Goal: Transaction & Acquisition: Book appointment/travel/reservation

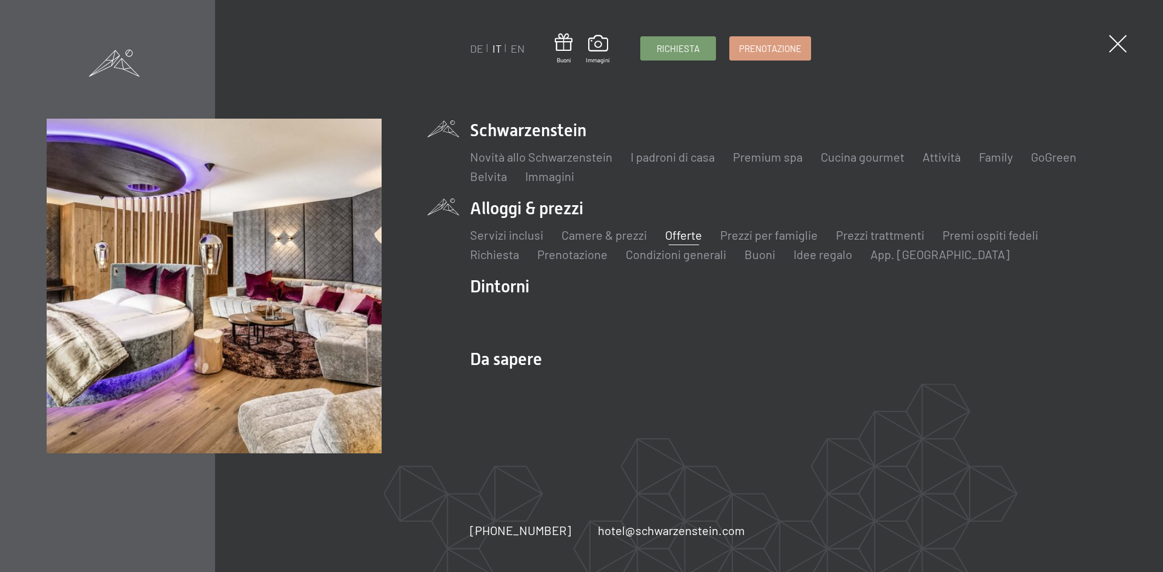
click at [684, 239] on link "Offerte" at bounding box center [683, 235] width 37 height 15
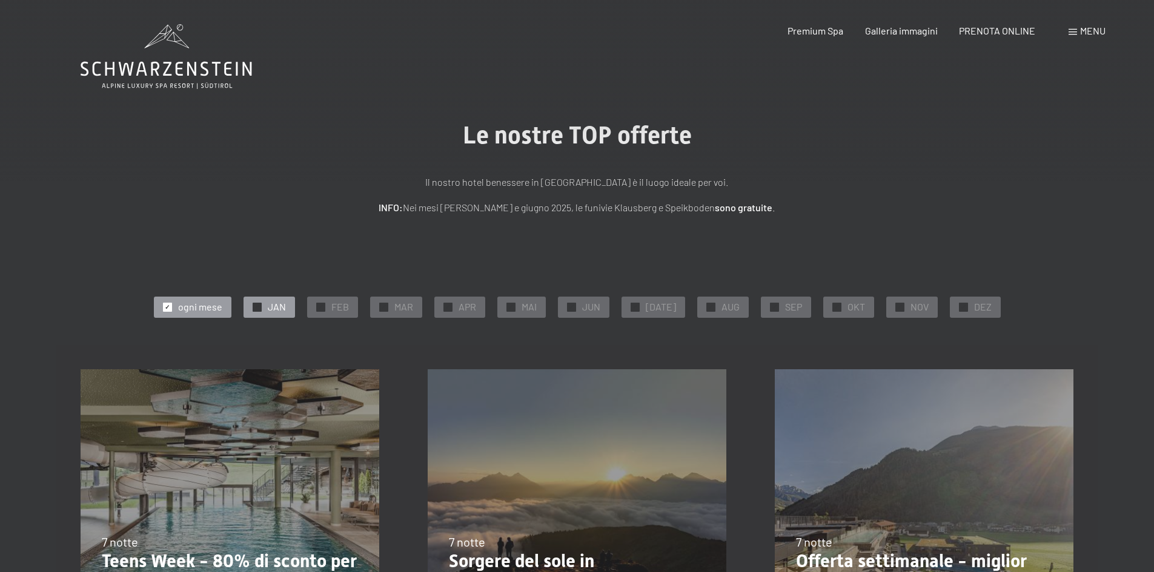
click at [259, 309] on span "✓" at bounding box center [256, 307] width 5 height 8
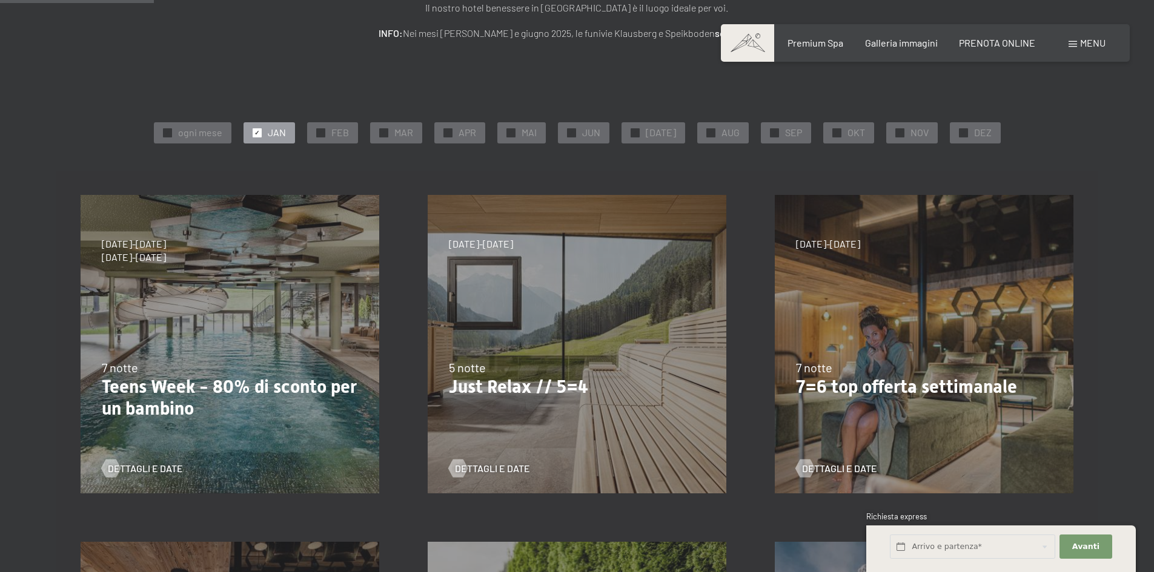
scroll to position [179, 0]
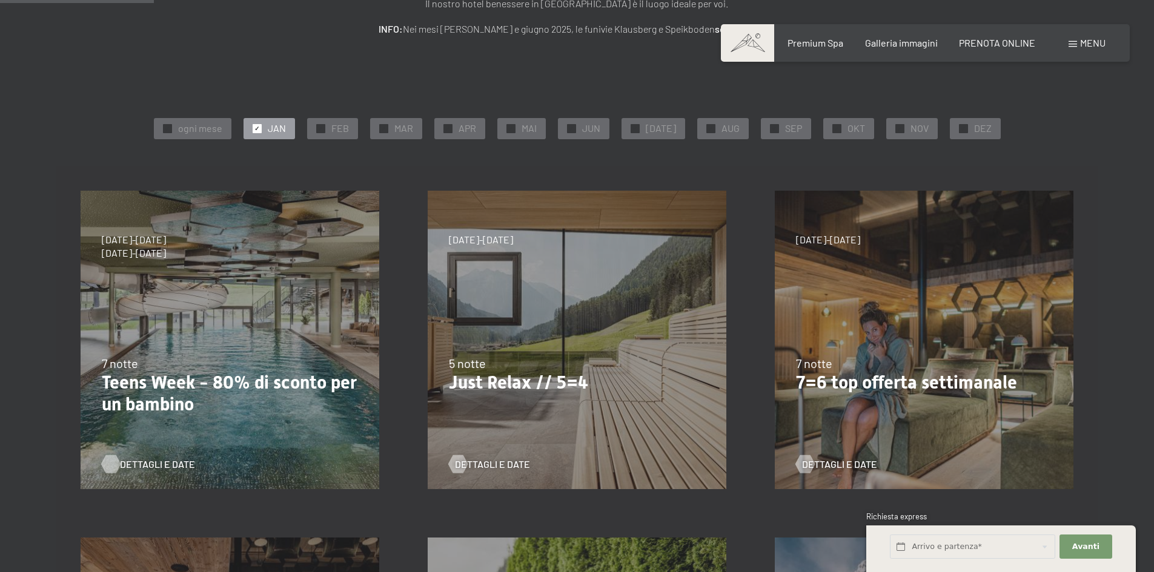
click at [142, 461] on span "Dettagli e Date" at bounding box center [157, 464] width 75 height 13
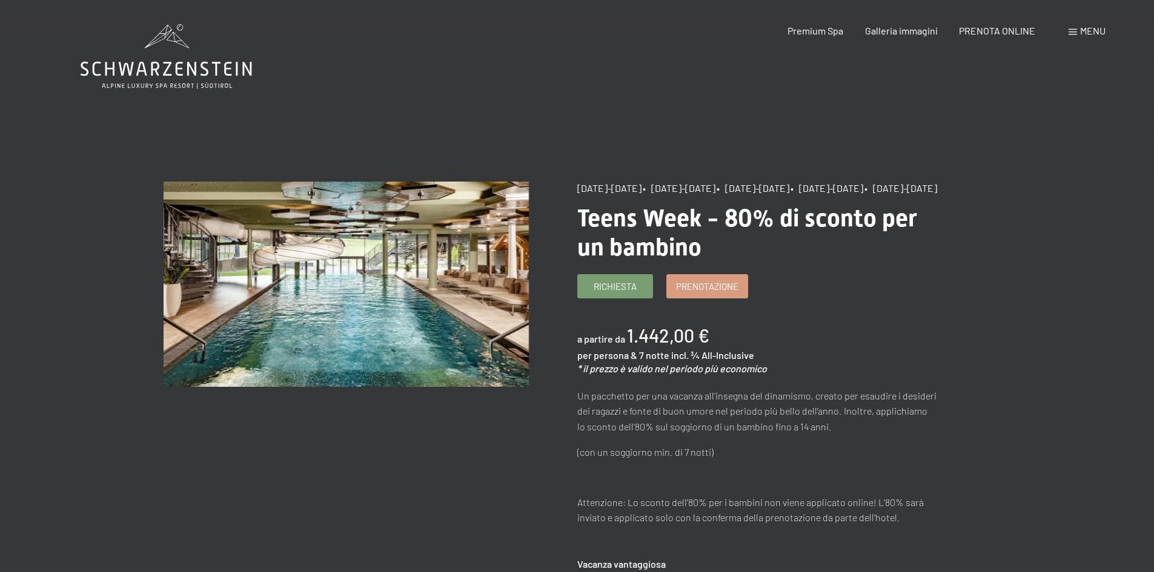
drag, startPoint x: 1094, startPoint y: 409, endPoint x: 1094, endPoint y: 390, distance: 18.8
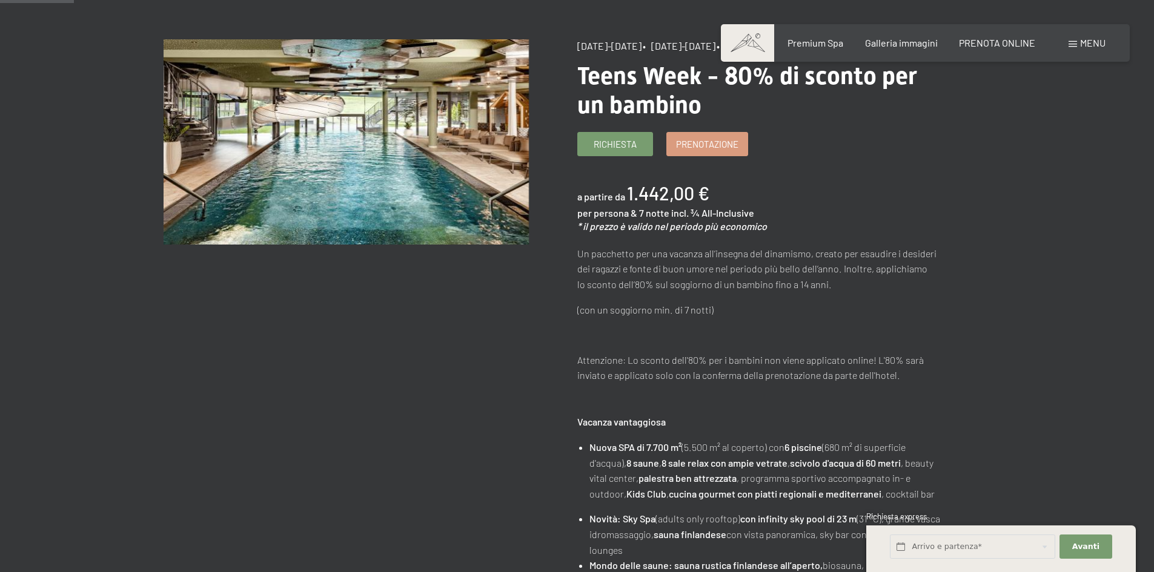
scroll to position [95, 0]
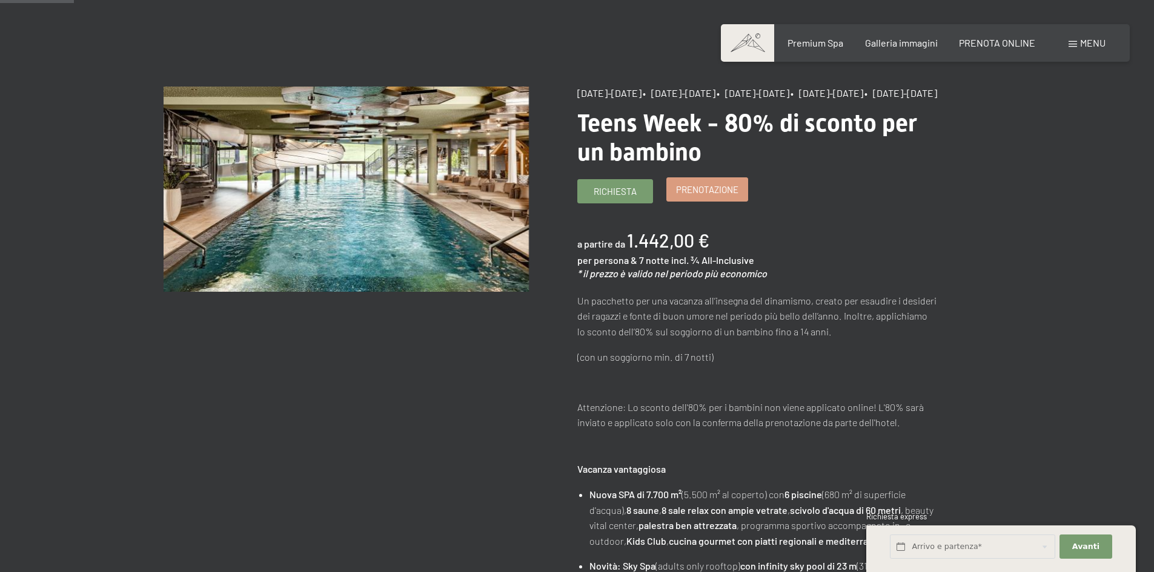
click at [698, 196] on span "Prenotazione" at bounding box center [707, 190] width 62 height 13
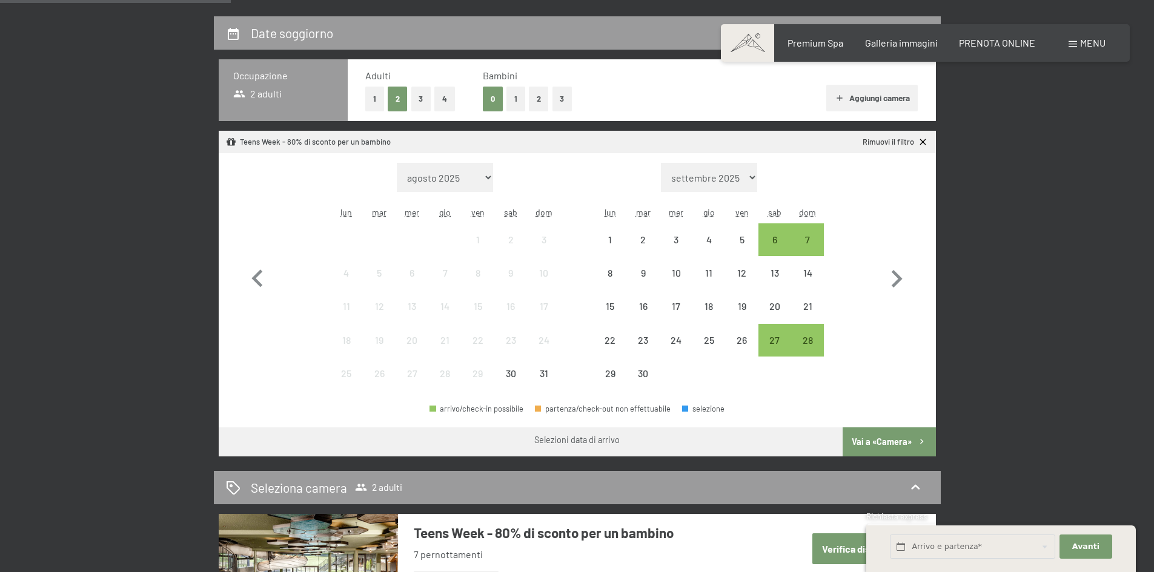
scroll to position [280, 0]
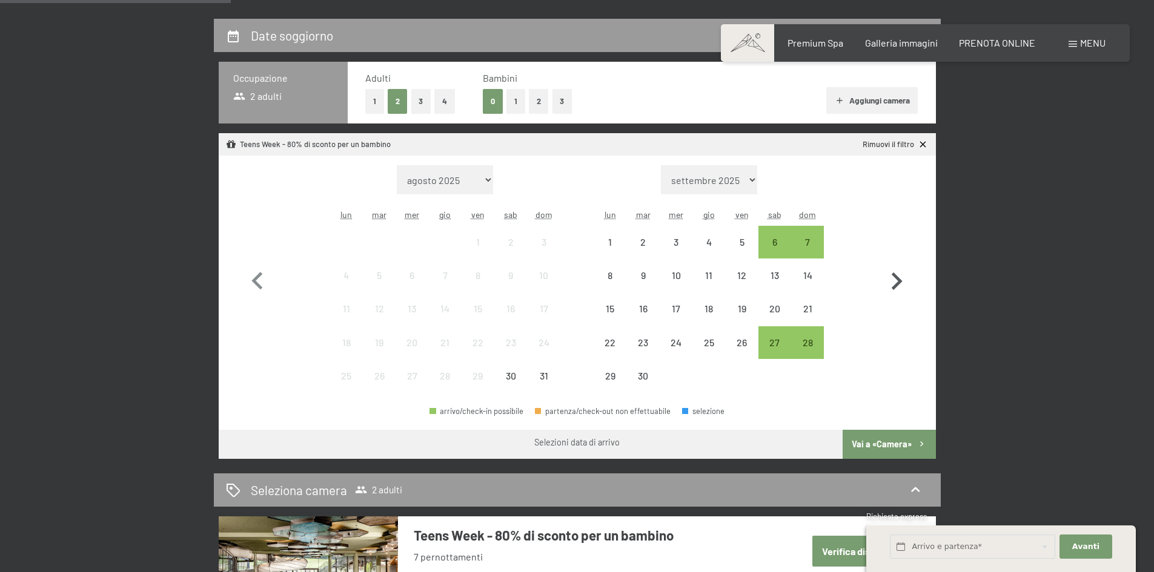
click at [895, 284] on icon "button" at bounding box center [896, 281] width 35 height 35
select select "2025-09-01"
select select "2025-10-01"
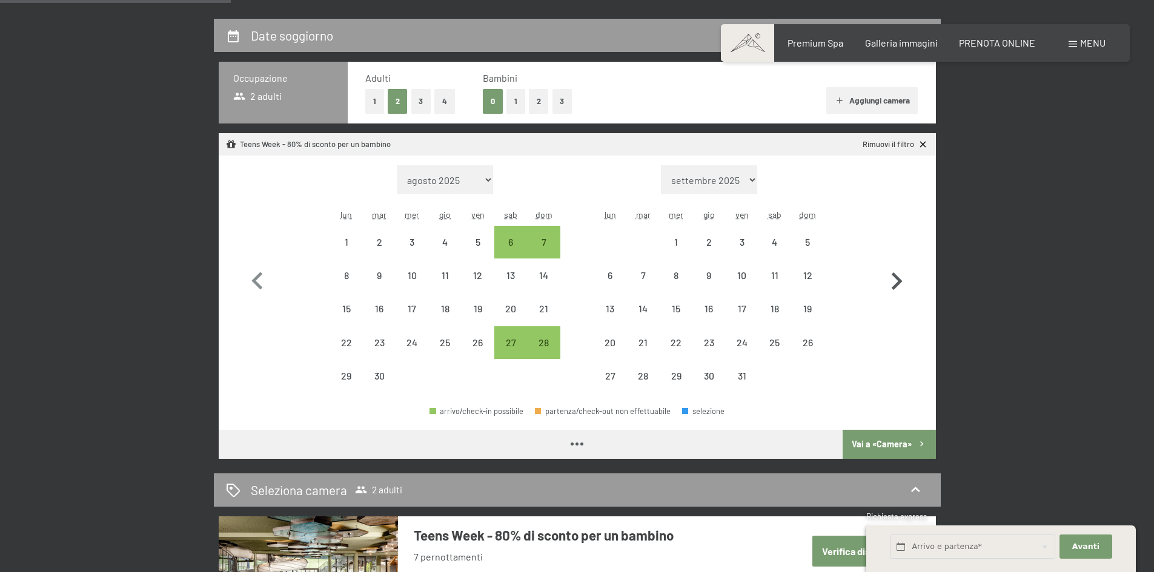
select select "2025-09-01"
select select "2025-10-01"
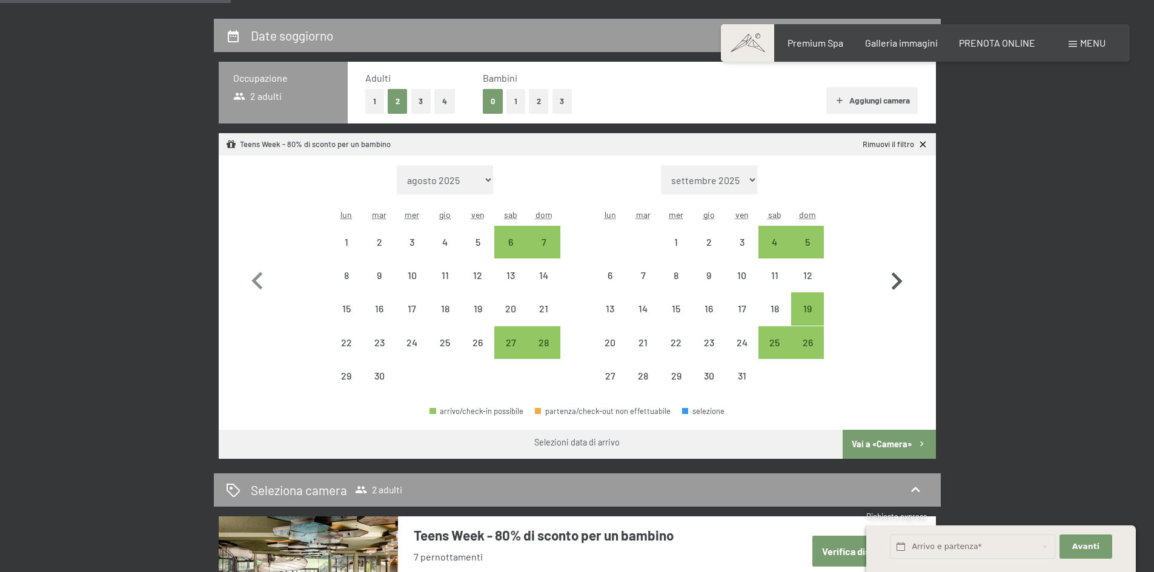
click at [889, 283] on icon "button" at bounding box center [896, 281] width 35 height 35
select select "2025-10-01"
select select "2025-11-01"
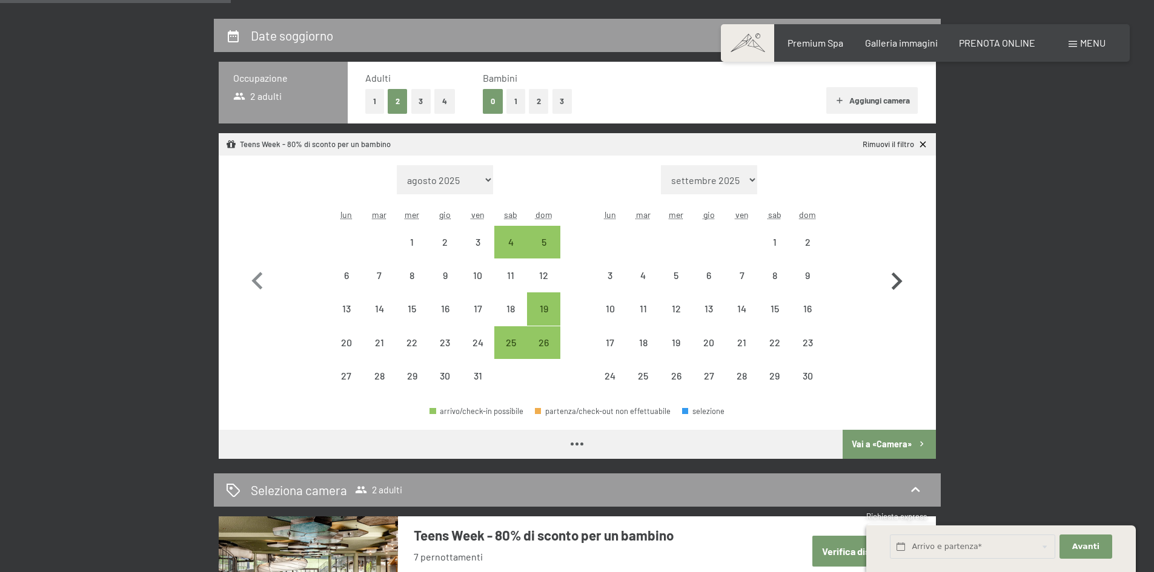
select select "2025-10-01"
select select "[DATE]"
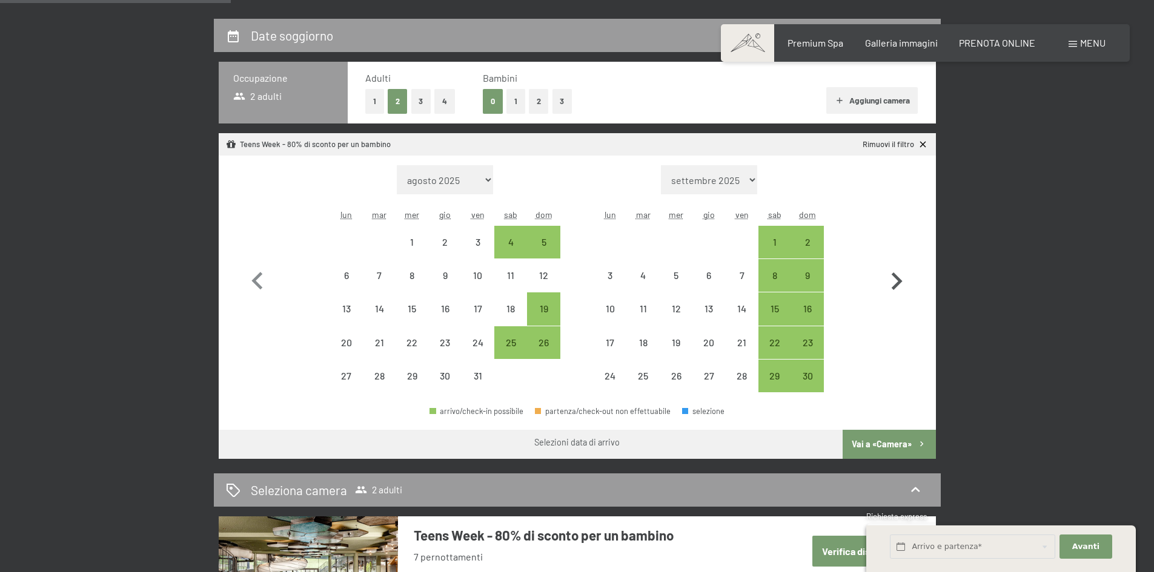
click at [889, 283] on icon "button" at bounding box center [896, 281] width 35 height 35
select select "2025-11-01"
select select "2025-12-01"
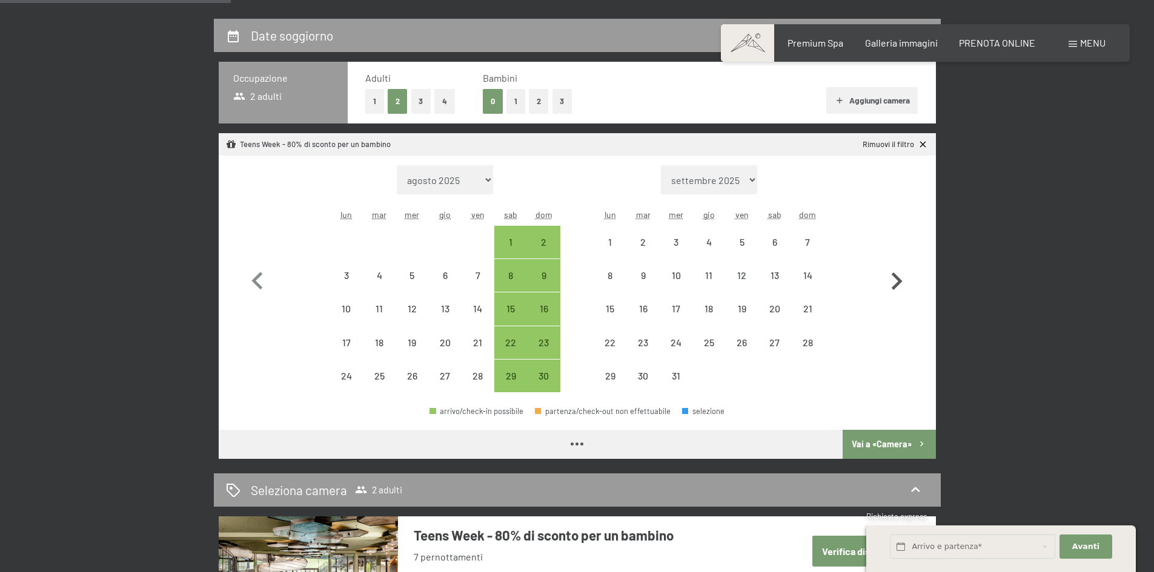
select select "2025-11-01"
select select "2025-12-01"
click at [889, 283] on icon "button" at bounding box center [896, 281] width 35 height 35
select select "2025-12-01"
select select "2026-01-01"
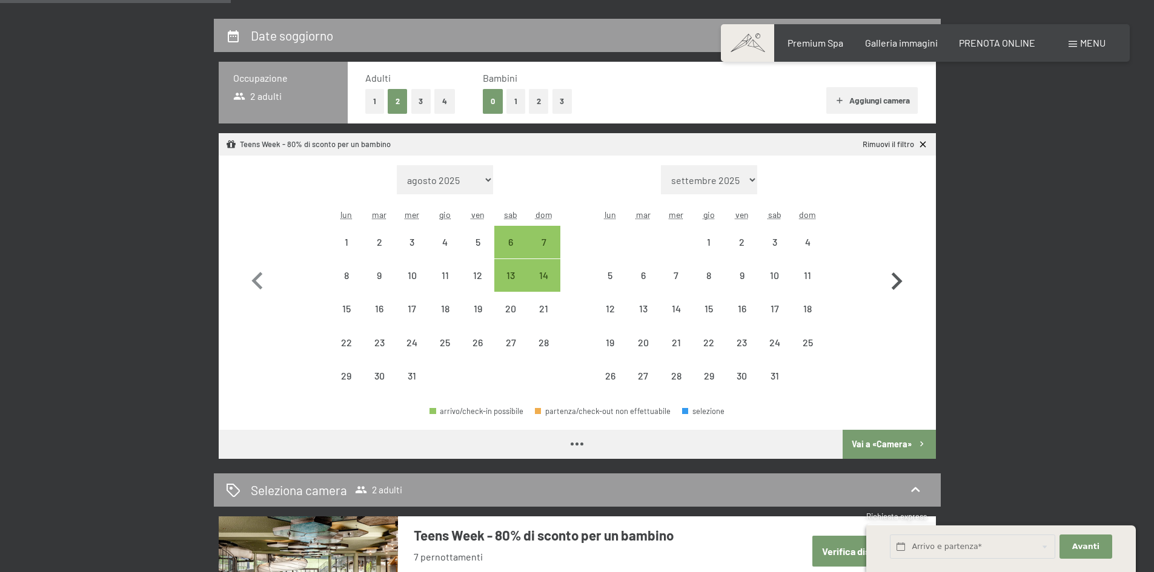
select select "2025-12-01"
select select "2026-01-01"
click at [815, 275] on div "11" at bounding box center [807, 286] width 30 height 30
select select "2025-12-01"
select select "2026-01-01"
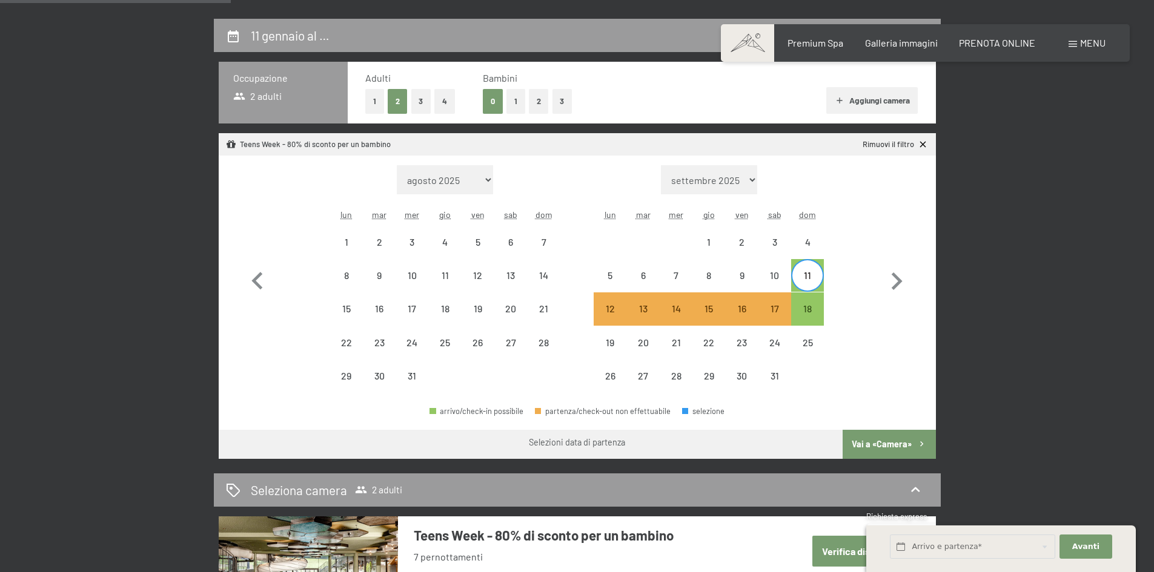
click at [520, 101] on button "1" at bounding box center [515, 101] width 19 height 25
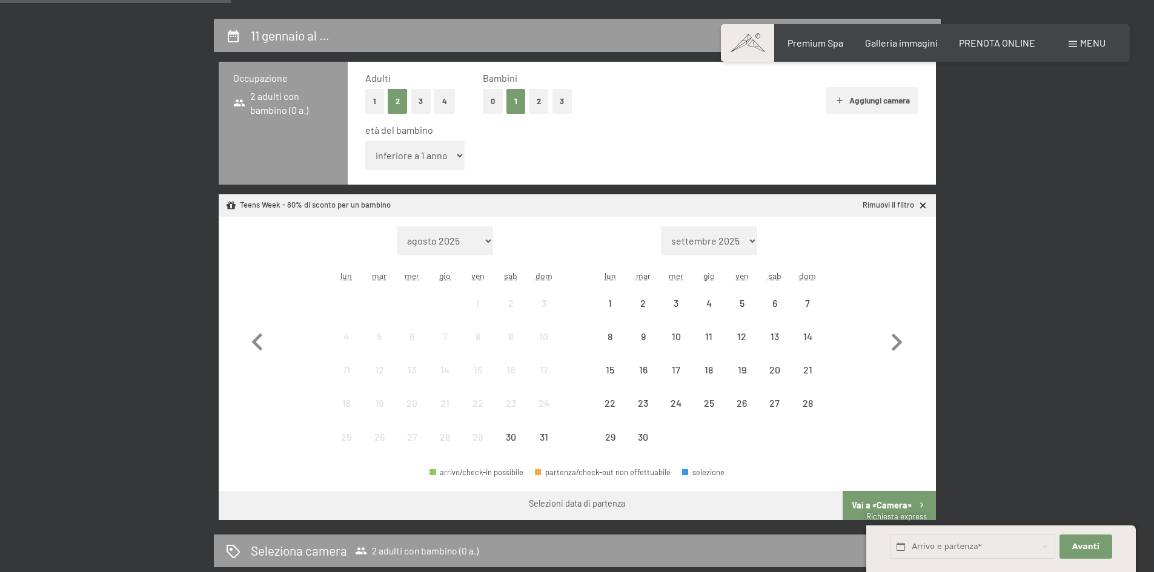
click at [412, 157] on select "inferiore a 1 anno 1 anno 2 anni 3 anni 4 anni 5 anni 6 anni 7 anni 8 anni 9 an…" at bounding box center [415, 155] width 100 height 29
select select "12"
click at [365, 141] on select "inferiore a 1 anno 1 anno 2 anni 3 anni 4 anni 5 anni 6 anni 7 anni 8 anni 9 an…" at bounding box center [415, 155] width 100 height 29
click at [893, 345] on icon "button" at bounding box center [896, 342] width 35 height 35
select select "2025-09-01"
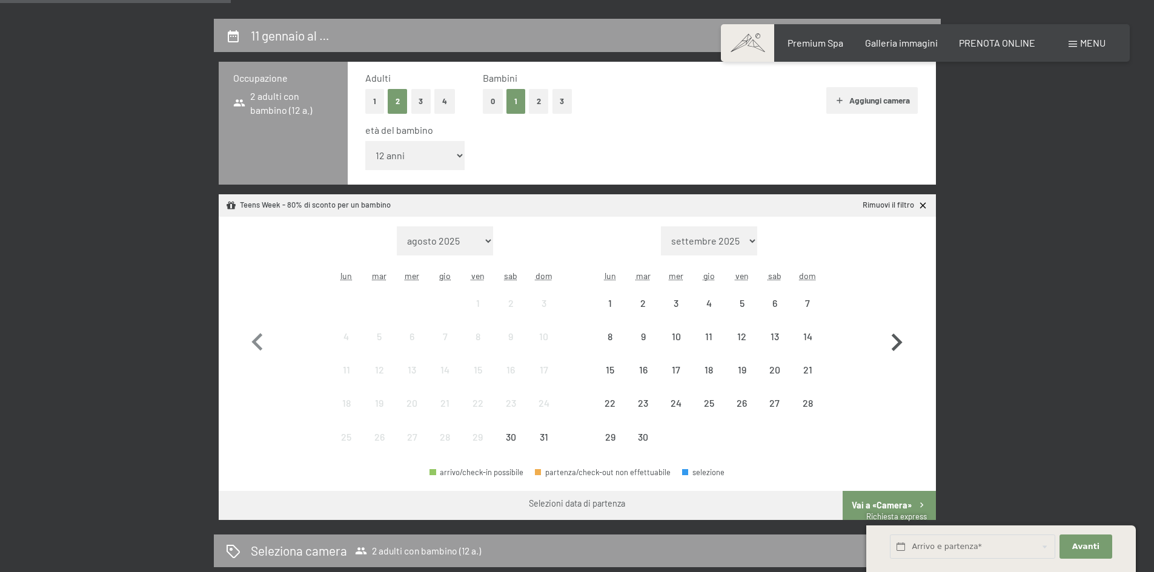
select select "2025-10-01"
select select "2025-09-01"
select select "2025-10-01"
click at [893, 345] on icon "button" at bounding box center [896, 342] width 35 height 35
select select "2025-10-01"
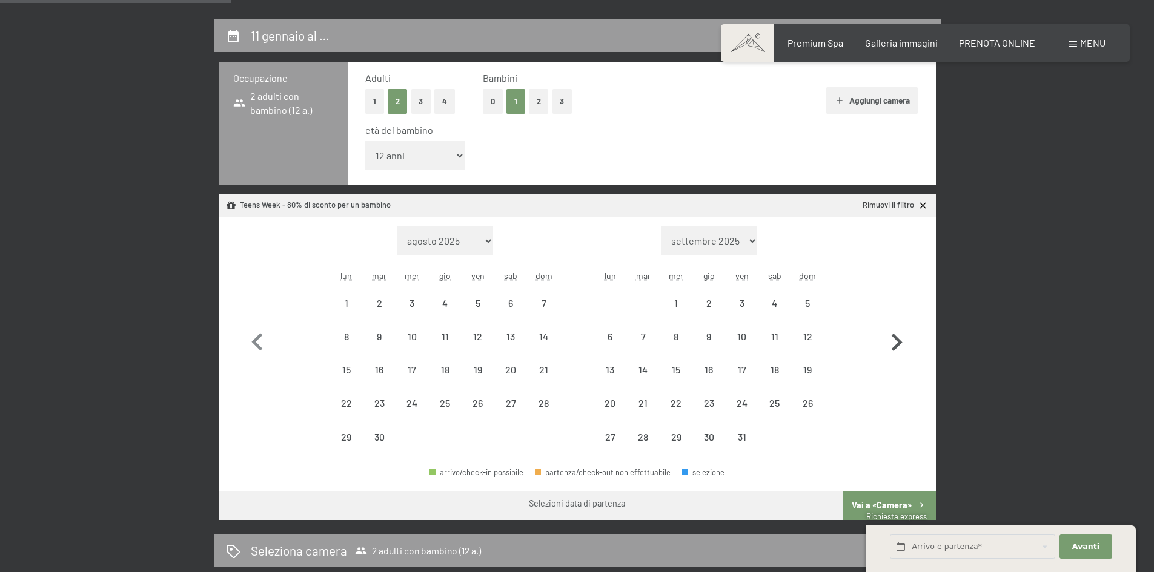
select select "2025-11-01"
select select "2025-10-01"
select select "2025-11-01"
click at [893, 345] on icon "button" at bounding box center [896, 342] width 35 height 35
select select "2025-11-01"
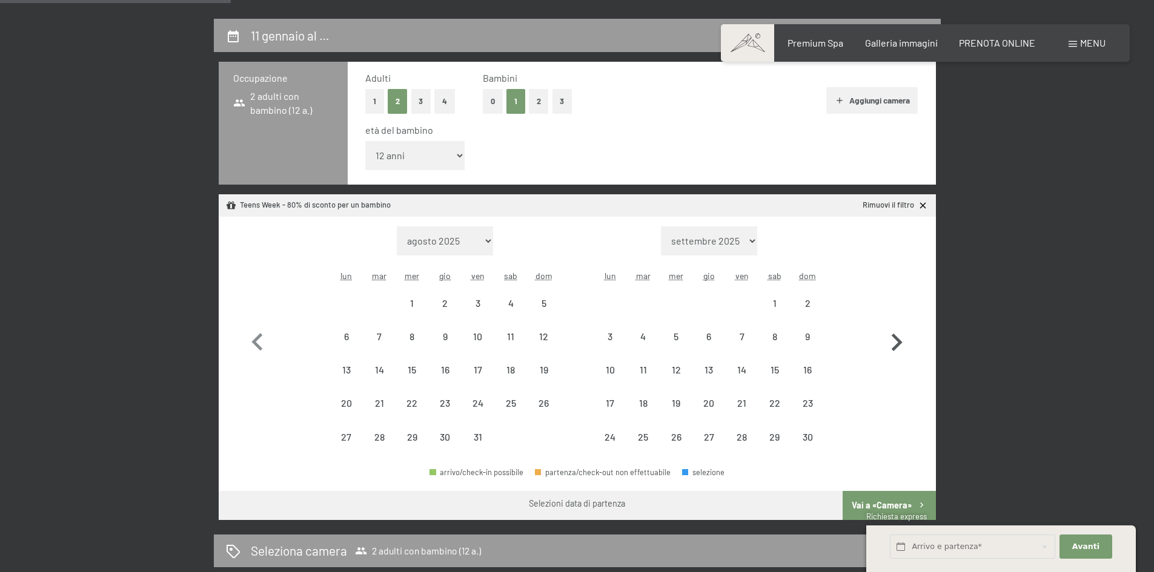
select select "2025-12-01"
select select "2025-11-01"
select select "2025-12-01"
click at [896, 336] on icon "button" at bounding box center [896, 342] width 35 height 35
select select "2025-12-01"
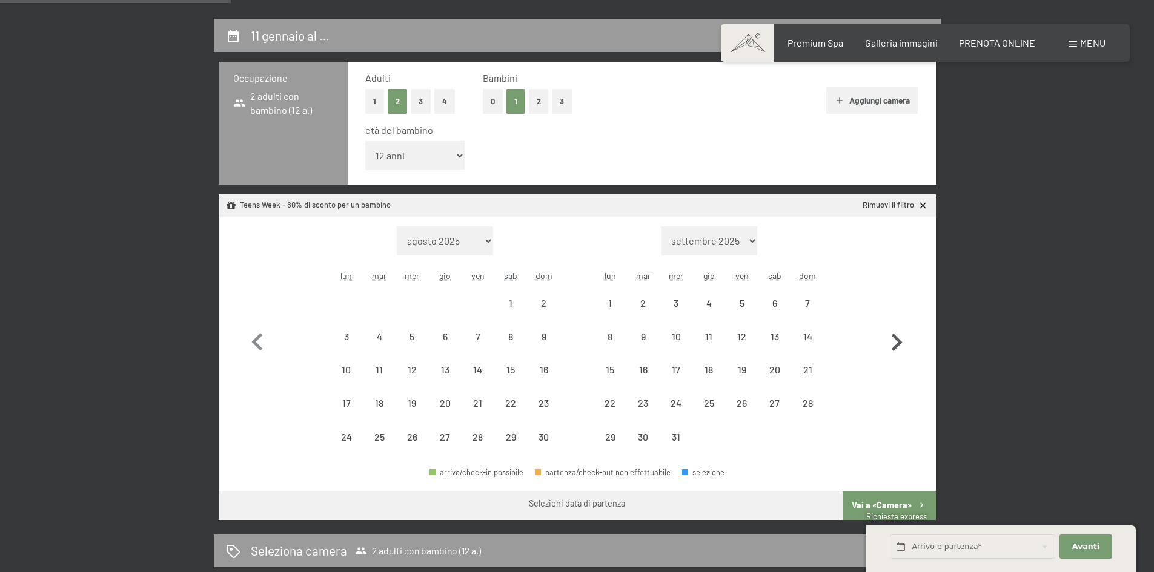
select select "2026-01-01"
select select "2025-12-01"
select select "2026-01-01"
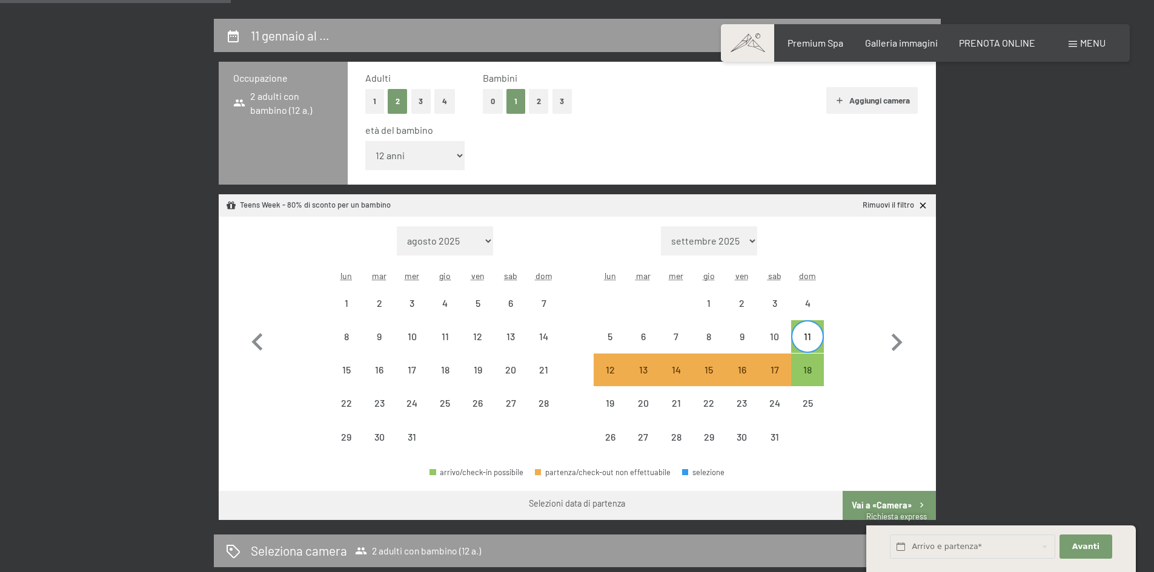
click at [885, 489] on div "arrivo/check-in possibile partenza/check-out non effettuabile selezione" at bounding box center [577, 477] width 717 height 27
click at [880, 502] on button "Vai a «Camera»" at bounding box center [888, 505] width 93 height 29
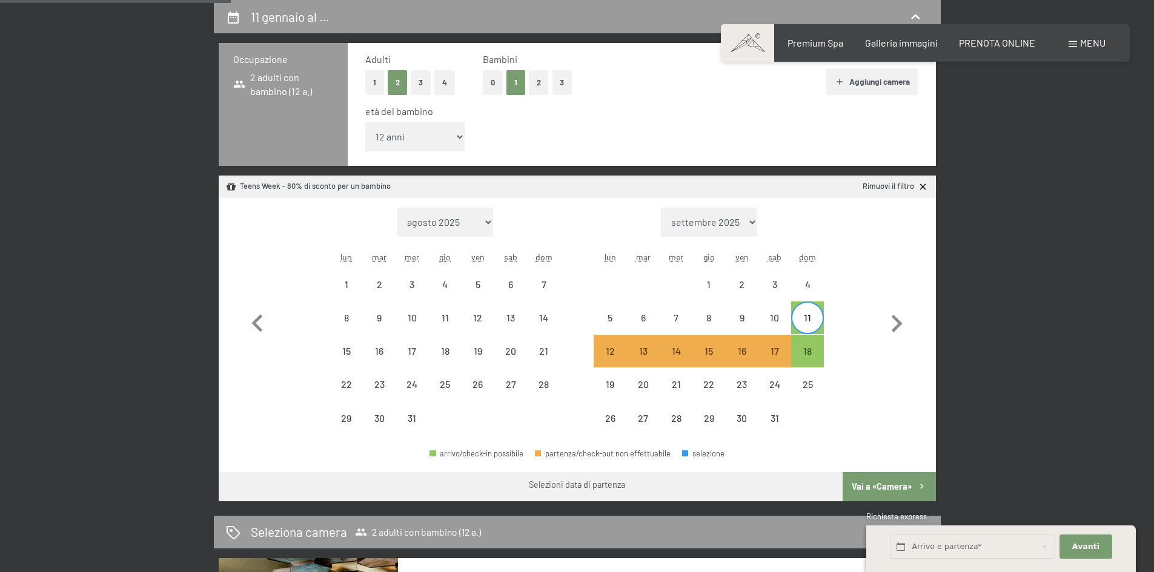
select select "2025-12-01"
select select "[DATE]"
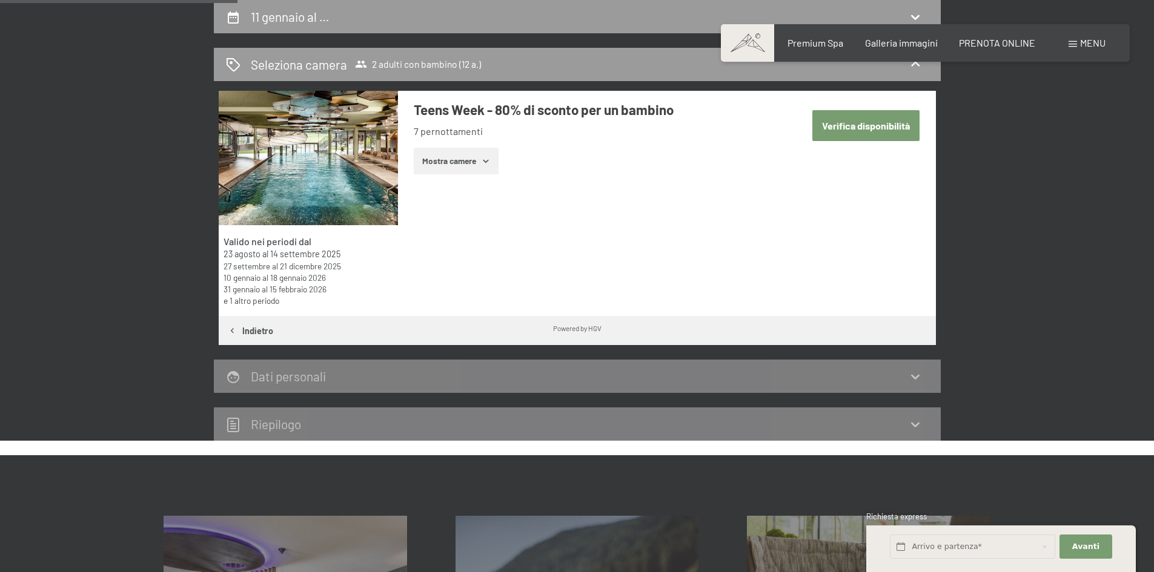
click at [856, 131] on button "Verifica disponibilità" at bounding box center [865, 125] width 107 height 31
select select "12"
select select "[DATE]"
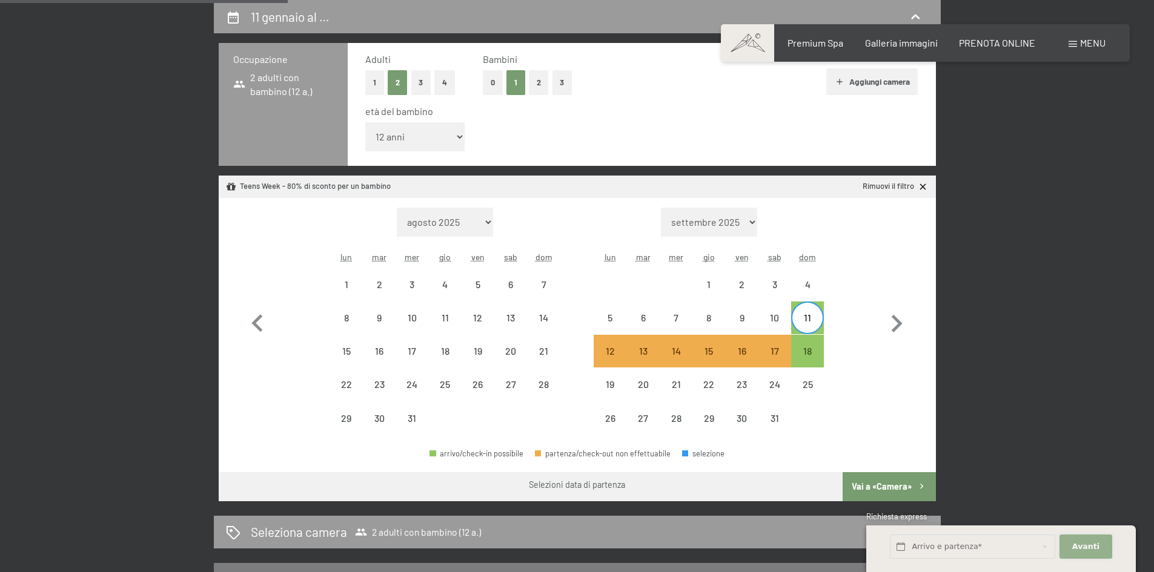
click at [1094, 546] on span "Avanti" at bounding box center [1085, 546] width 27 height 11
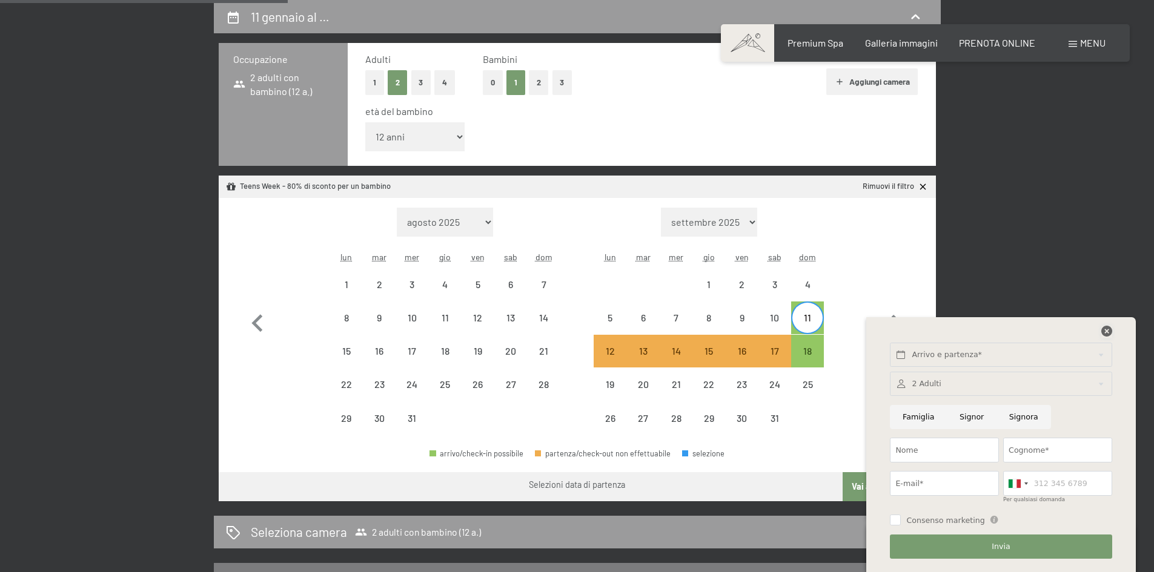
click at [1105, 332] on icon at bounding box center [1106, 331] width 11 height 11
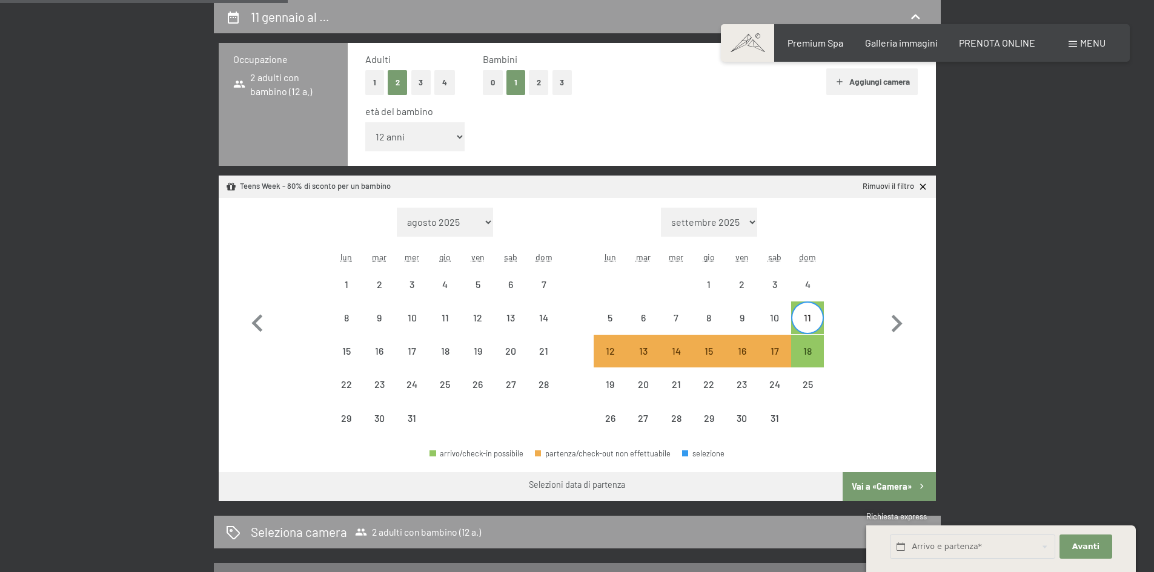
click at [1036, 318] on div "11 gennaio al … Occupazione 2 adulti con bambino (12 a.) Adulti 1 2 3 4 Bambini…" at bounding box center [577, 322] width 1154 height 644
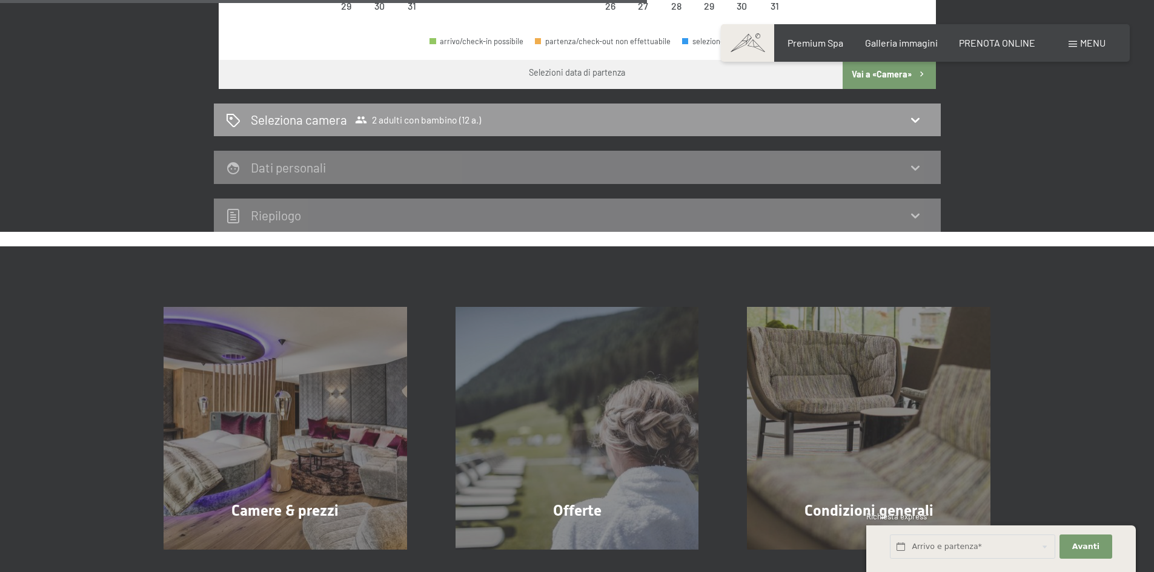
scroll to position [635, 0]
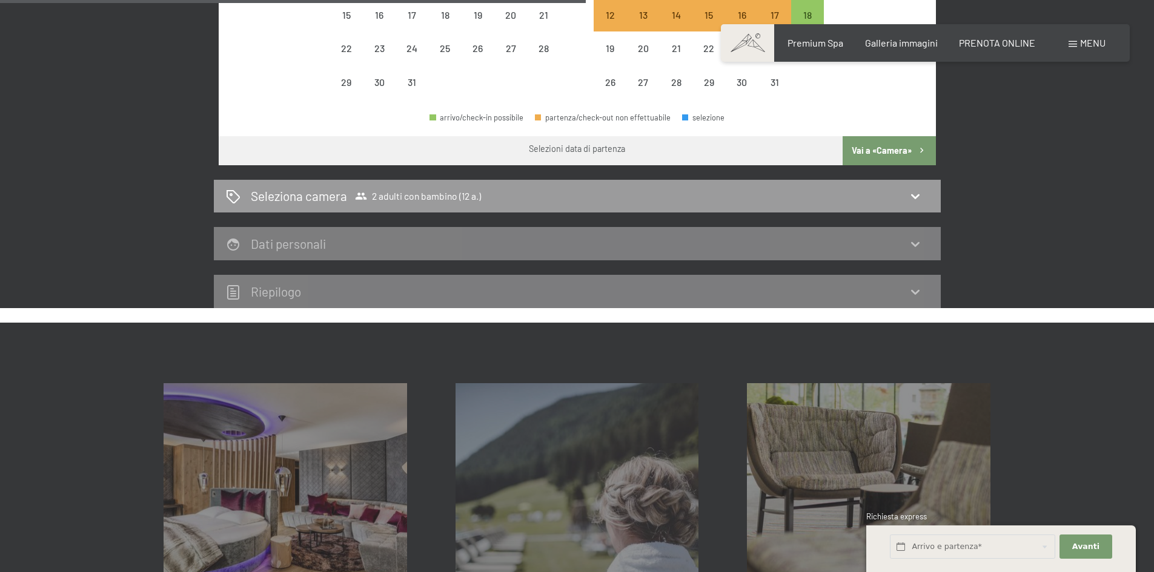
click at [895, 159] on button "Vai a «Camera»" at bounding box center [888, 150] width 93 height 29
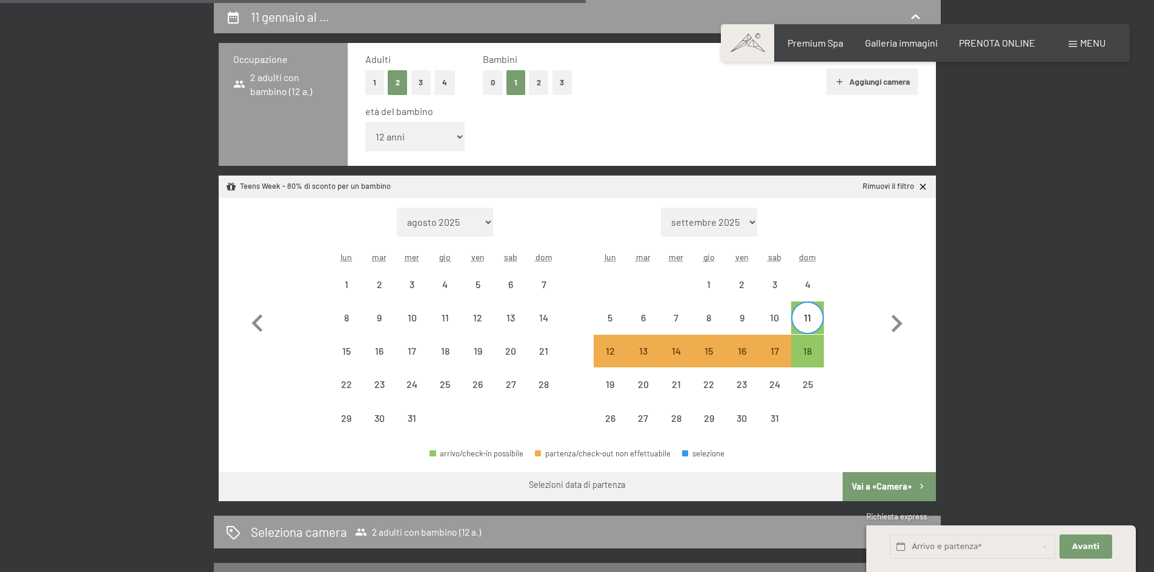
select select "2025-12-01"
select select "2026-01-01"
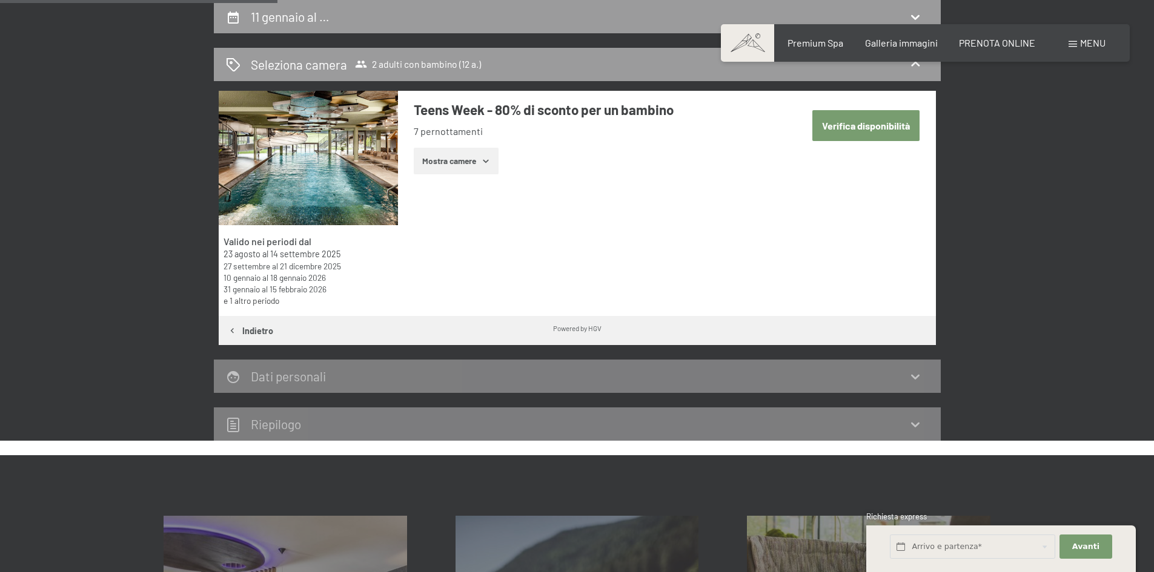
click at [443, 164] on button "Mostra camere" at bounding box center [456, 161] width 85 height 27
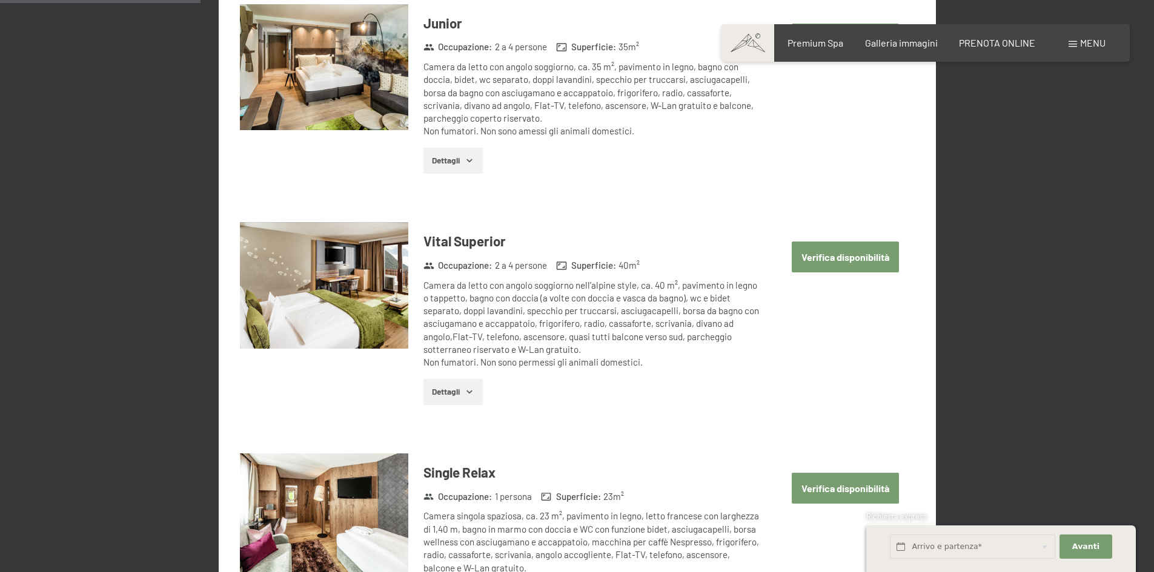
scroll to position [720, 0]
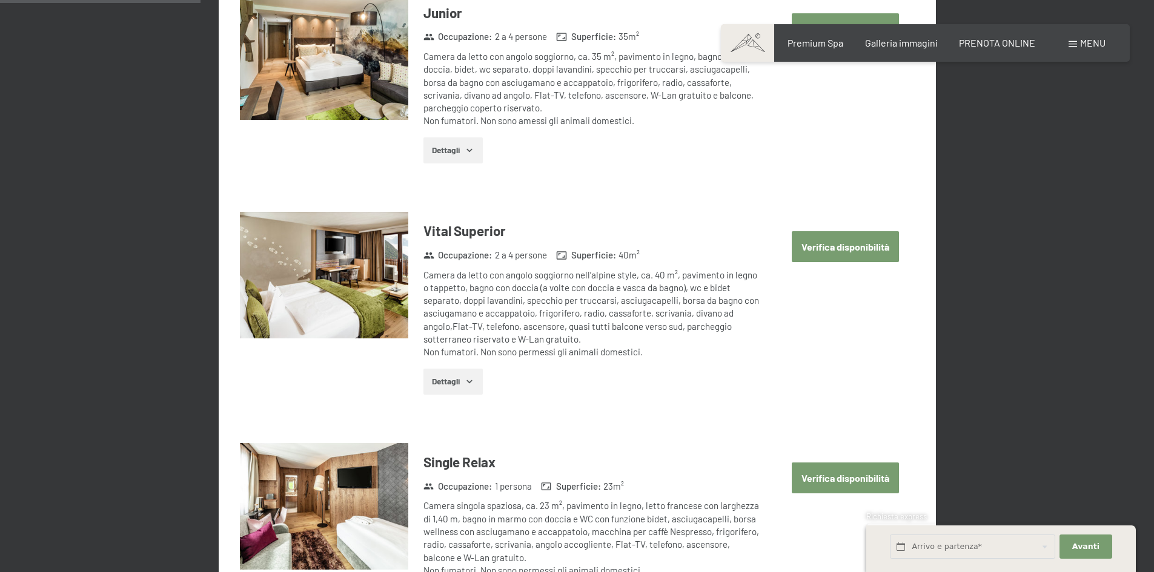
click at [836, 247] on button "Verifica disponibilità" at bounding box center [845, 246] width 107 height 31
select select "12"
select select "2025-12-01"
select select "2026-01-01"
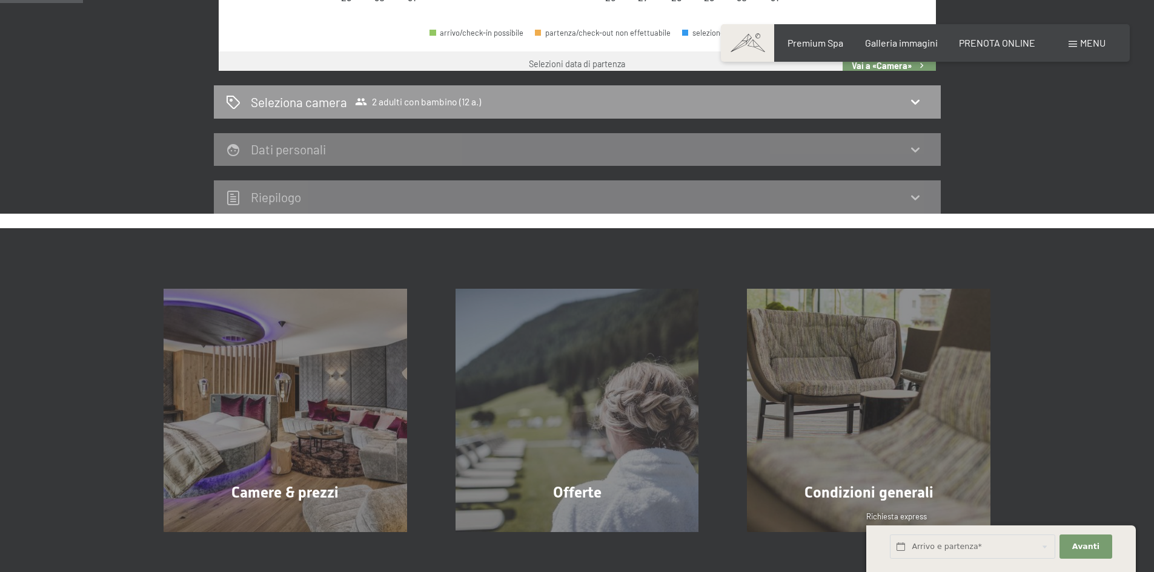
scroll to position [299, 0]
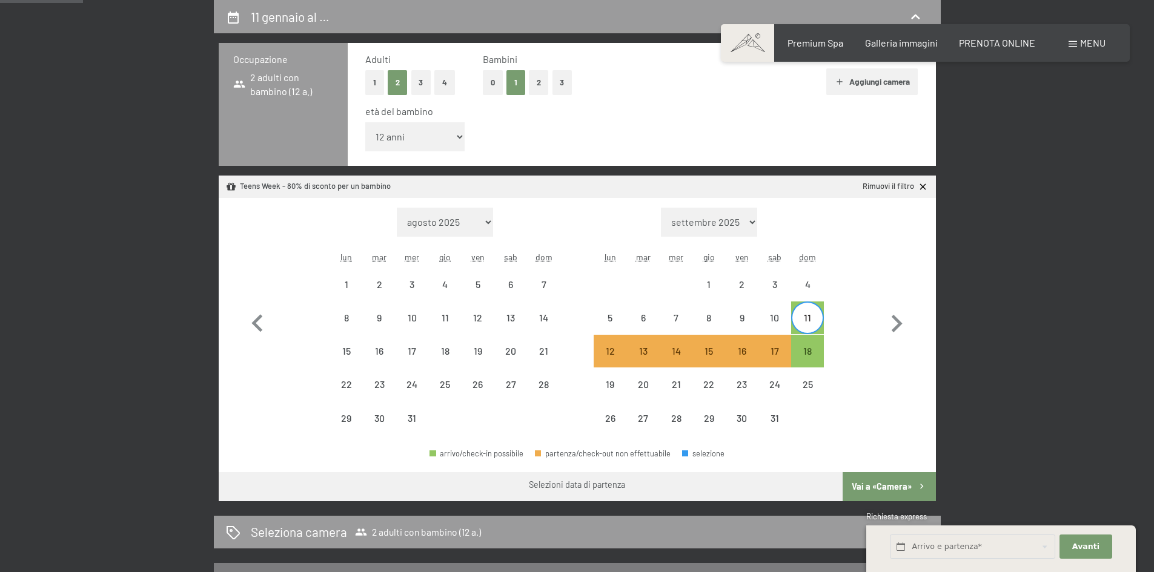
click at [813, 319] on div "11" at bounding box center [807, 328] width 30 height 30
select select "2025-12-01"
select select "2026-01-01"
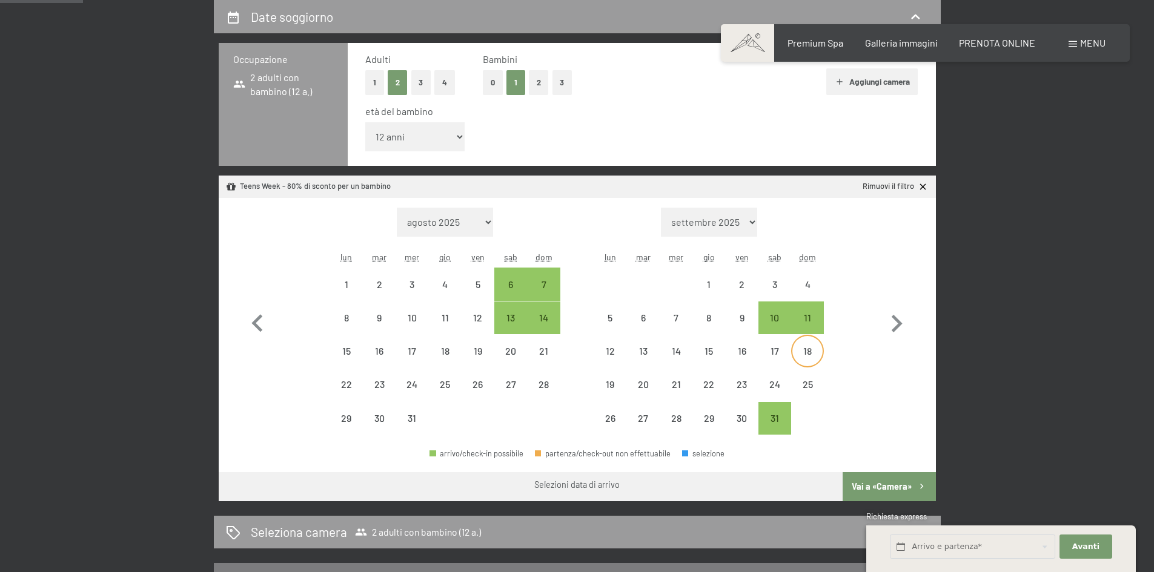
click at [807, 351] on div "18" at bounding box center [807, 361] width 30 height 30
select select "2025-12-01"
select select "2026-01-01"
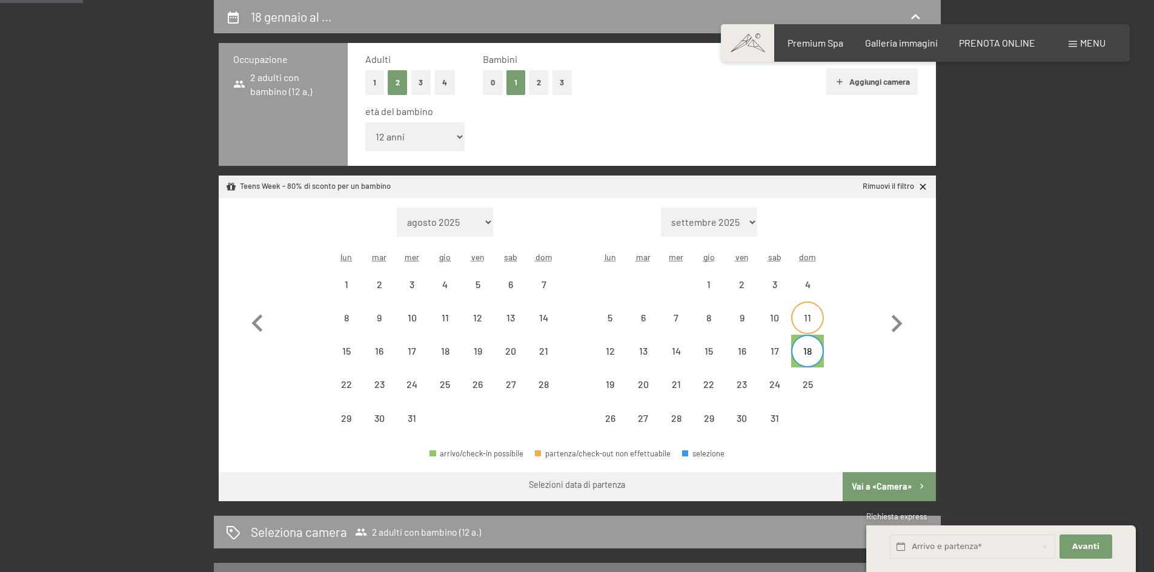
click at [815, 321] on div "11" at bounding box center [807, 328] width 30 height 30
select select "2025-12-01"
select select "2026-01-01"
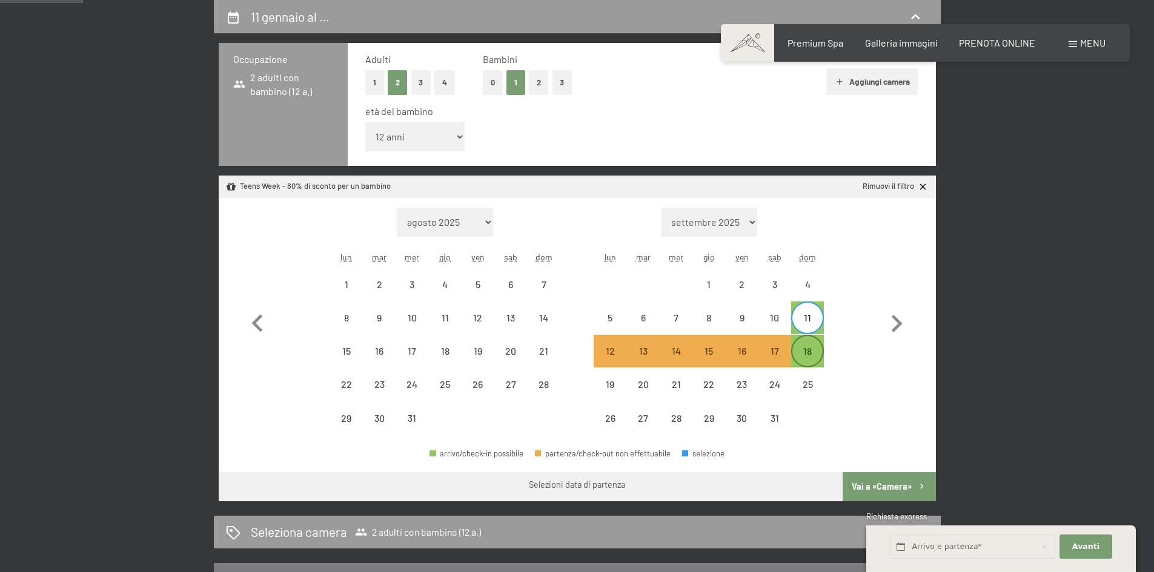
click at [814, 349] on div "18" at bounding box center [807, 361] width 30 height 30
select select "2025-12-01"
select select "2026-01-01"
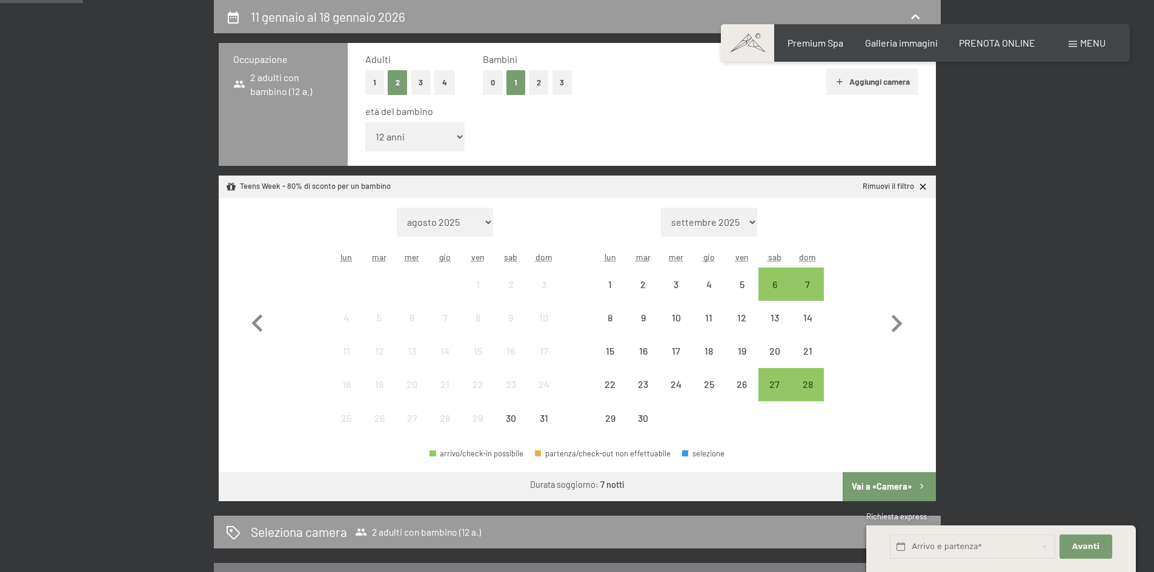
click at [883, 492] on button "Vai a «Camera»" at bounding box center [888, 486] width 93 height 29
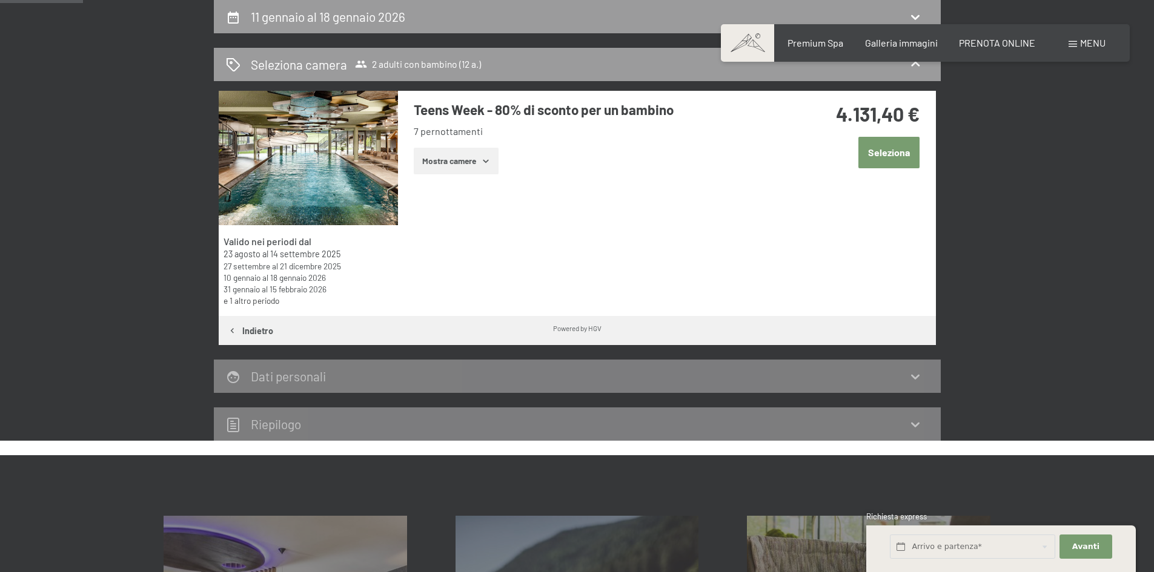
click at [446, 164] on button "Mostra camere" at bounding box center [456, 161] width 85 height 27
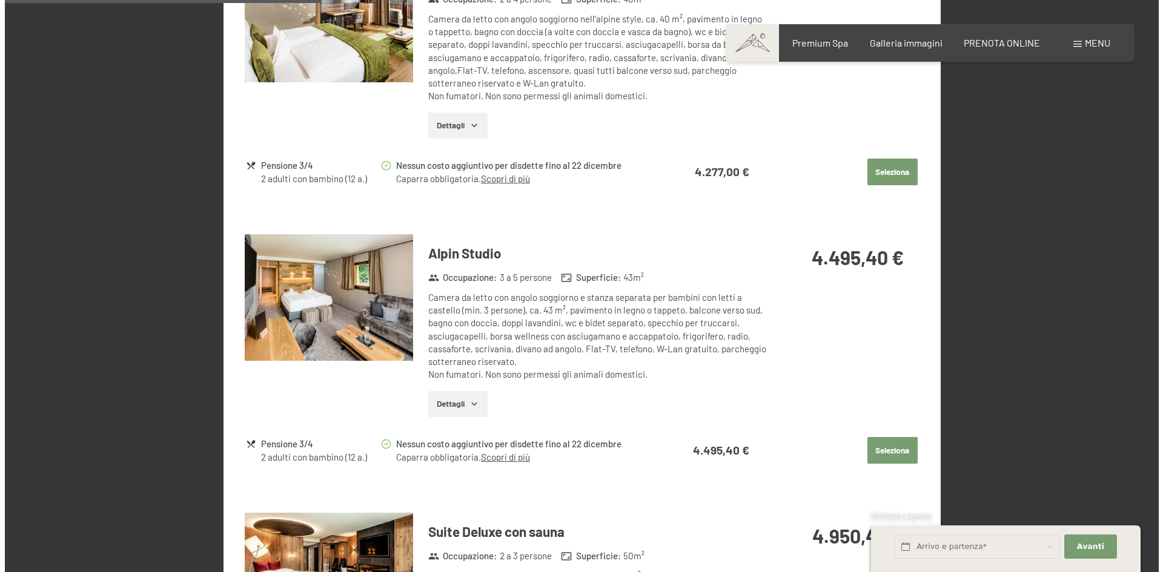
scroll to position [1028, 0]
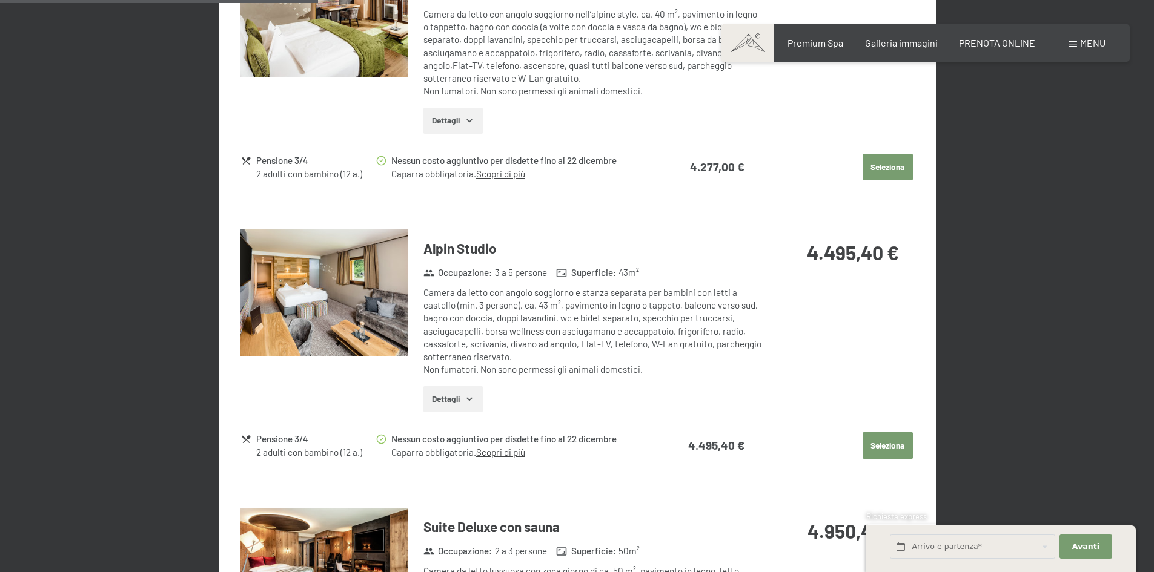
click at [1091, 48] on span "Menu" at bounding box center [1092, 43] width 25 height 12
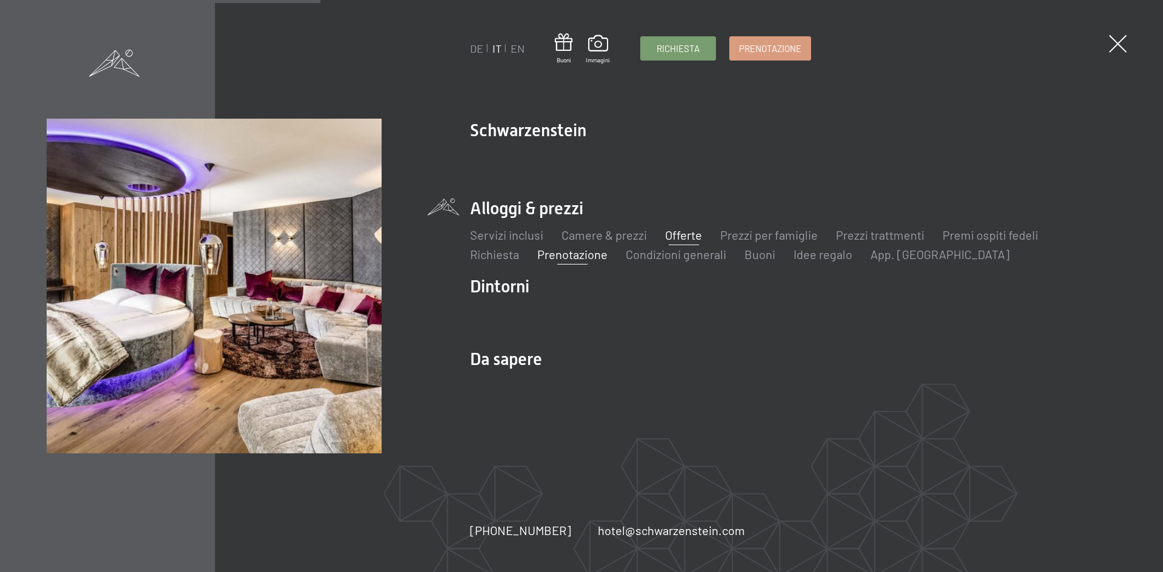
click at [679, 234] on link "Offerte" at bounding box center [683, 235] width 37 height 15
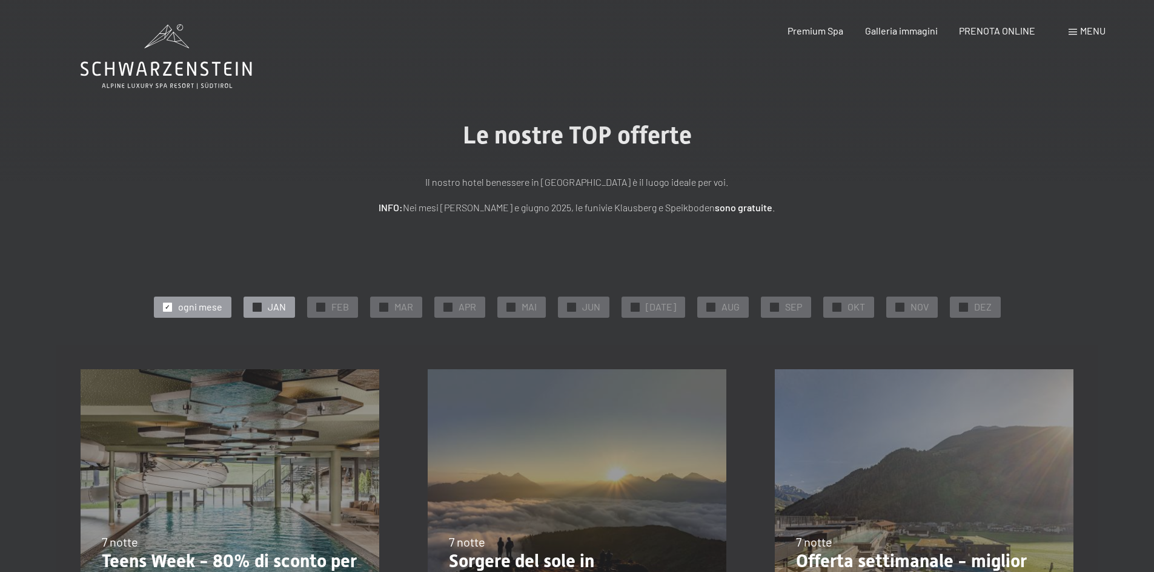
click at [257, 305] on div "✓ JAN" at bounding box center [268, 307] width 51 height 21
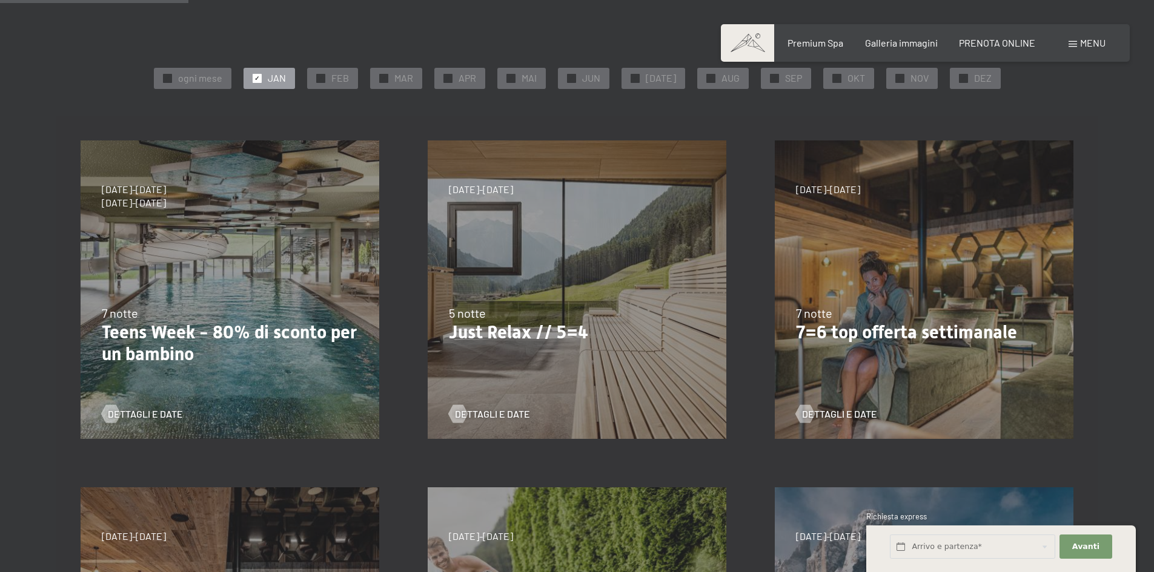
scroll to position [282, 0]
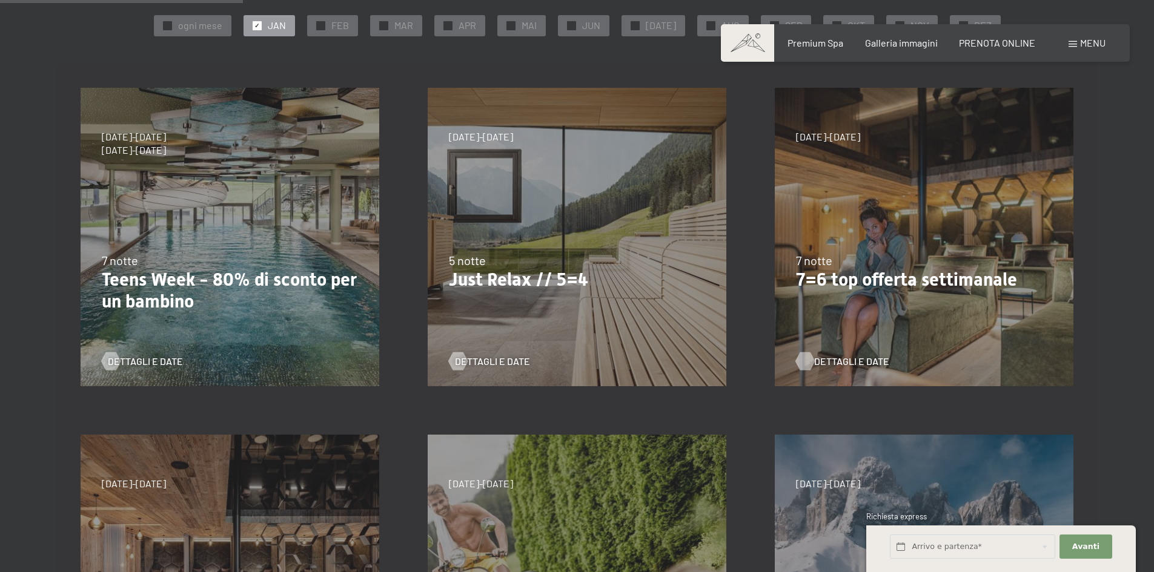
click at [832, 359] on span "Dettagli e Date" at bounding box center [851, 361] width 75 height 13
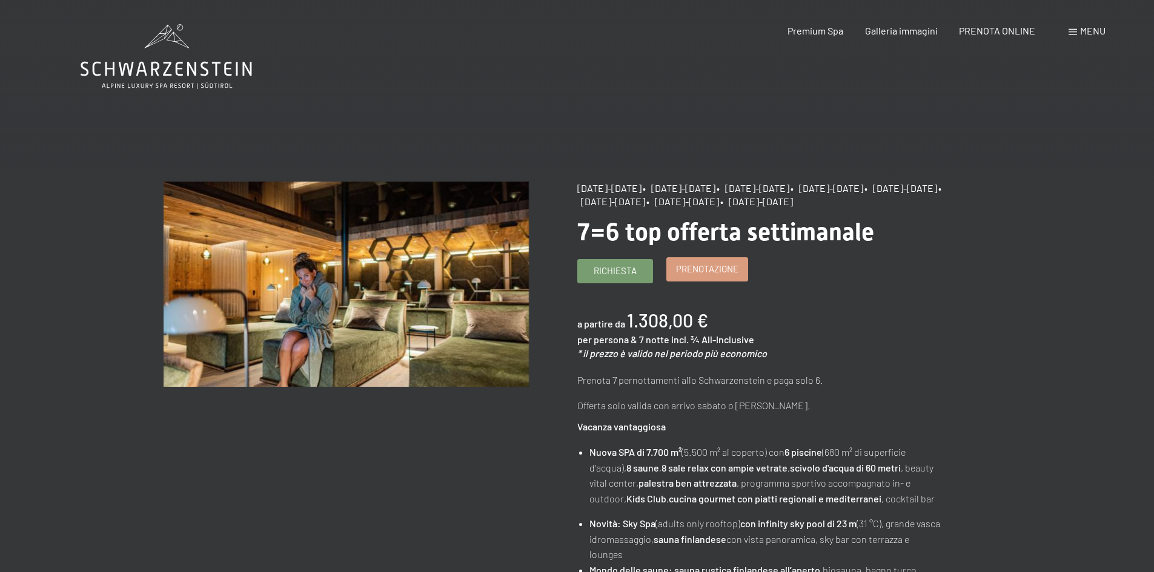
click at [710, 276] on span "Prenotazione" at bounding box center [707, 269] width 62 height 13
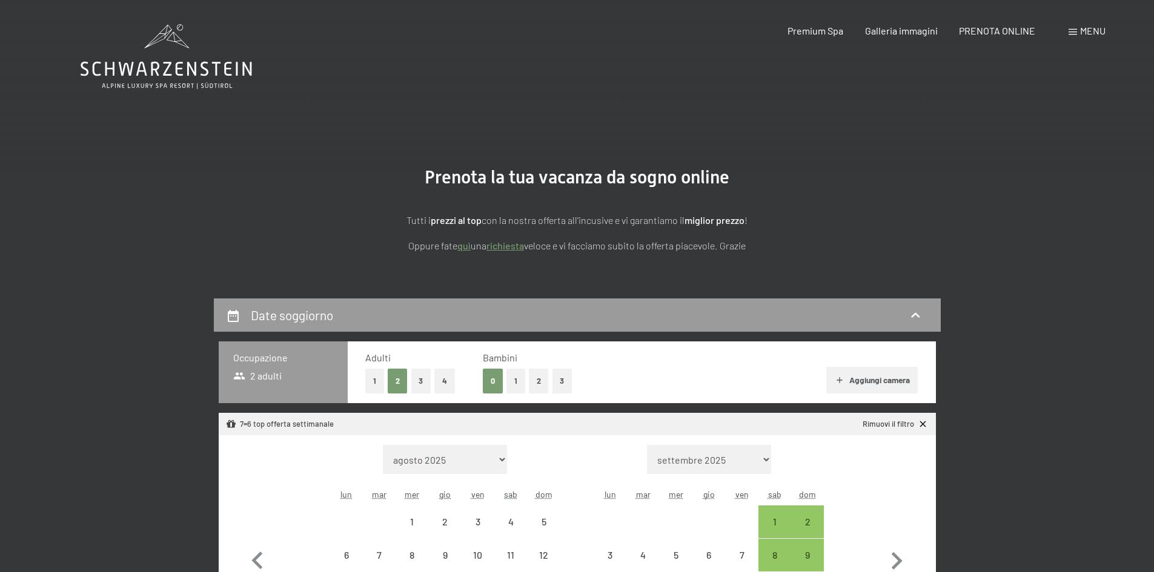
select select "2025-10-01"
select select "2025-11-01"
click at [508, 377] on button "1" at bounding box center [515, 381] width 19 height 25
select select "2025-10-01"
select select "2025-11-01"
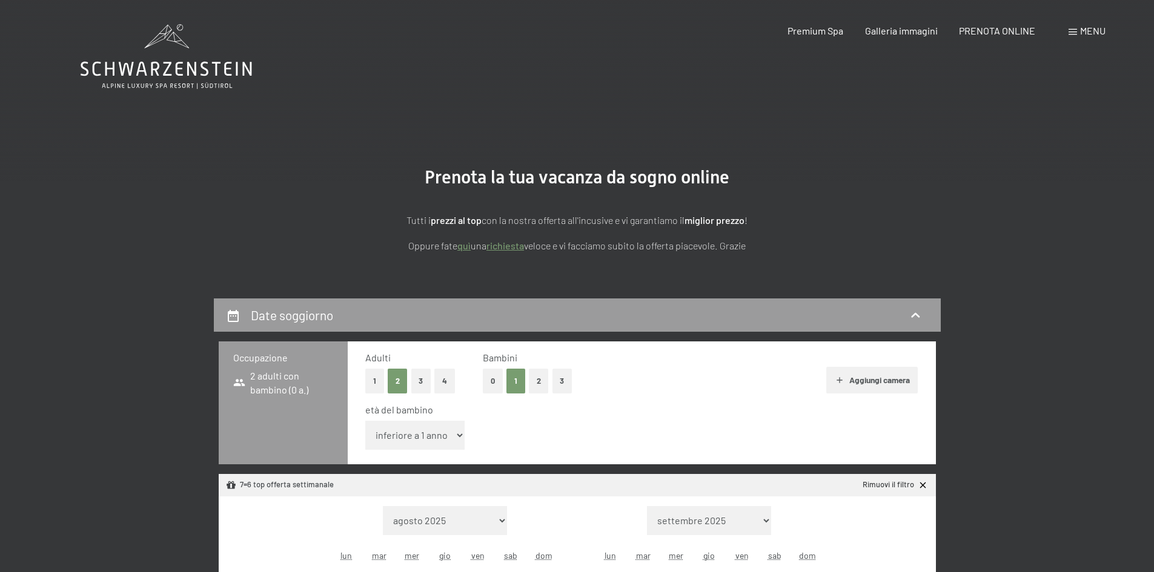
select select "2025-10-01"
select select "2025-11-01"
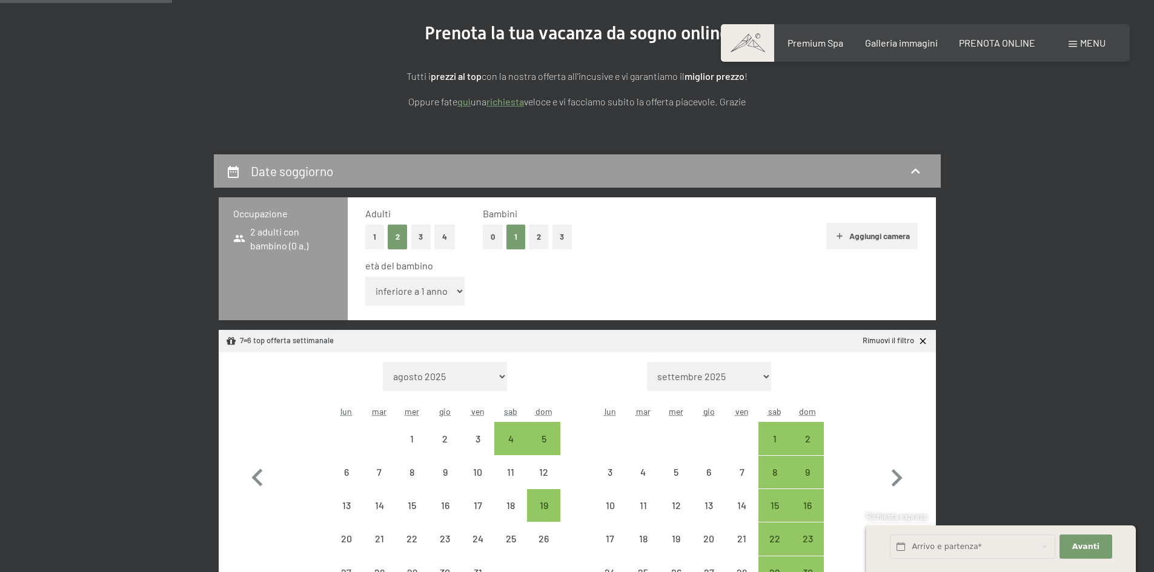
scroll to position [141, 0]
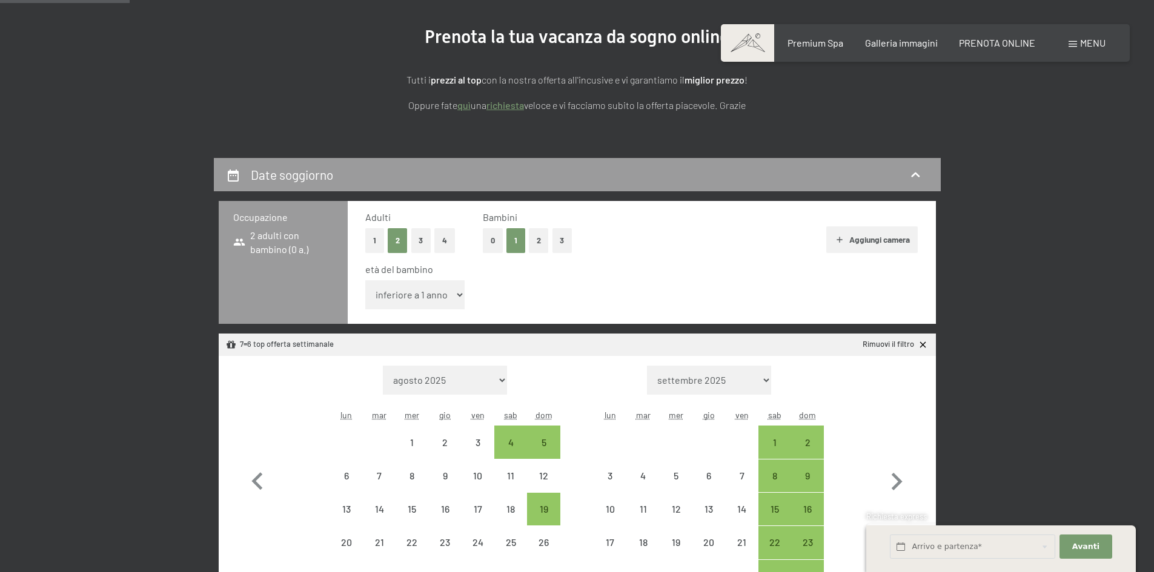
click at [413, 288] on select "inferiore a 1 anno 1 anno 2 anni 3 anni 4 anni 5 anni 6 anni 7 anni 8 anni 9 an…" at bounding box center [415, 294] width 100 height 29
select select "11"
click at [365, 280] on select "inferiore a 1 anno 1 anno 2 anni 3 anni 4 anni 5 anni 6 anni 7 anni 8 anni 9 an…" at bounding box center [415, 294] width 100 height 29
select select "2025-10-01"
select select "2025-11-01"
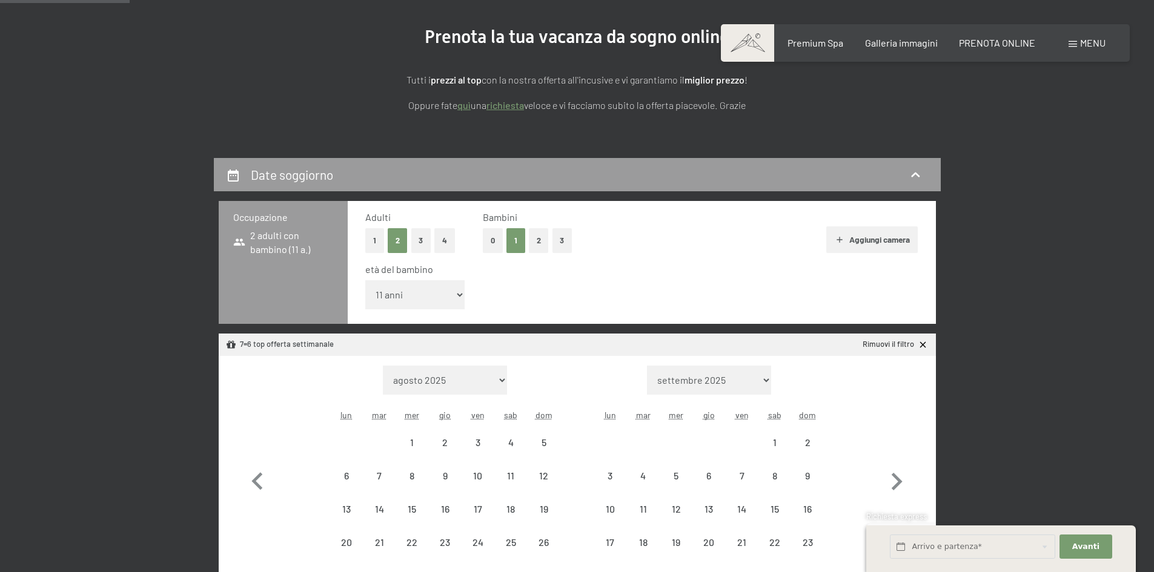
select select "2025-10-01"
select select "2025-11-01"
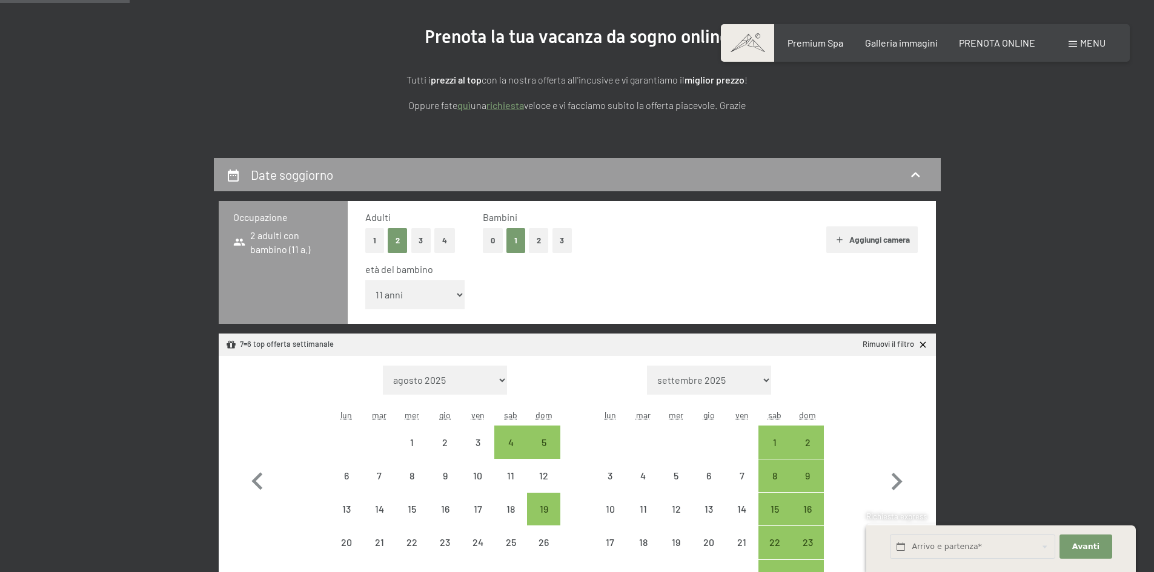
click at [686, 277] on div "età del bambino inferiore a 1 anno 1 anno 2 anni 3 anni 4 anni 5 anni 6 anni 7 …" at bounding box center [641, 288] width 553 height 51
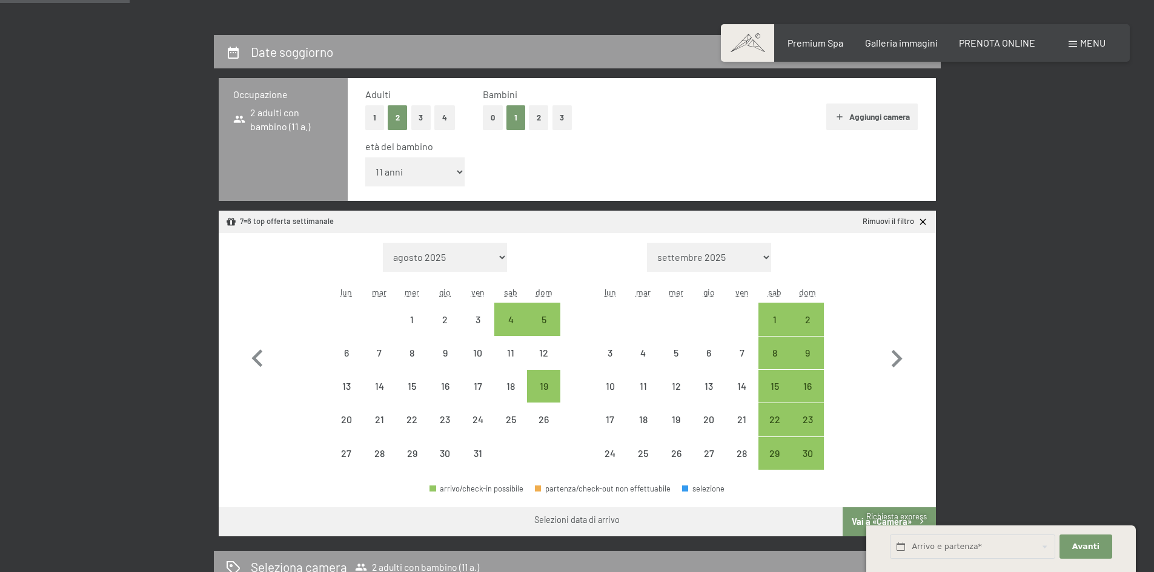
scroll to position [295, 0]
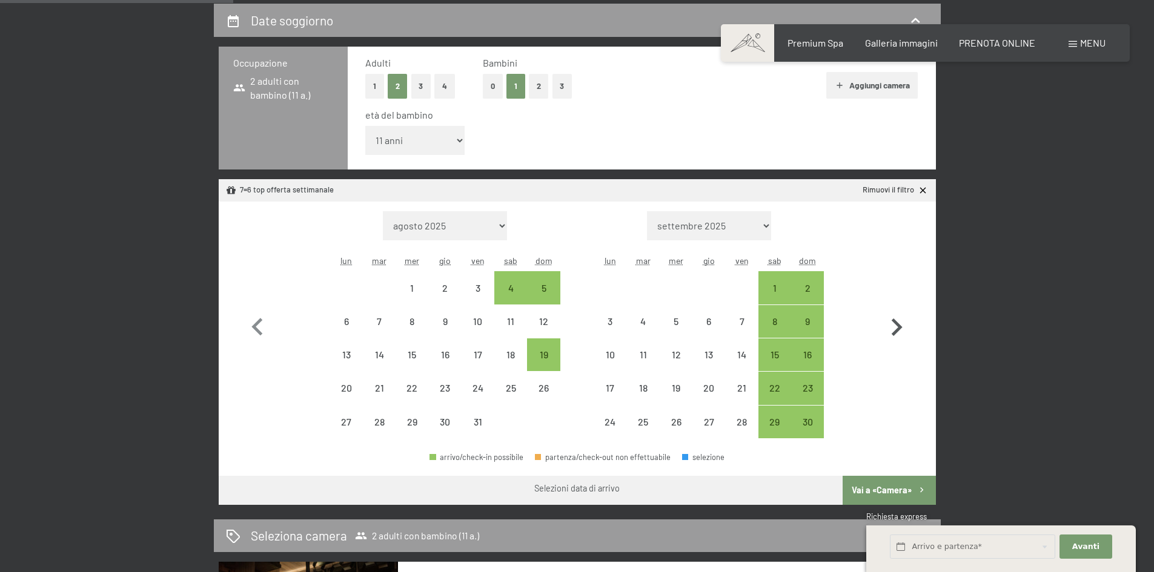
click at [895, 323] on icon "button" at bounding box center [897, 328] width 11 height 18
select select "[DATE]"
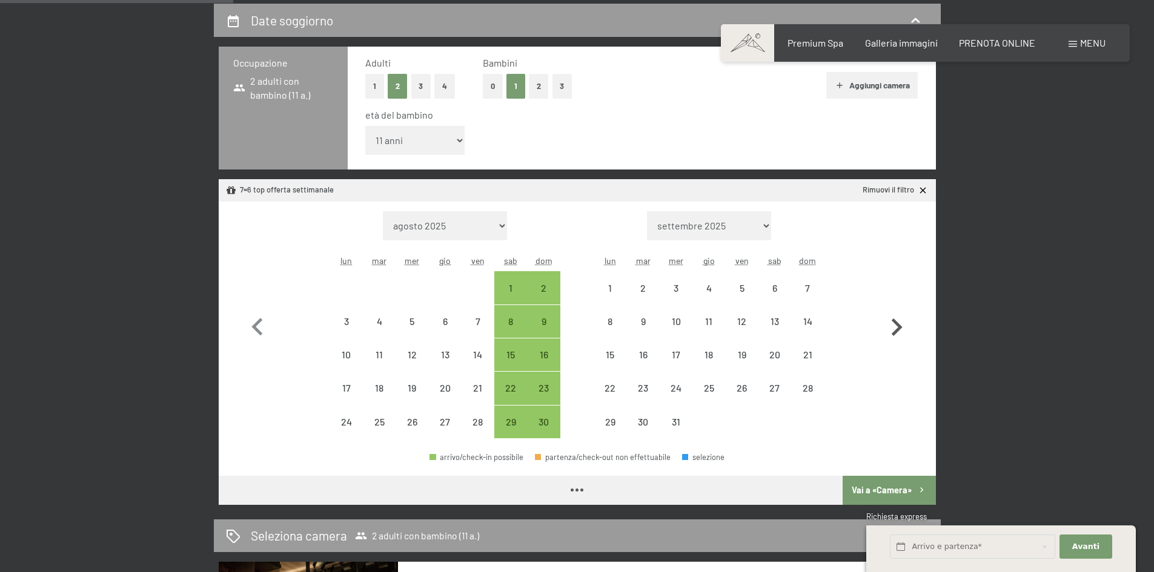
select select "[DATE]"
select select "2025-12-01"
click at [895, 322] on icon "button" at bounding box center [897, 328] width 11 height 18
select select "2025-12-01"
select select "2026-01-01"
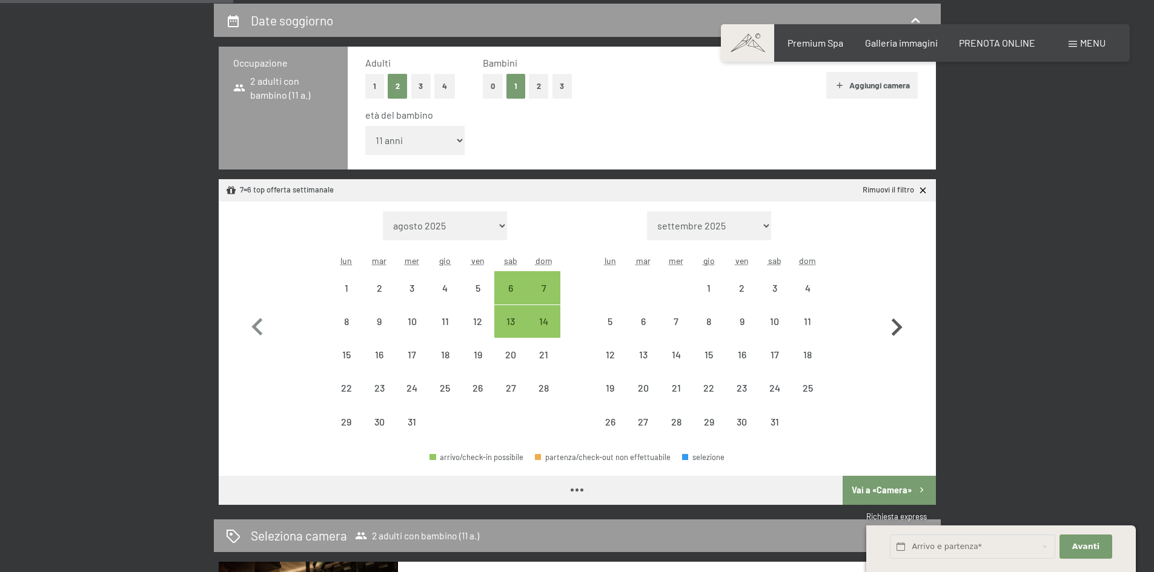
select select "2025-12-01"
select select "2026-01-01"
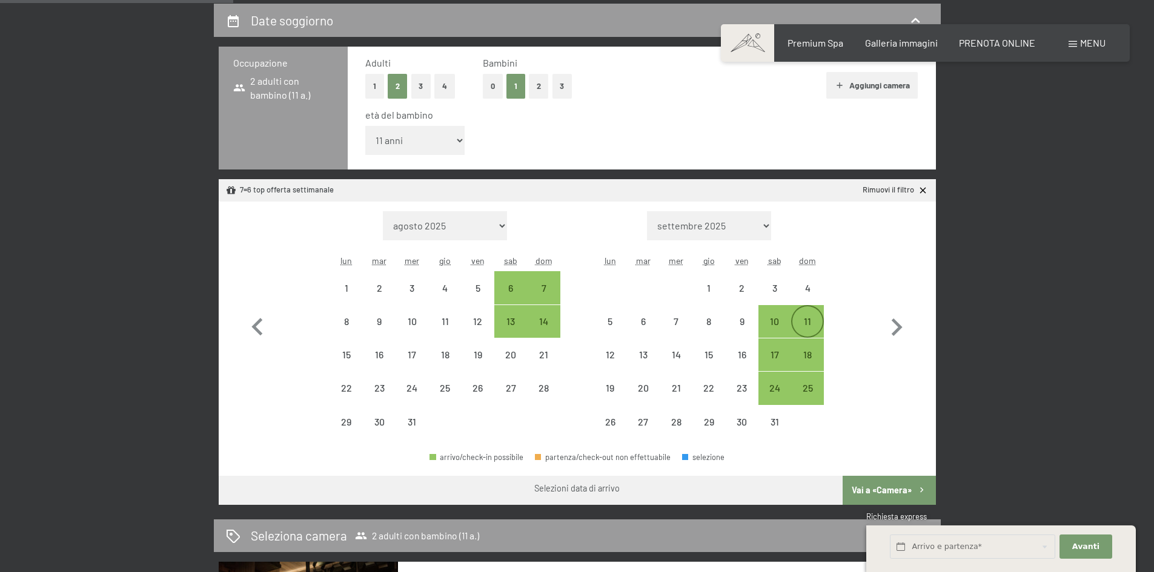
click at [811, 319] on div "11" at bounding box center [807, 332] width 30 height 30
select select "2025-12-01"
select select "2026-01-01"
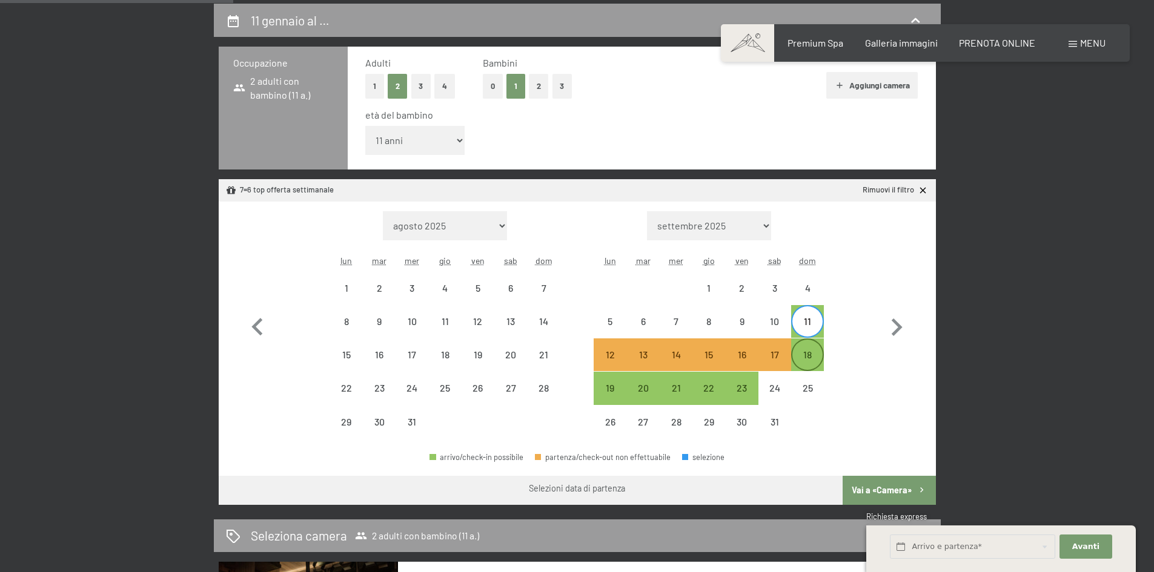
click at [814, 356] on div "18" at bounding box center [807, 365] width 30 height 30
select select "2025-12-01"
select select "2026-01-01"
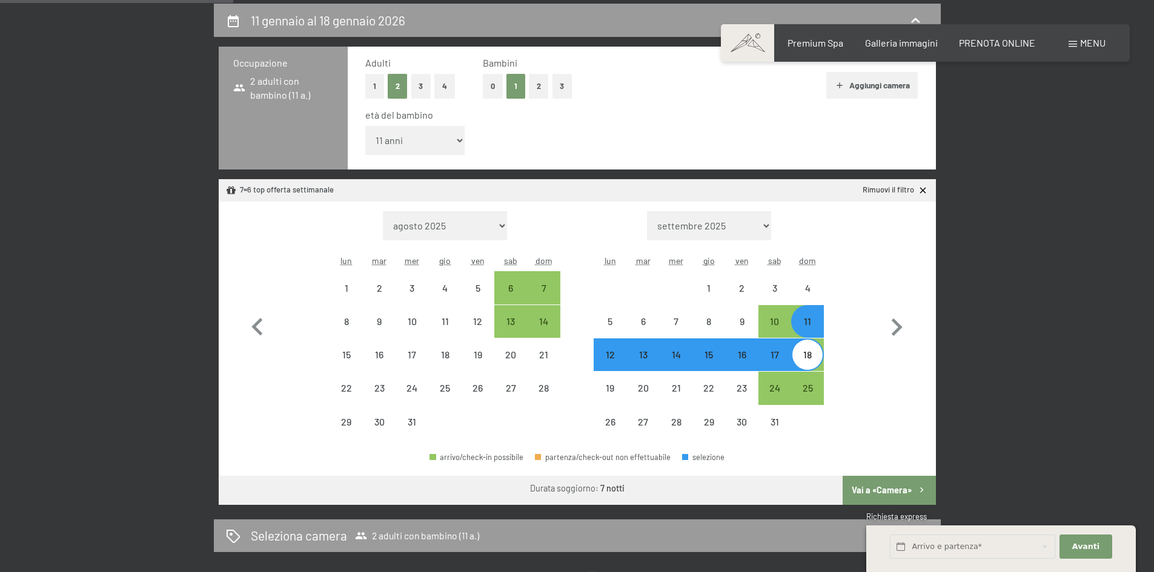
select select "2025-10-01"
select select "2025-11-01"
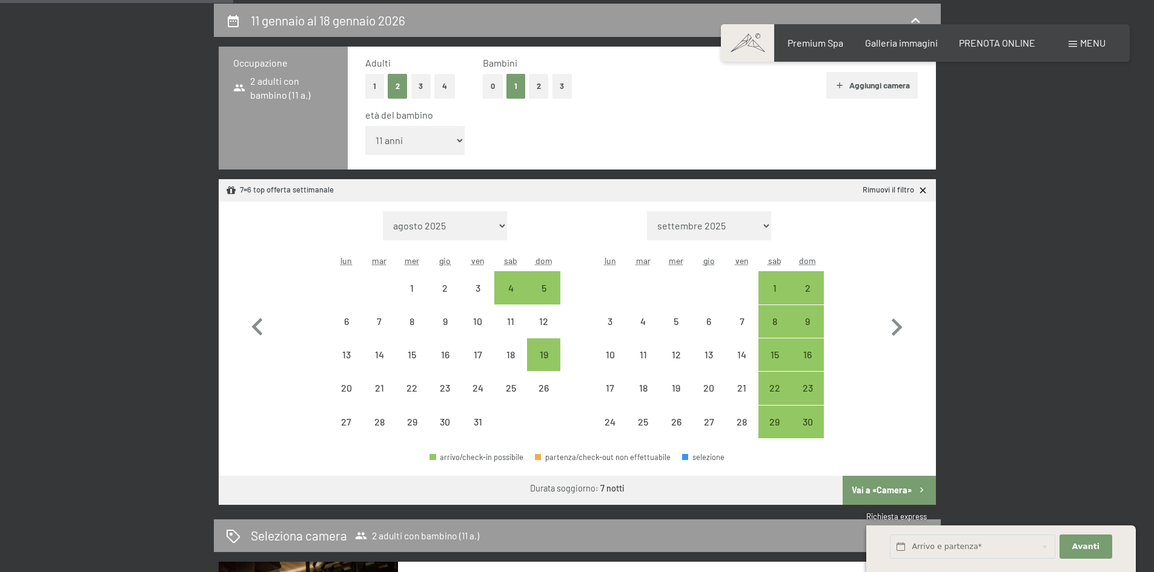
click at [896, 489] on button "Vai a «Camera»" at bounding box center [888, 490] width 93 height 29
select select "2025-10-01"
select select "2025-11-01"
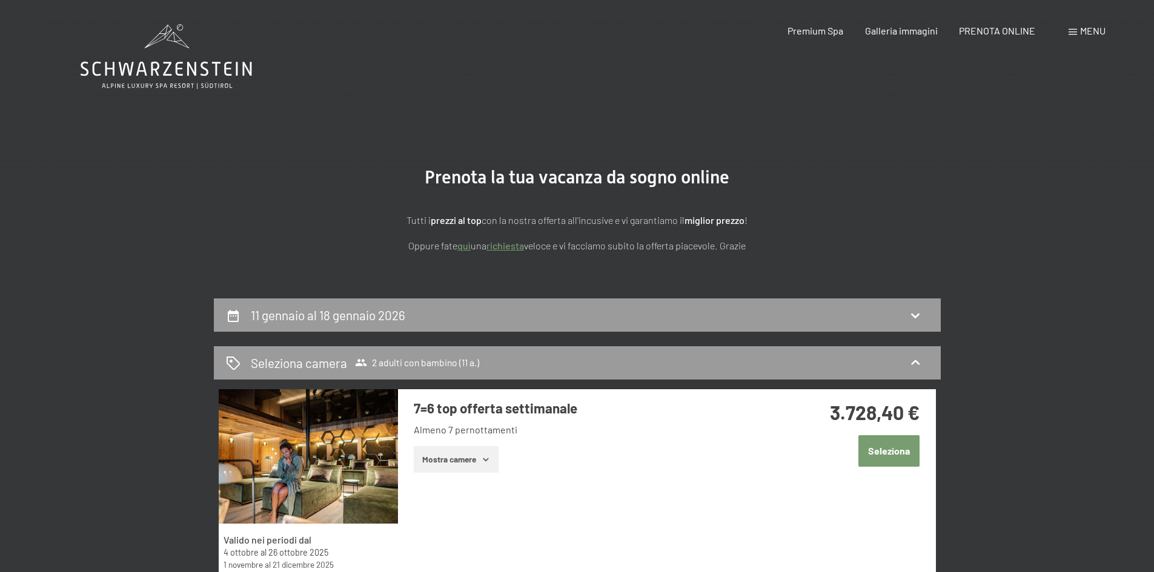
scroll to position [42, 0]
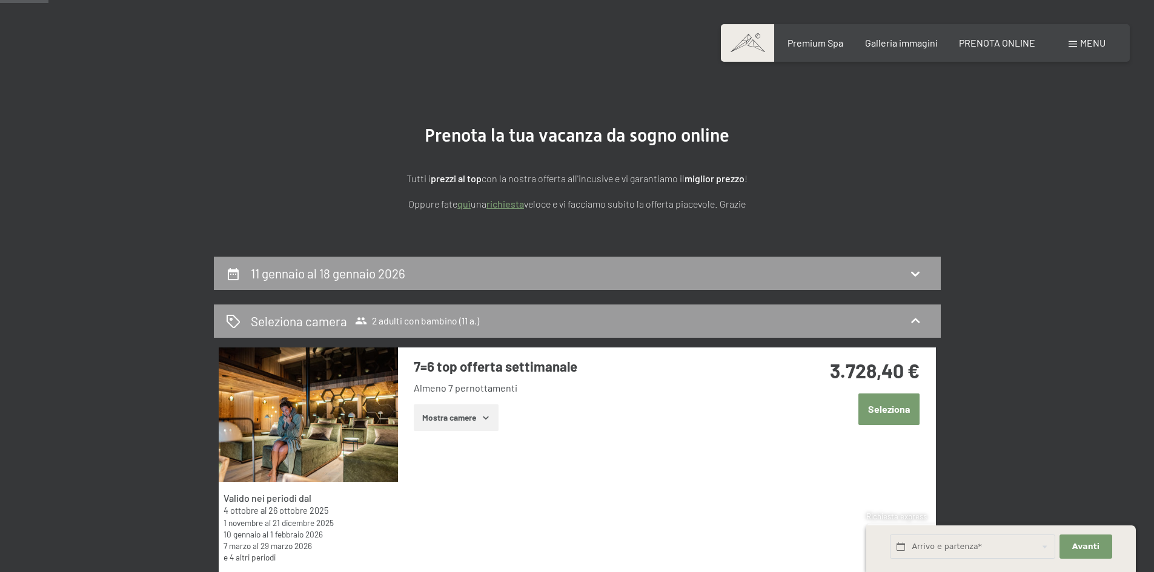
click at [892, 416] on button "Seleziona" at bounding box center [888, 409] width 61 height 31
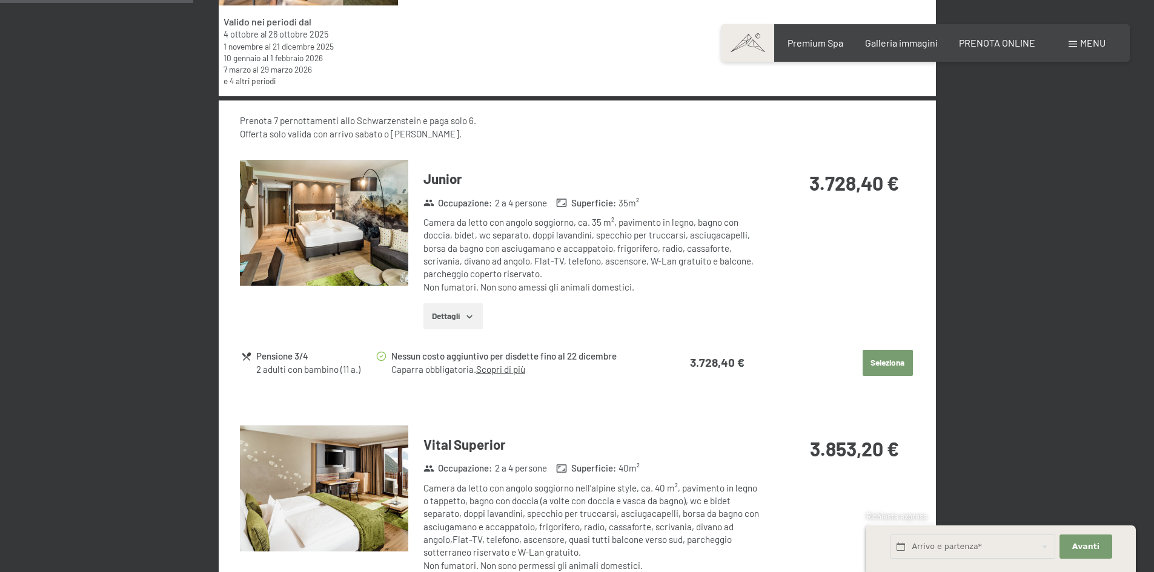
scroll to position [615, 0]
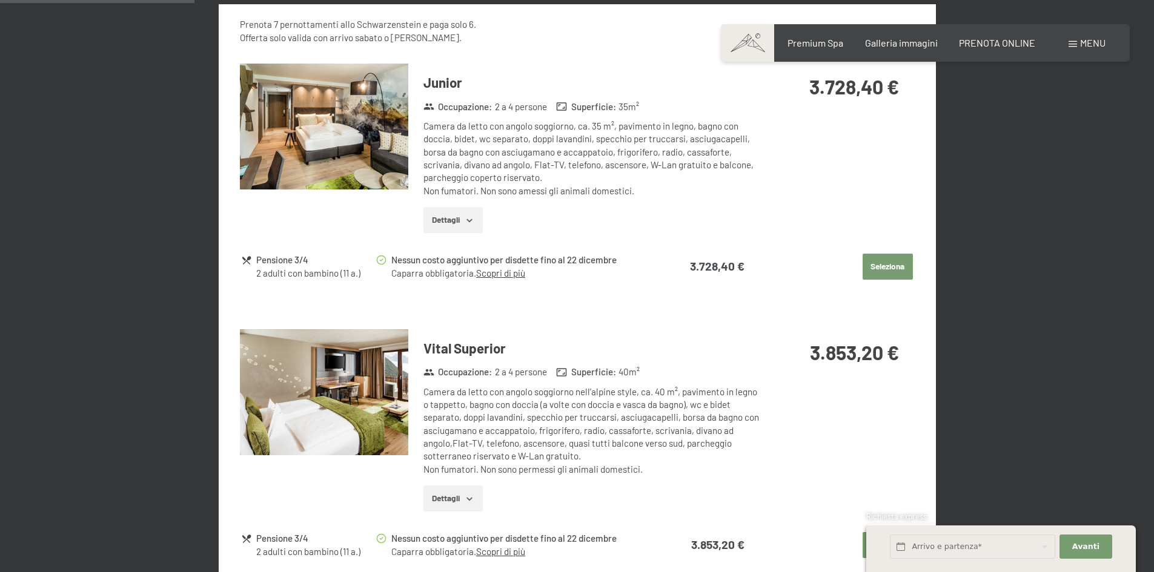
click at [454, 220] on button "Dettagli" at bounding box center [452, 220] width 59 height 27
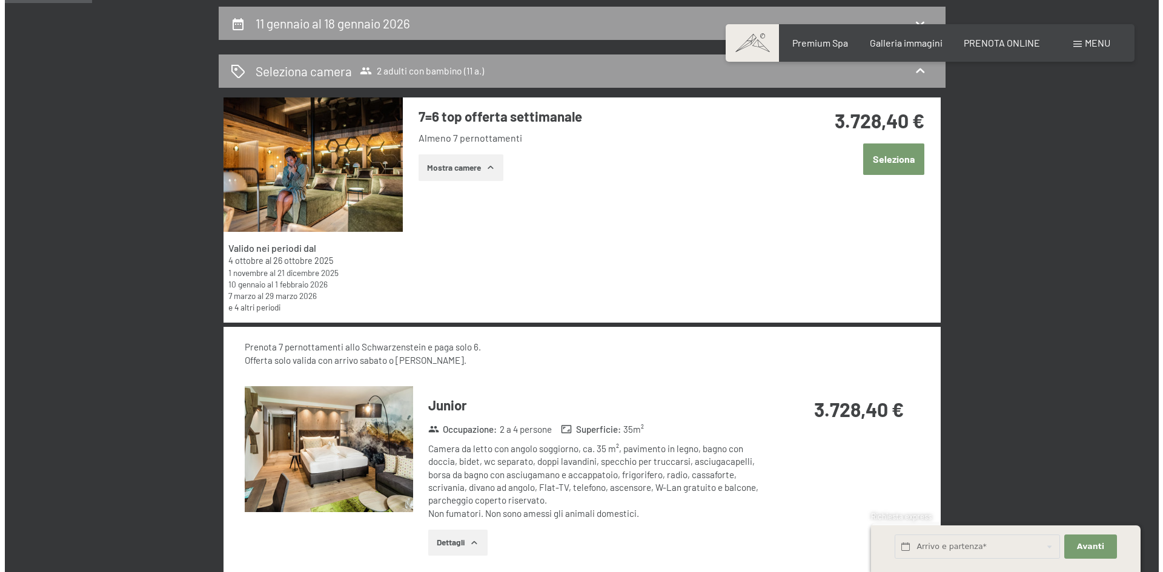
scroll to position [287, 0]
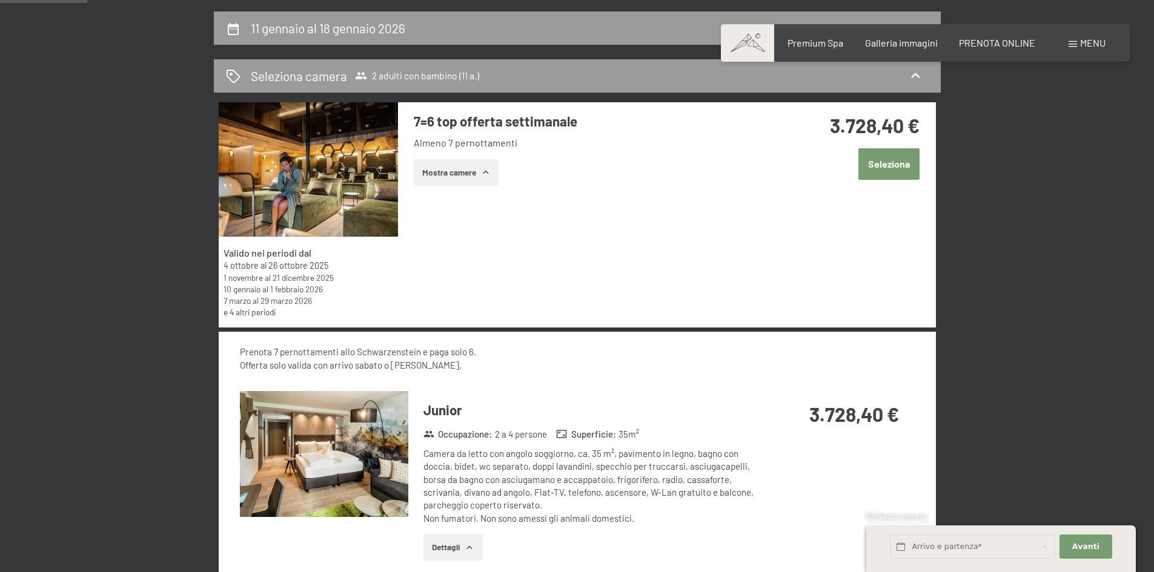
click at [1093, 44] on span "Menu" at bounding box center [1092, 43] width 25 height 12
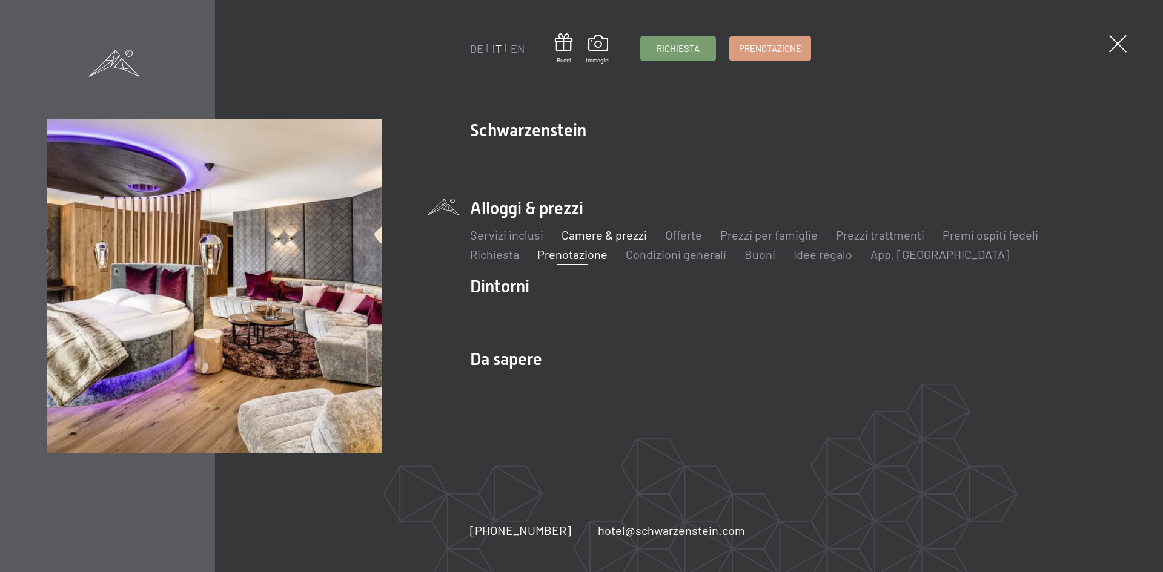
click at [571, 237] on link "Camere & prezzi" at bounding box center [603, 235] width 85 height 15
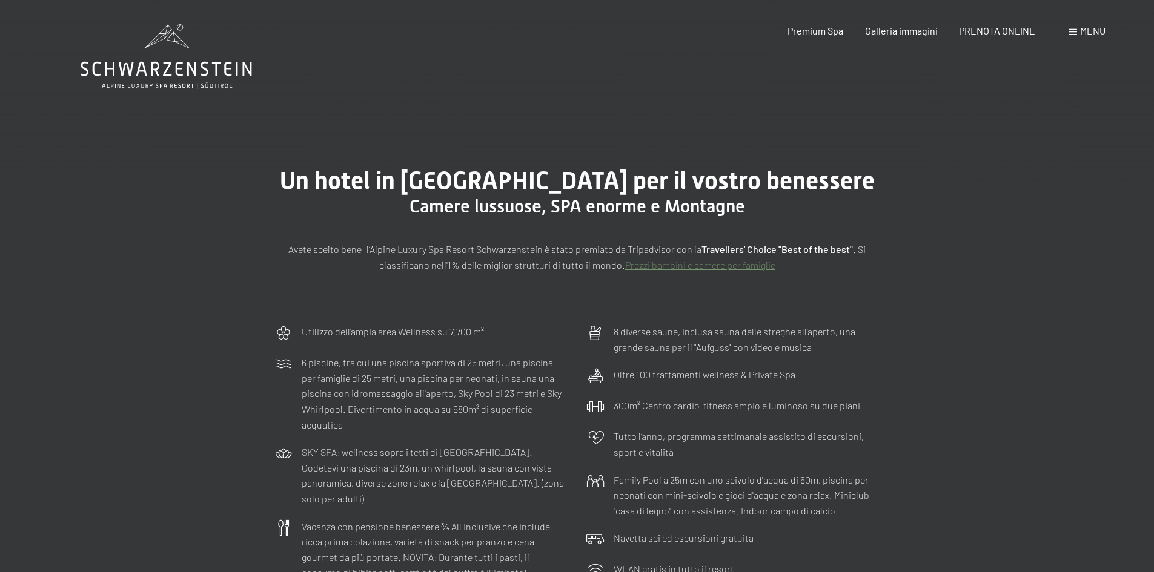
click at [1091, 29] on span "Menu" at bounding box center [1092, 31] width 25 height 12
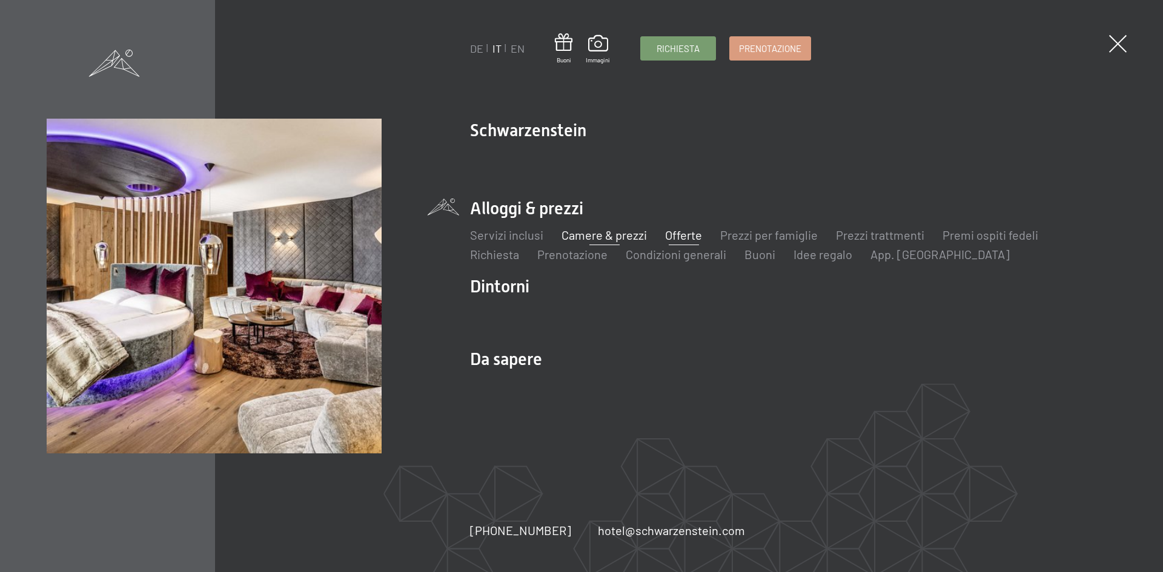
click at [690, 238] on link "Offerte" at bounding box center [683, 235] width 37 height 15
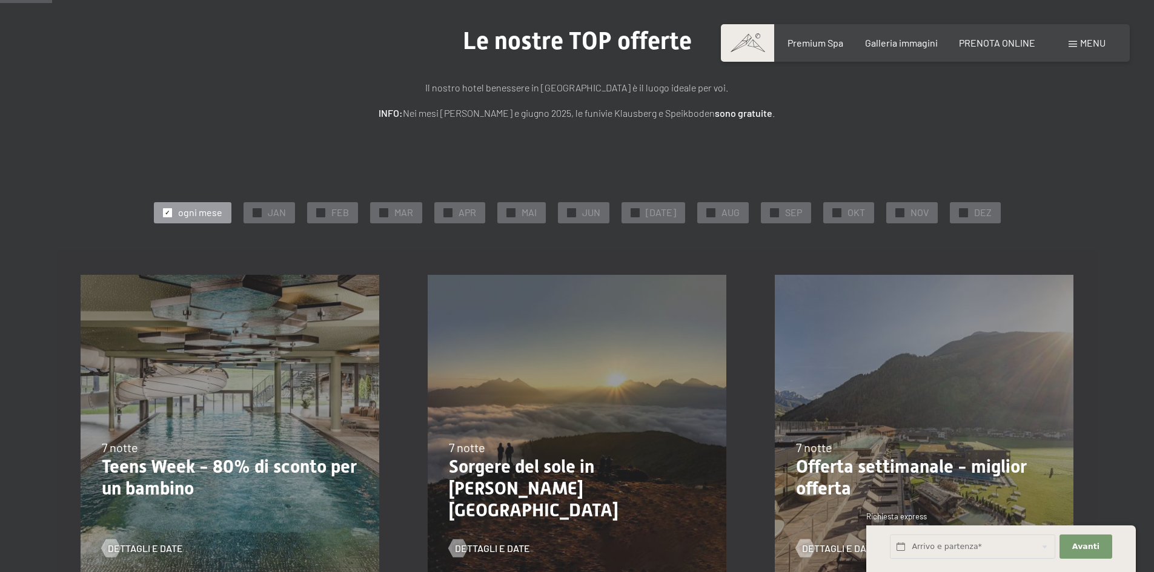
scroll to position [124, 0]
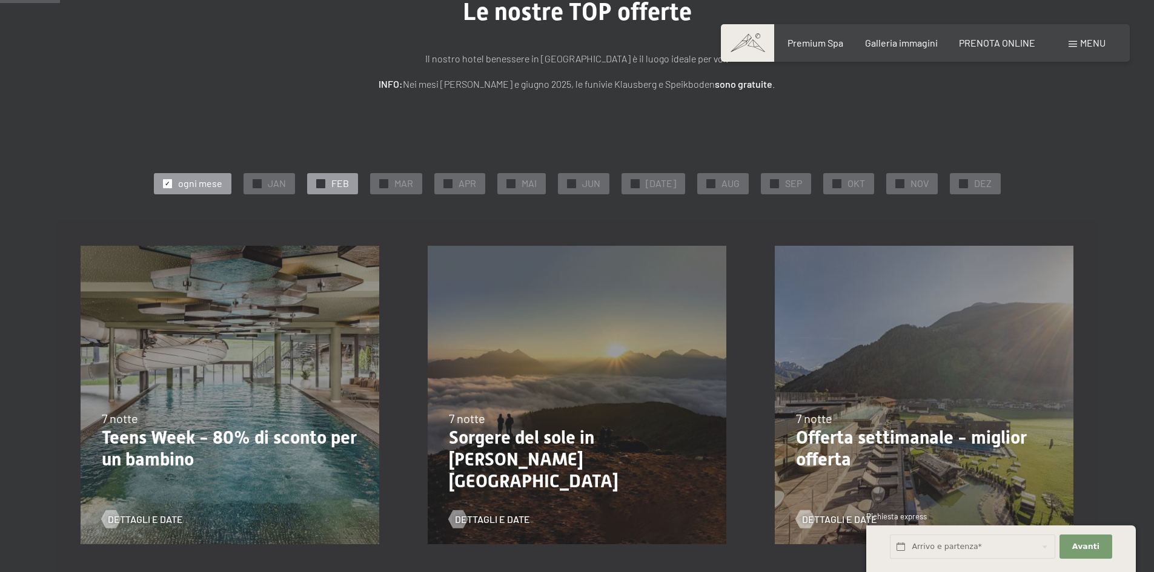
click at [325, 181] on div at bounding box center [320, 183] width 9 height 9
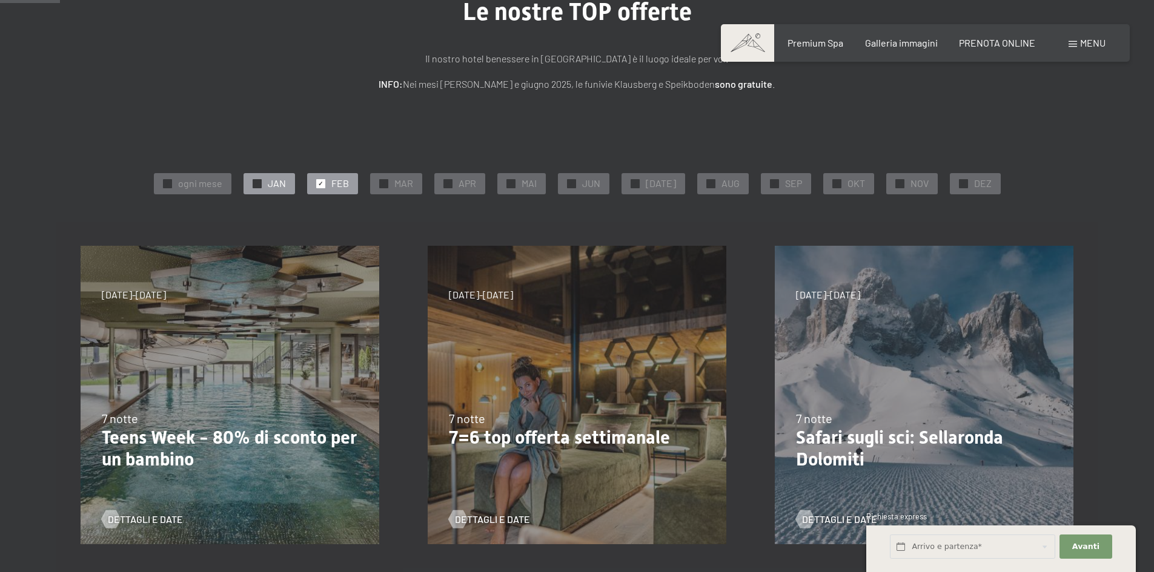
click at [259, 185] on span "✓" at bounding box center [256, 183] width 5 height 8
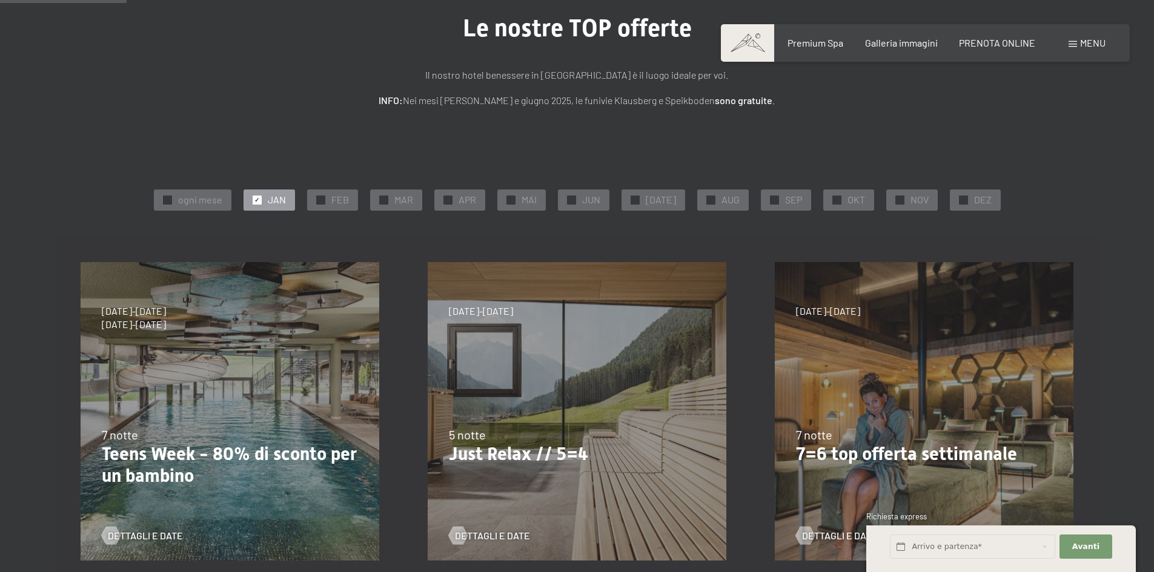
scroll to position [153, 0]
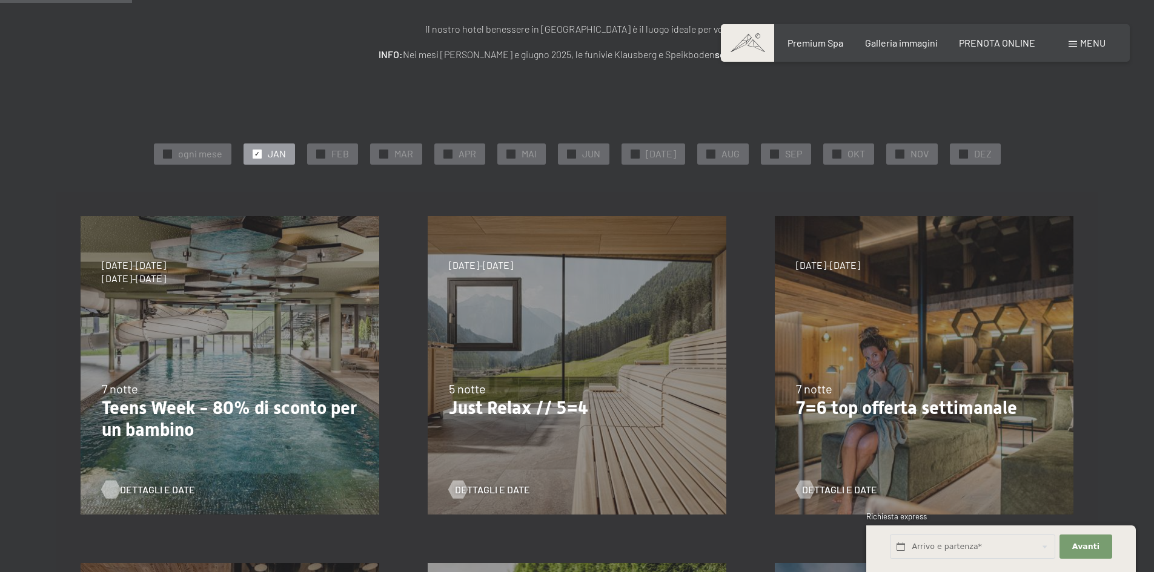
click at [143, 489] on span "Dettagli e Date" at bounding box center [157, 489] width 75 height 13
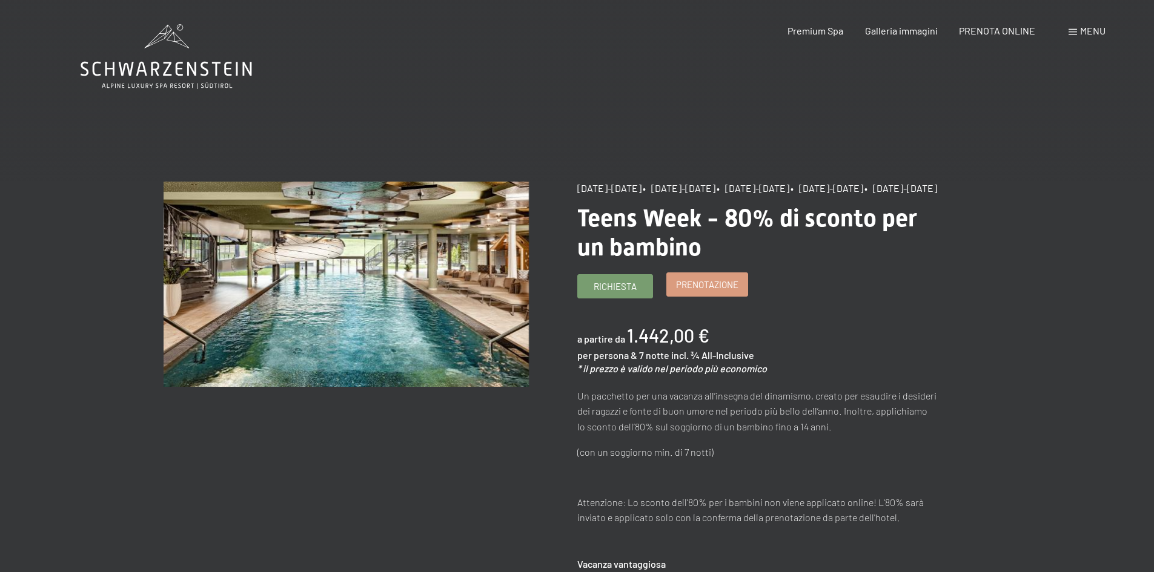
click at [720, 291] on span "Prenotazione" at bounding box center [707, 285] width 62 height 13
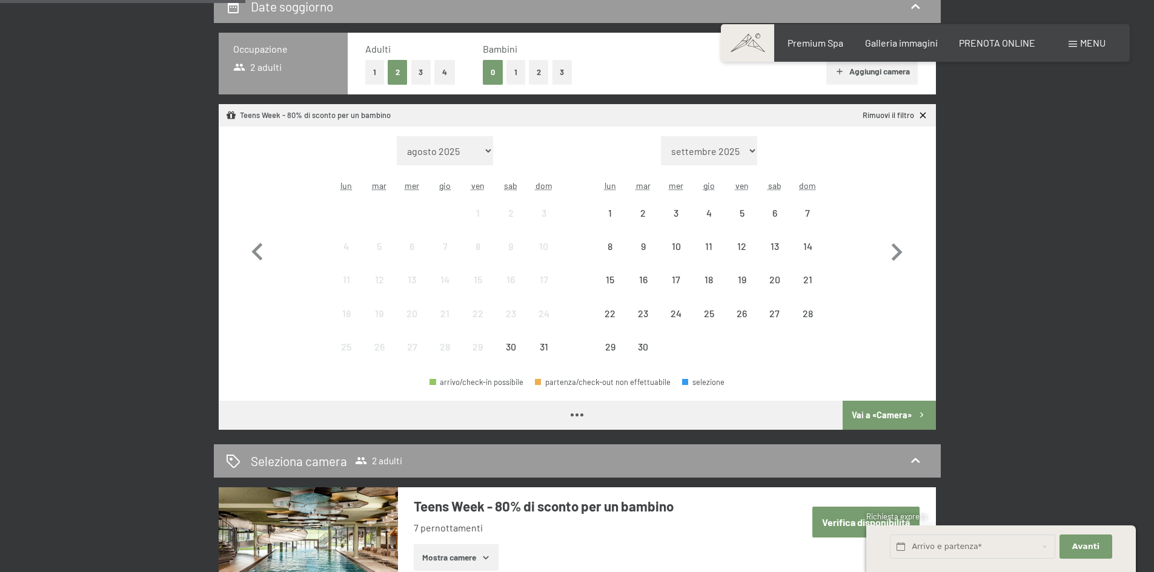
scroll to position [311, 0]
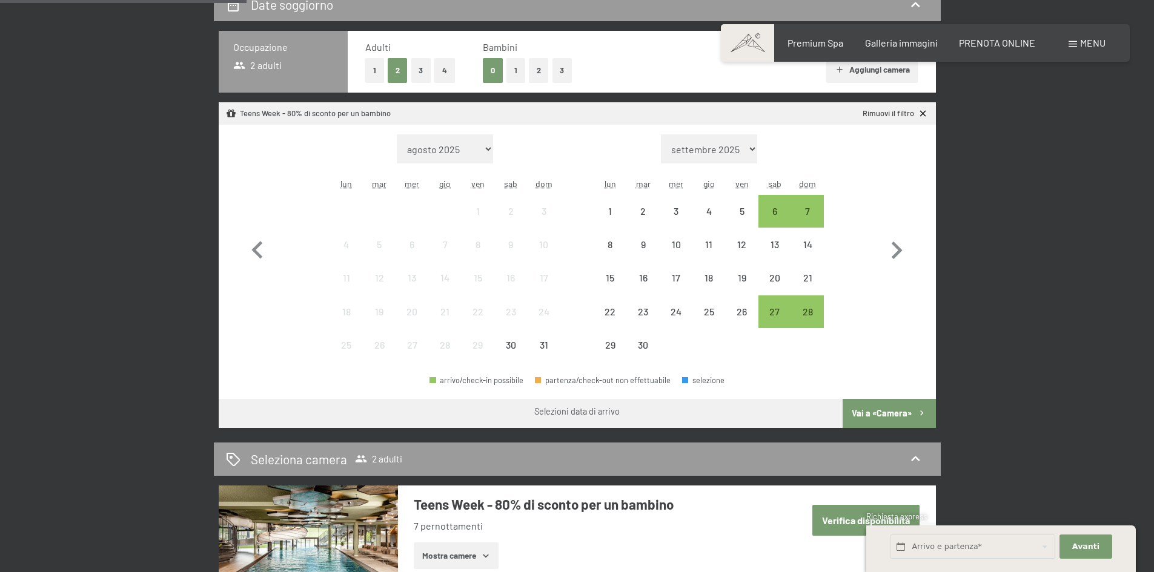
click at [512, 71] on button "1" at bounding box center [515, 70] width 19 height 25
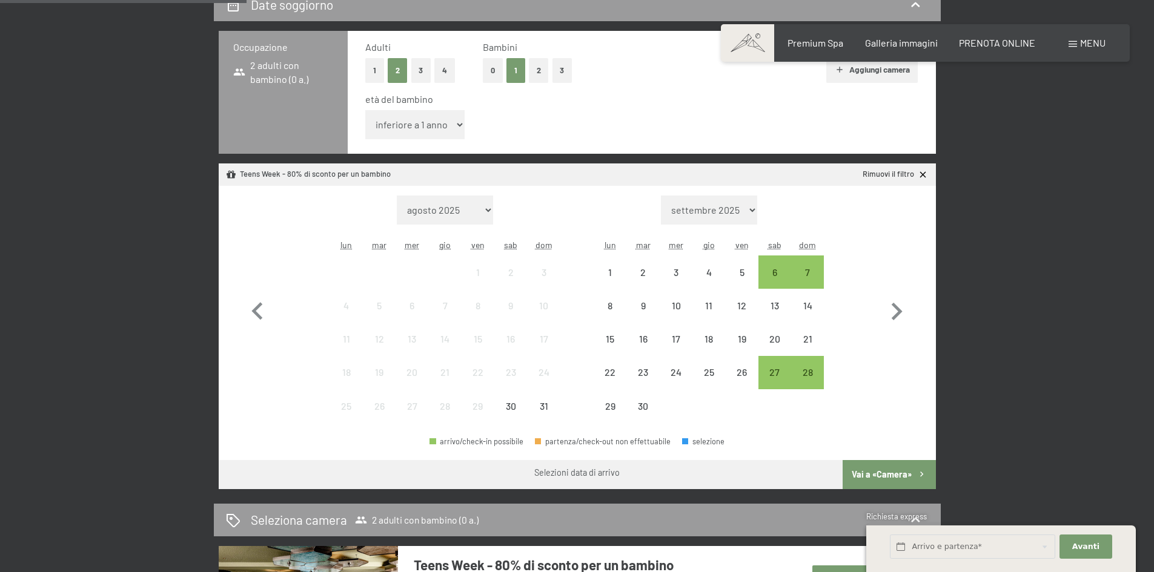
click at [419, 121] on select "inferiore a 1 anno 1 anno 2 anni 3 anni 4 anni 5 anni 6 anni 7 anni 8 anni 9 an…" at bounding box center [415, 124] width 100 height 29
select select "13"
click at [365, 110] on select "inferiore a 1 anno 1 anno 2 anni 3 anni 4 anni 5 anni 6 anni 7 anni 8 anni 9 an…" at bounding box center [415, 124] width 100 height 29
click at [901, 314] on icon "button" at bounding box center [896, 311] width 35 height 35
select select "2025-09-01"
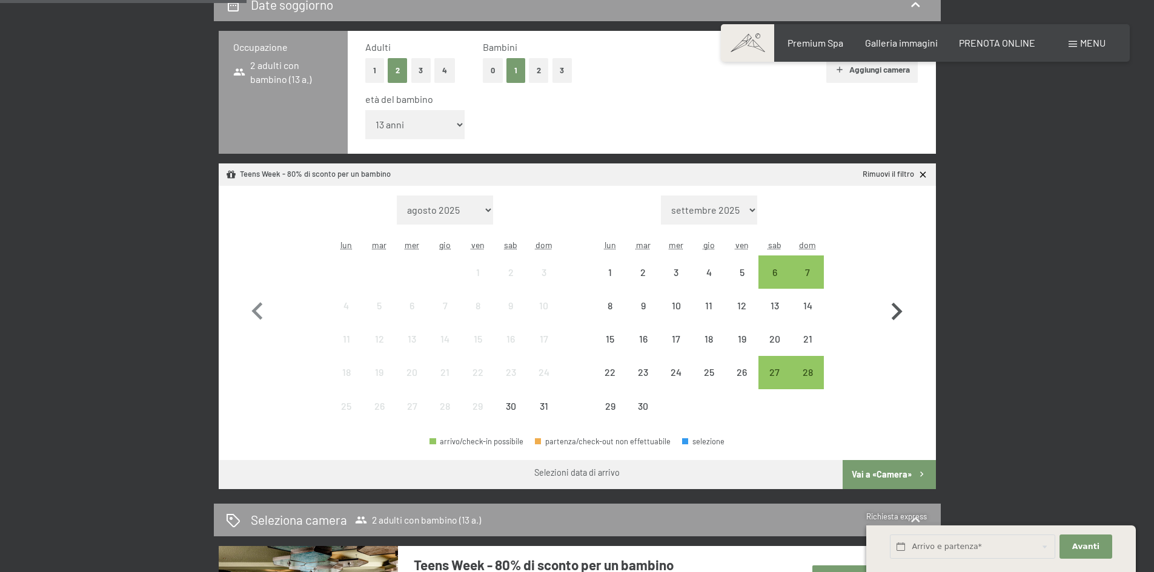
select select "2025-10-01"
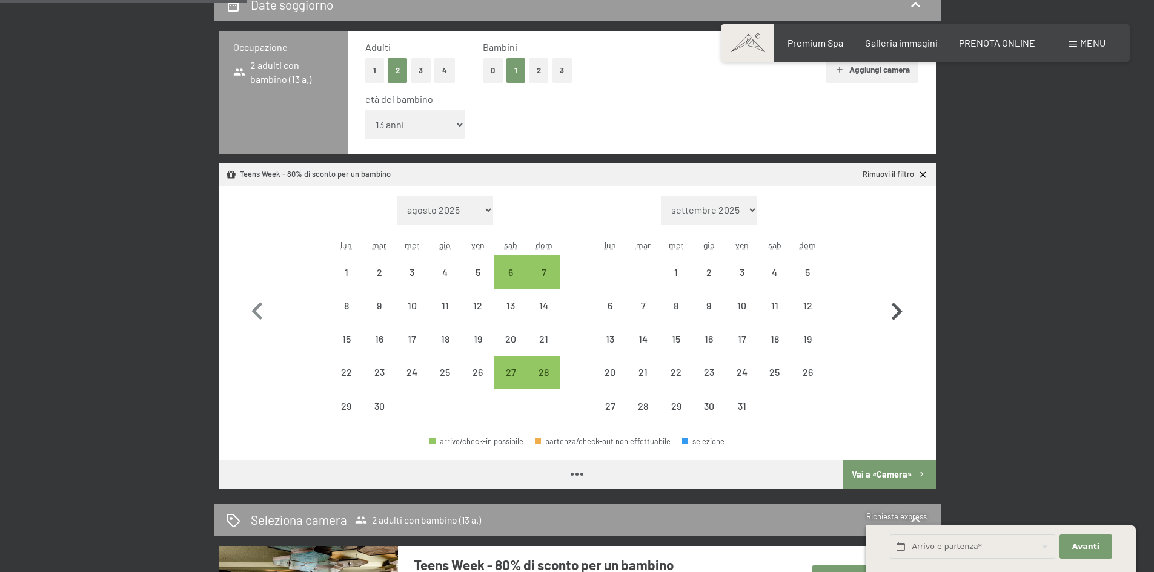
select select "2025-09-01"
select select "2025-10-01"
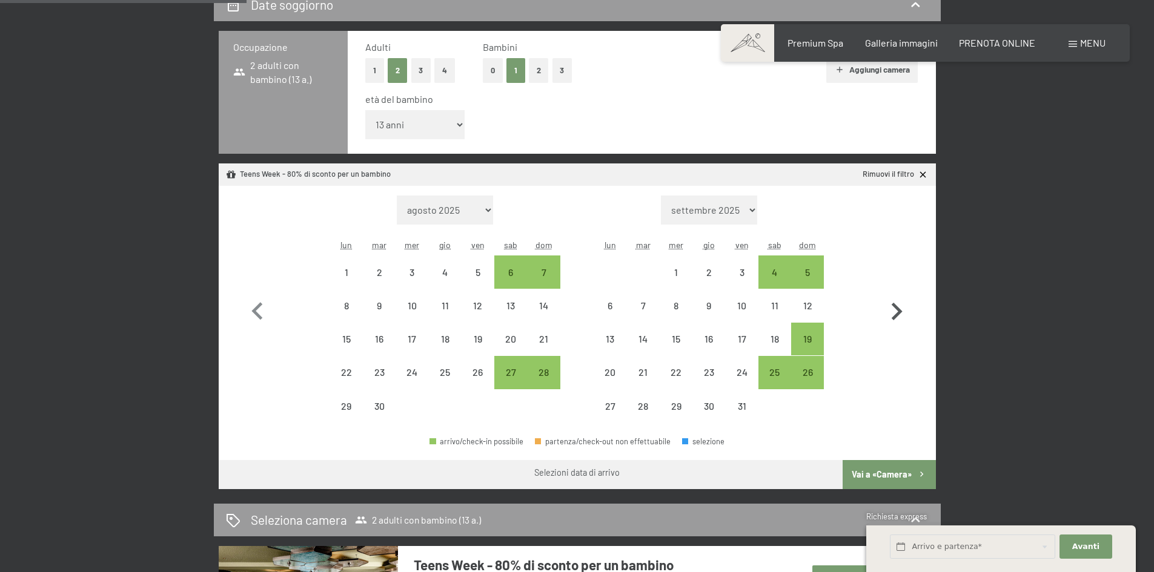
click at [887, 313] on icon "button" at bounding box center [896, 311] width 35 height 35
select select "2025-10-01"
select select "2025-11-01"
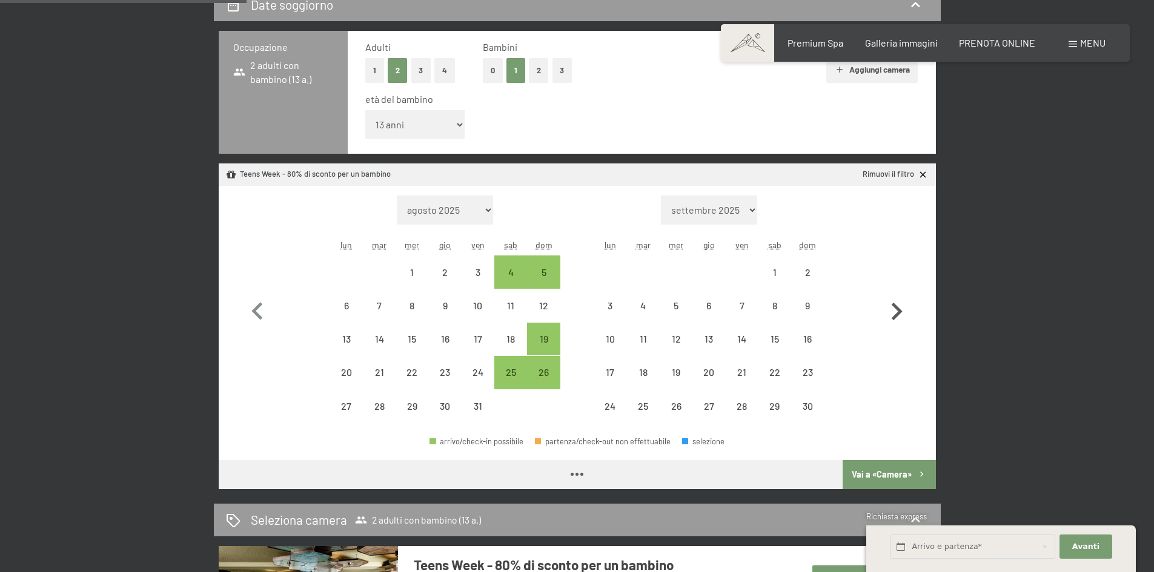
click at [887, 313] on icon "button" at bounding box center [896, 311] width 35 height 35
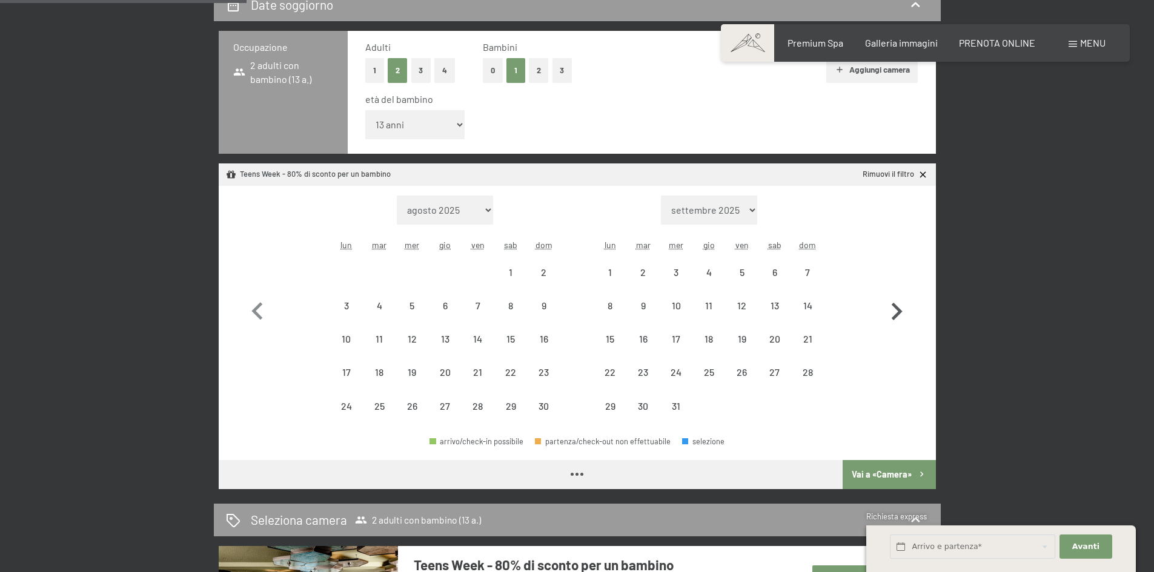
select select "2025-11-01"
select select "2025-12-01"
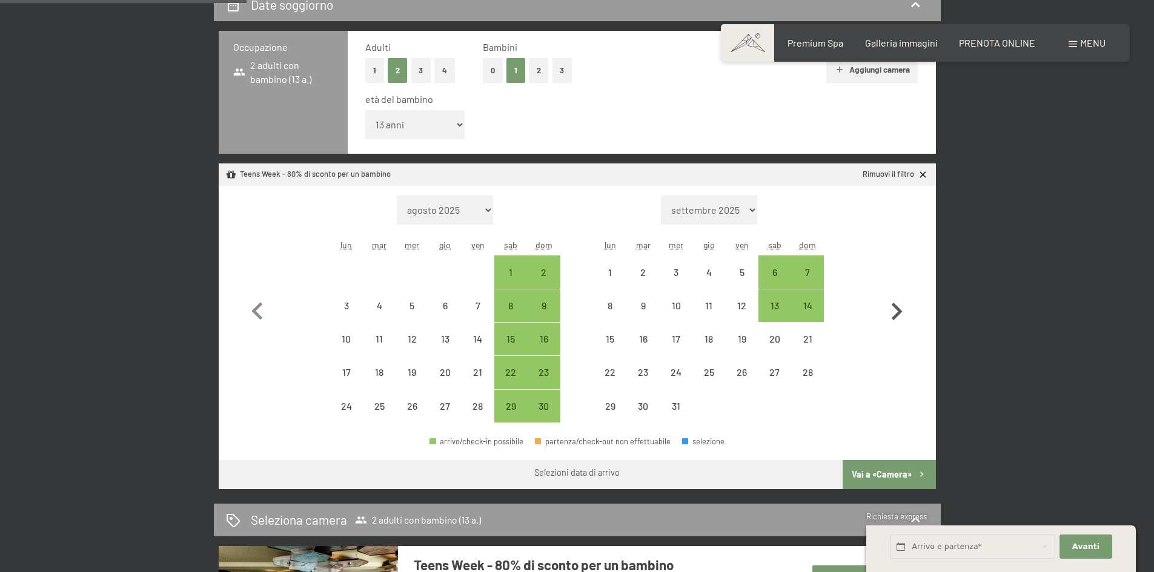
click at [887, 313] on icon "button" at bounding box center [896, 311] width 35 height 35
select select "2025-12-01"
select select "2026-01-01"
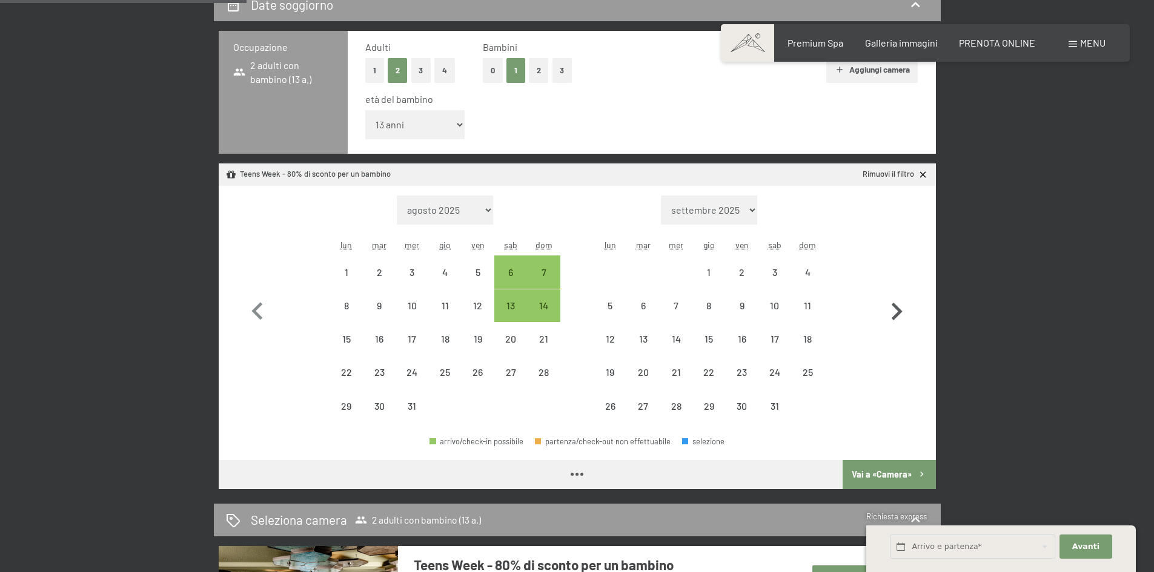
select select "2025-12-01"
select select "[DATE]"
click at [806, 307] on div "11" at bounding box center [807, 316] width 30 height 30
select select "[DATE]"
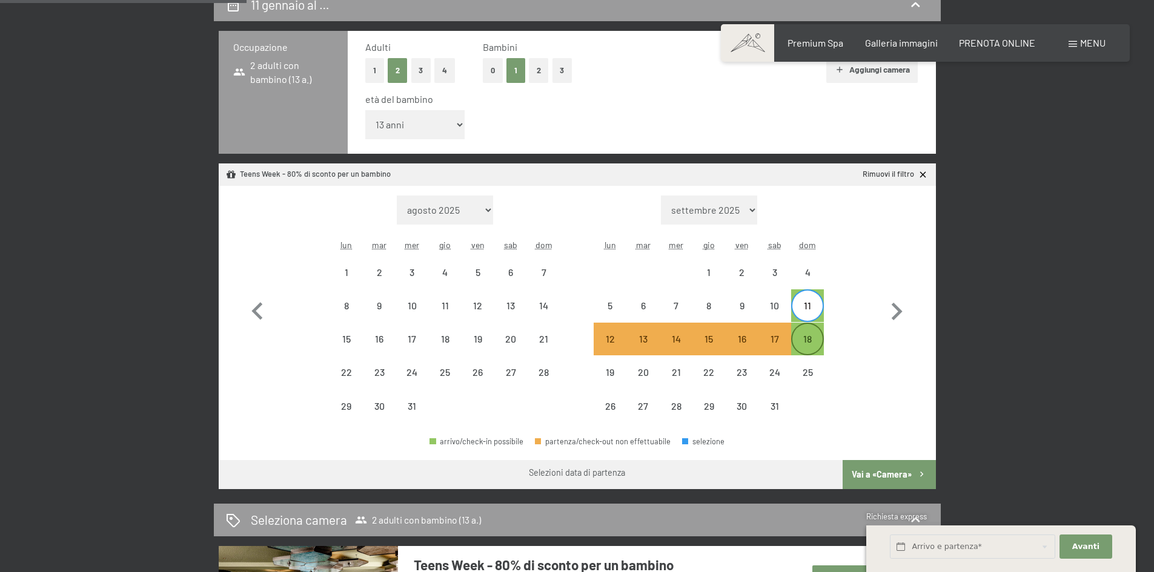
click at [812, 345] on div "18" at bounding box center [807, 349] width 30 height 30
select select "[DATE]"
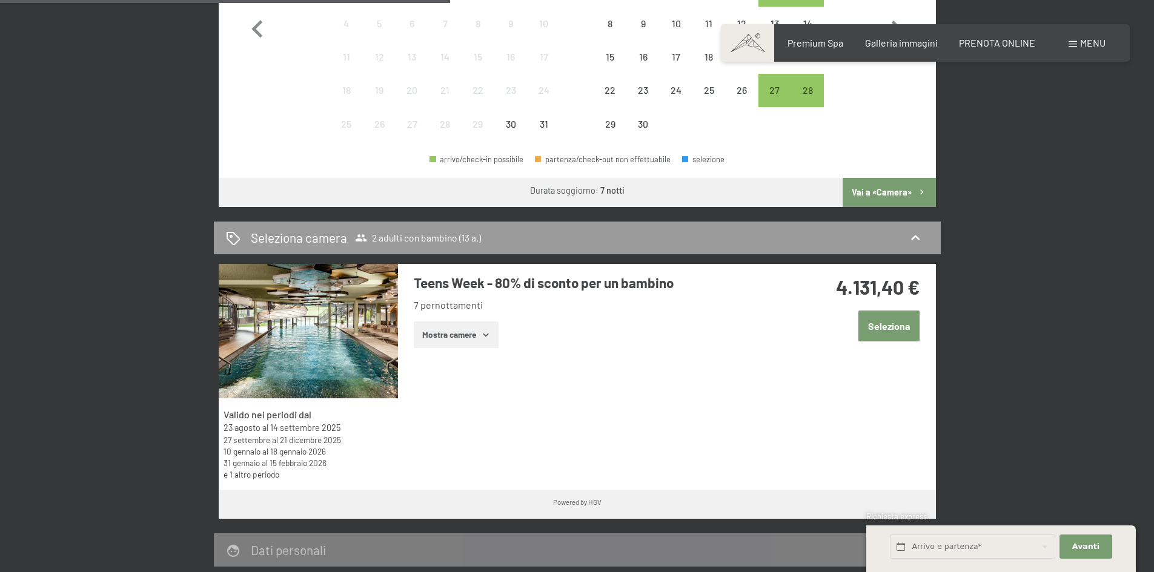
scroll to position [591, 0]
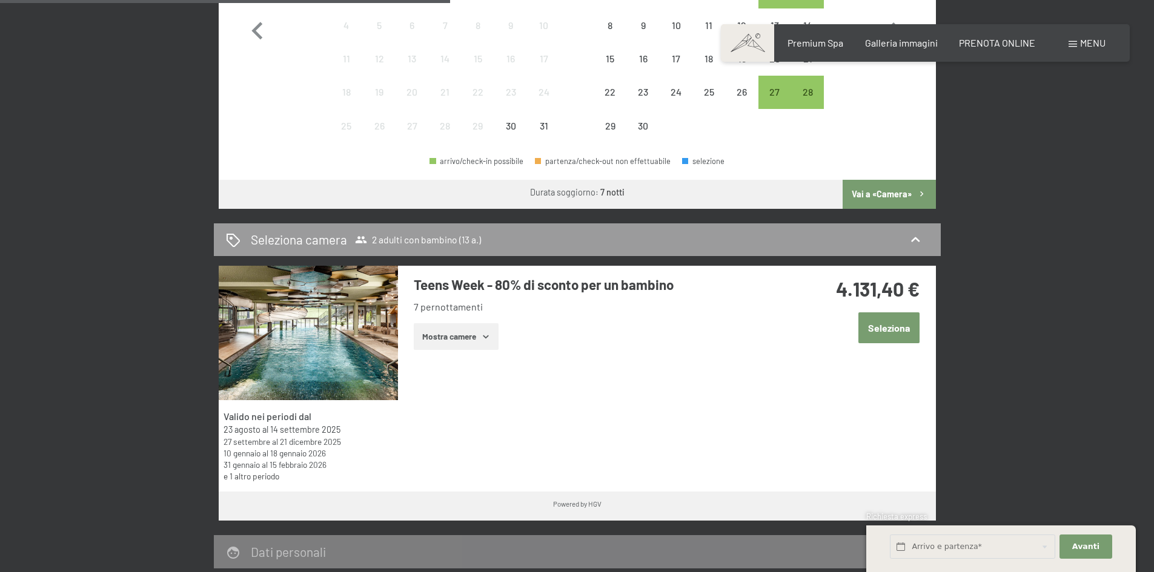
click at [895, 193] on button "Vai a «Camera»" at bounding box center [888, 194] width 93 height 29
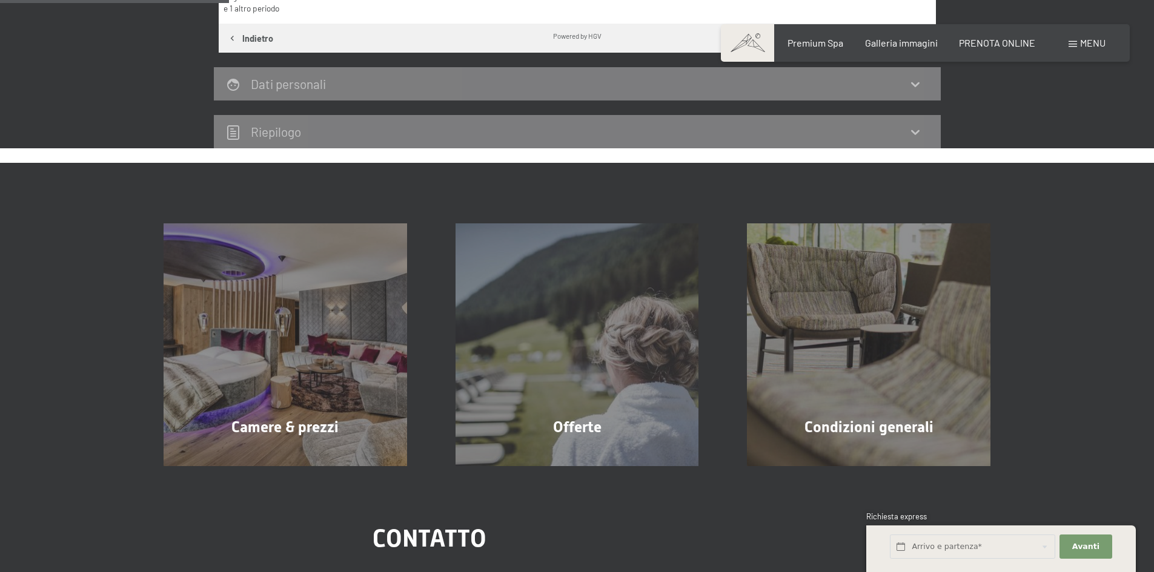
scroll to position [299, 0]
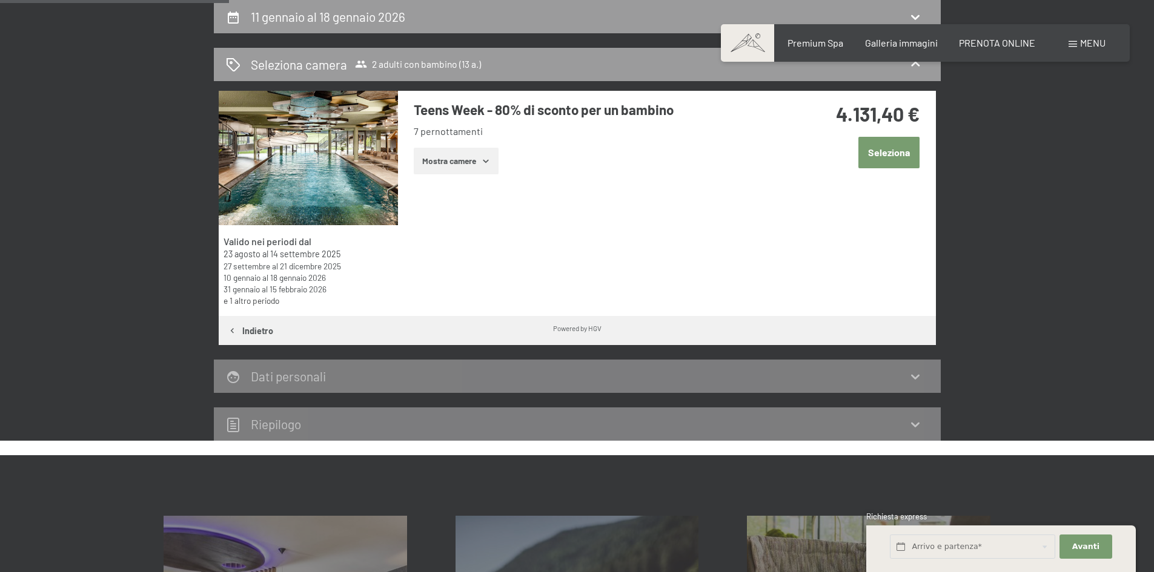
click at [446, 154] on button "Mostra camere" at bounding box center [456, 161] width 85 height 27
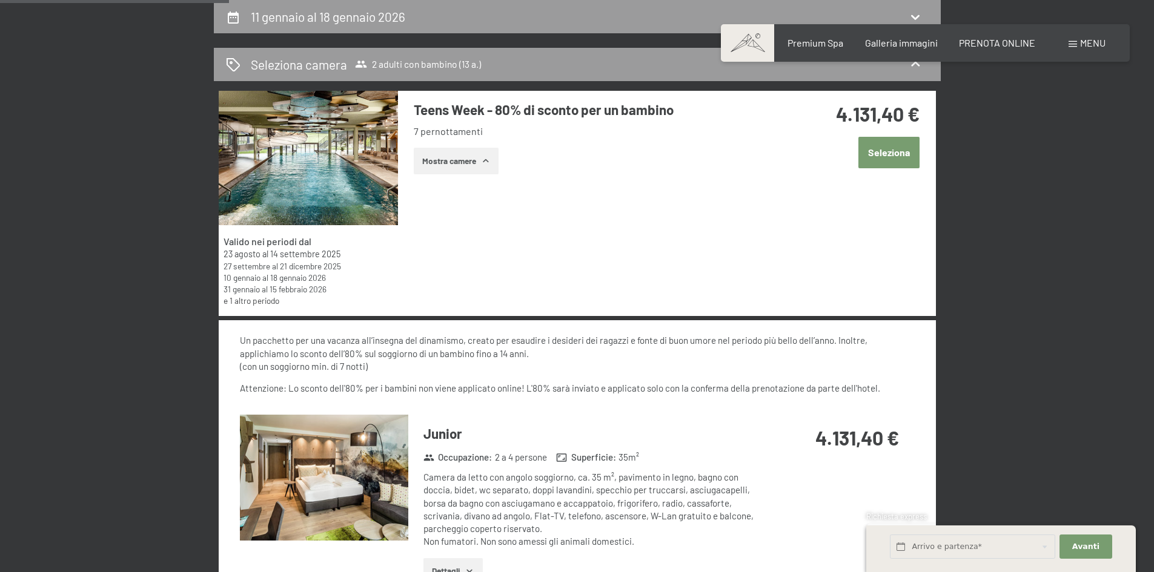
click at [446, 162] on button "Mostra camere" at bounding box center [456, 161] width 85 height 27
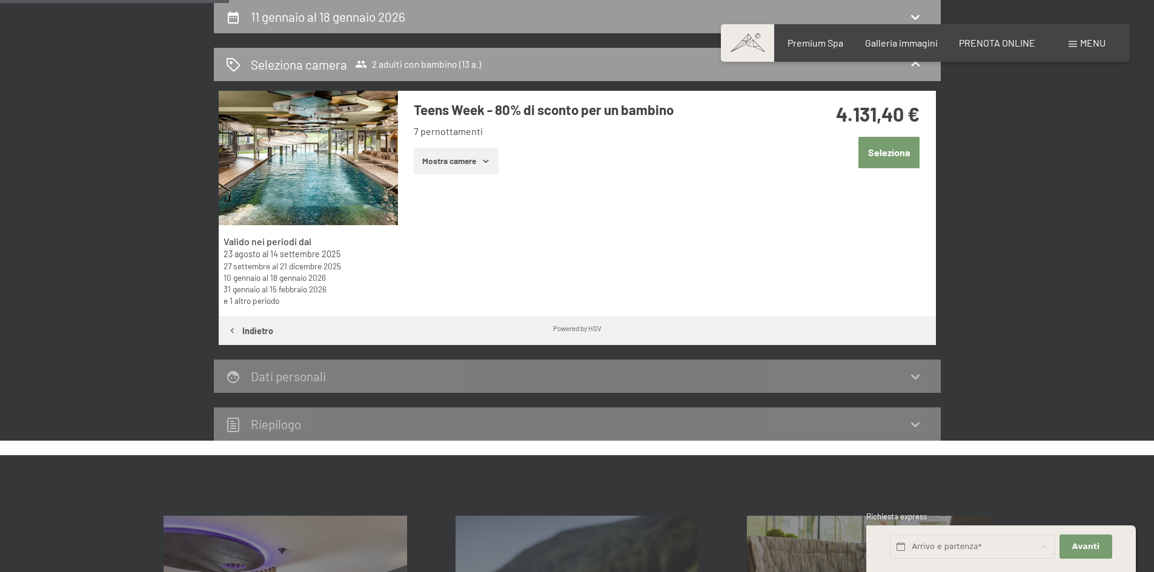
click at [898, 151] on button "Seleziona" at bounding box center [888, 152] width 61 height 31
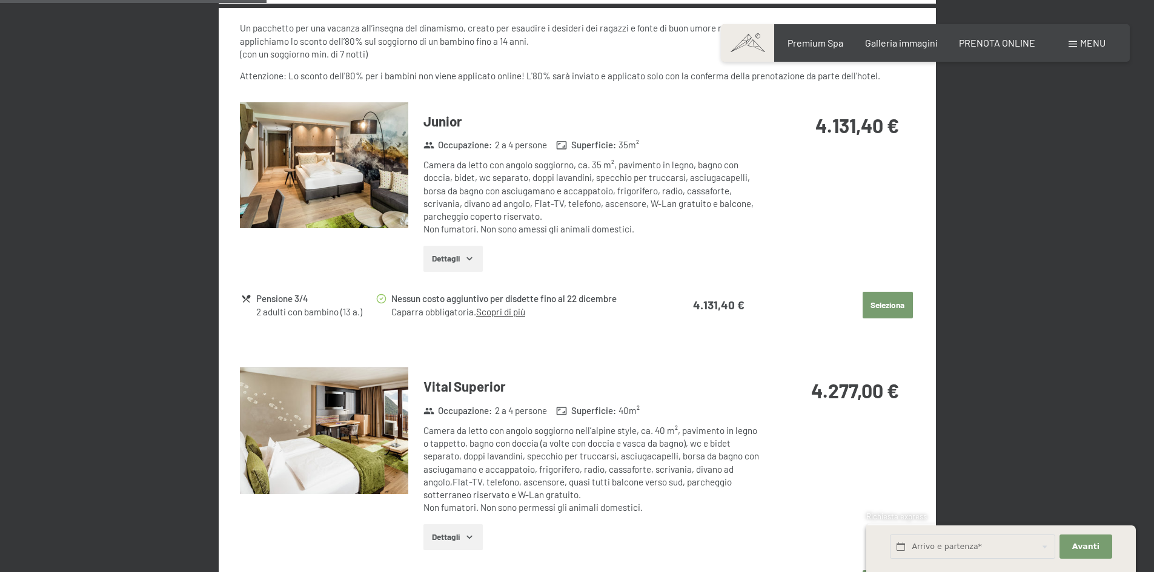
scroll to position [615, 0]
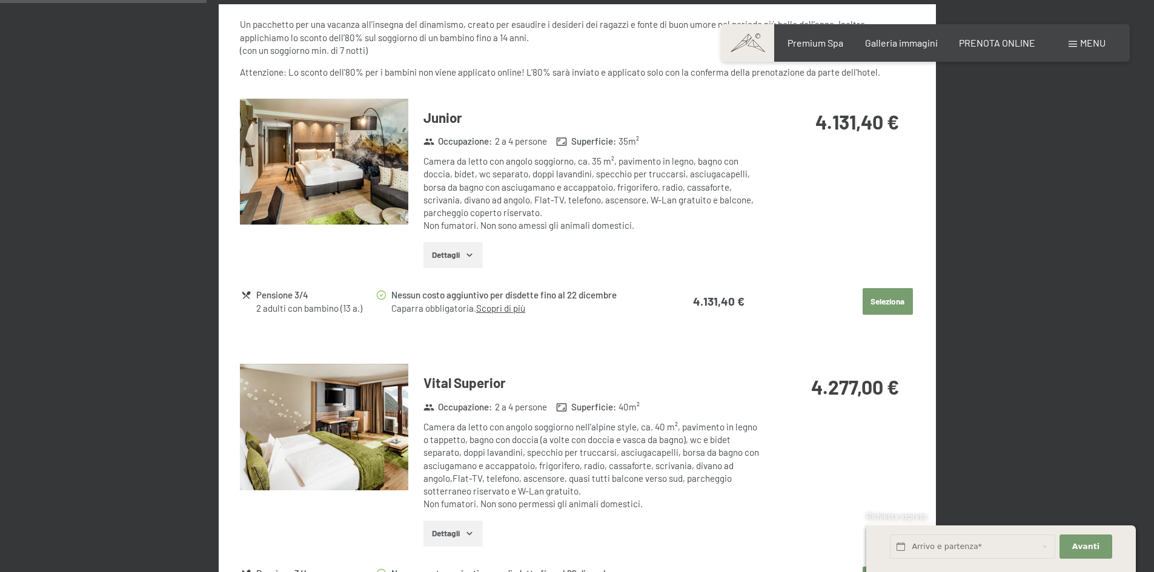
click at [457, 254] on button "Dettagli" at bounding box center [452, 255] width 59 height 27
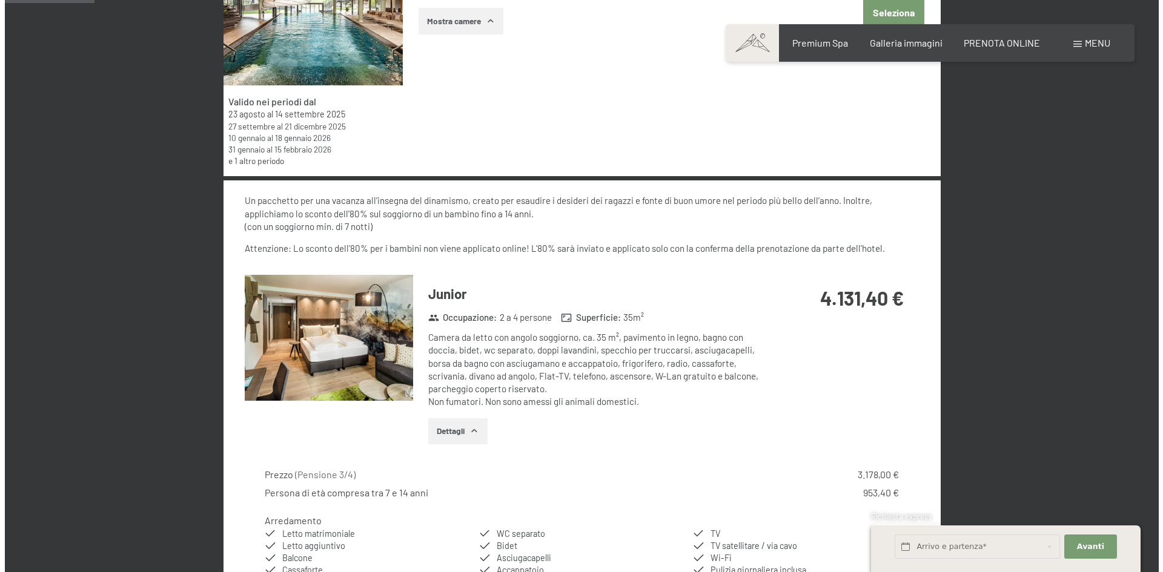
scroll to position [0, 0]
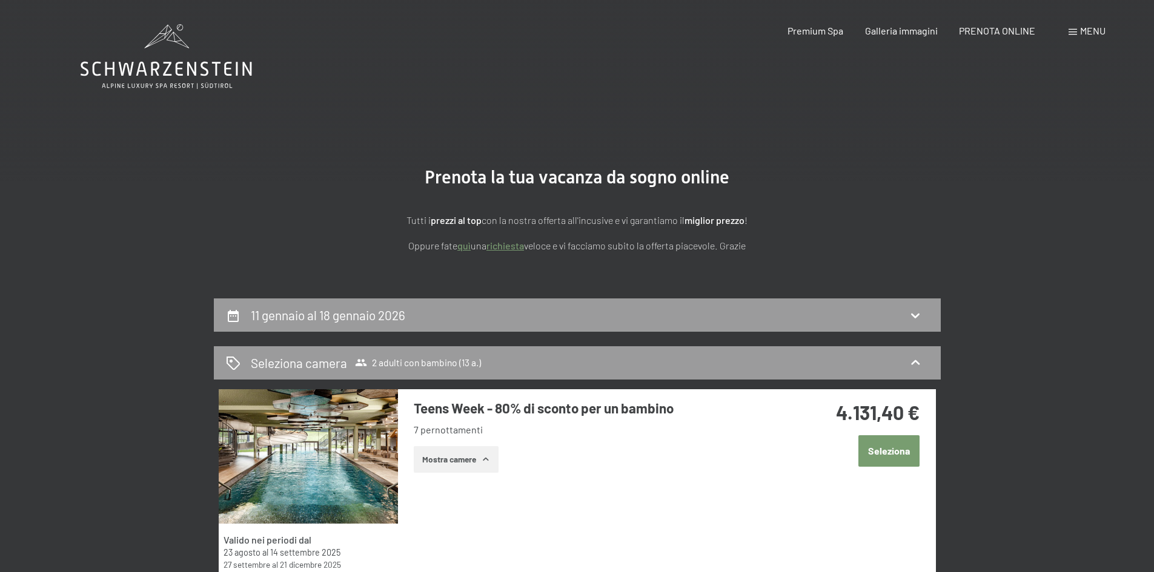
click at [1091, 33] on span "Menu" at bounding box center [1092, 31] width 25 height 12
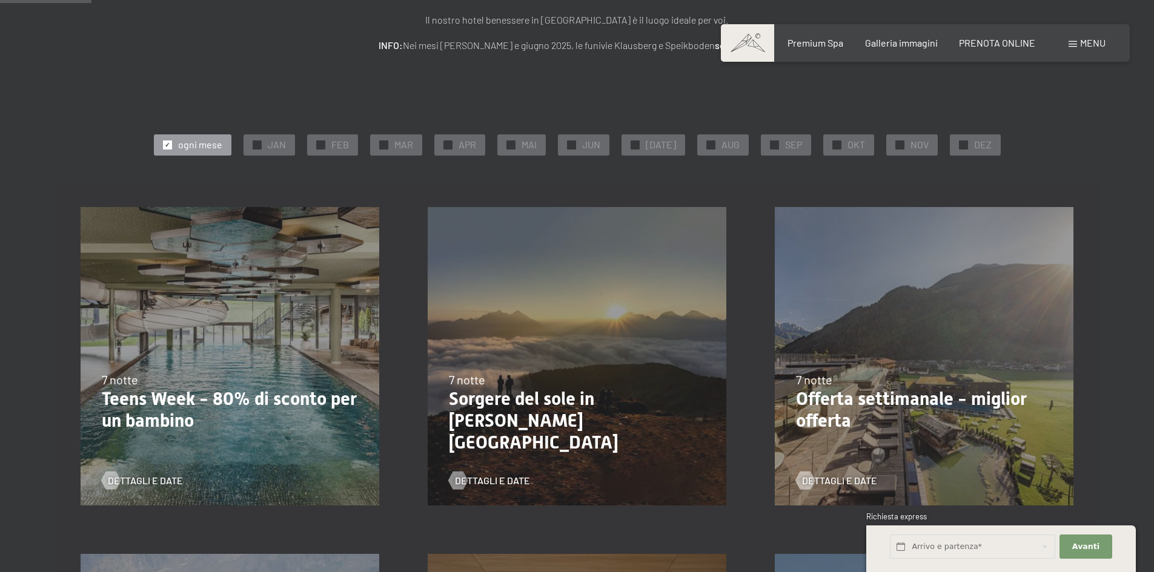
scroll to position [188, 0]
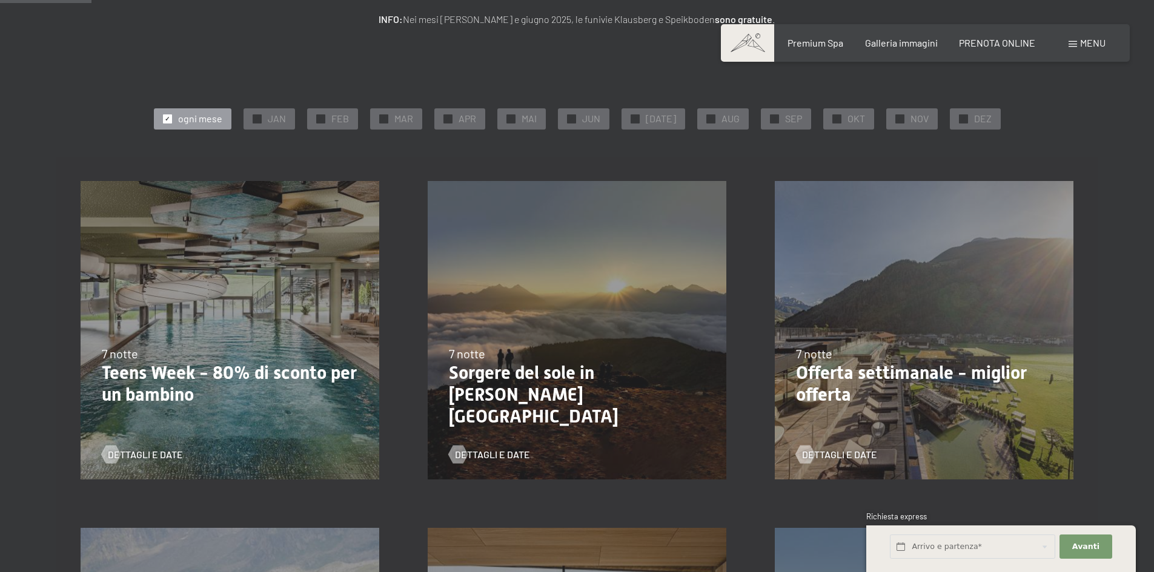
click at [291, 370] on p "Teens Week - 80% di sconto per un bambino" at bounding box center [230, 384] width 256 height 44
click at [285, 121] on span "JAN" at bounding box center [277, 118] width 18 height 13
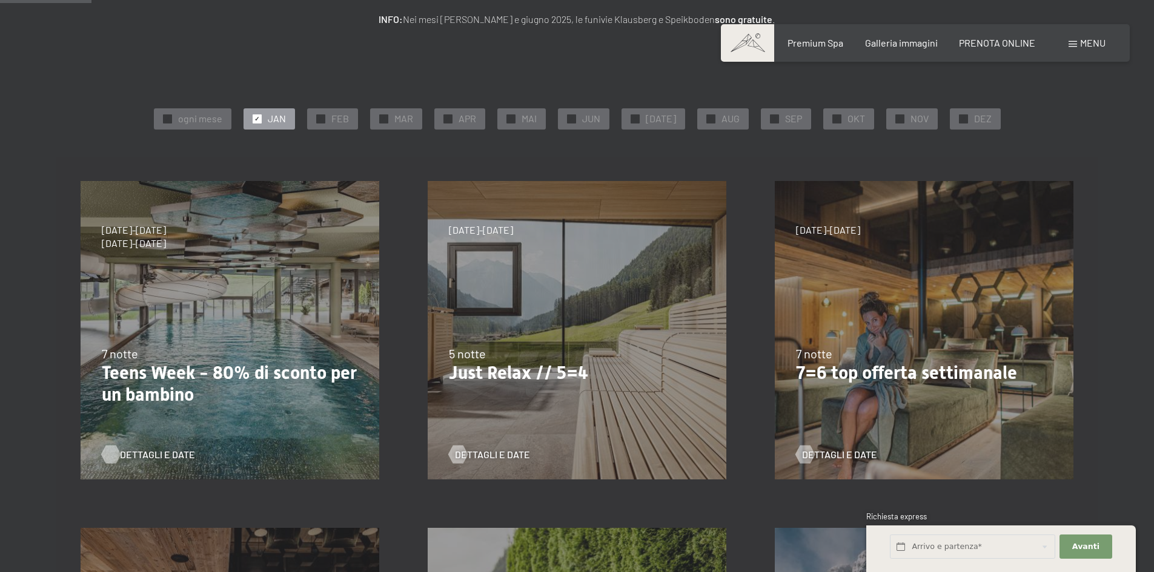
click at [134, 458] on span "Dettagli e Date" at bounding box center [157, 454] width 75 height 13
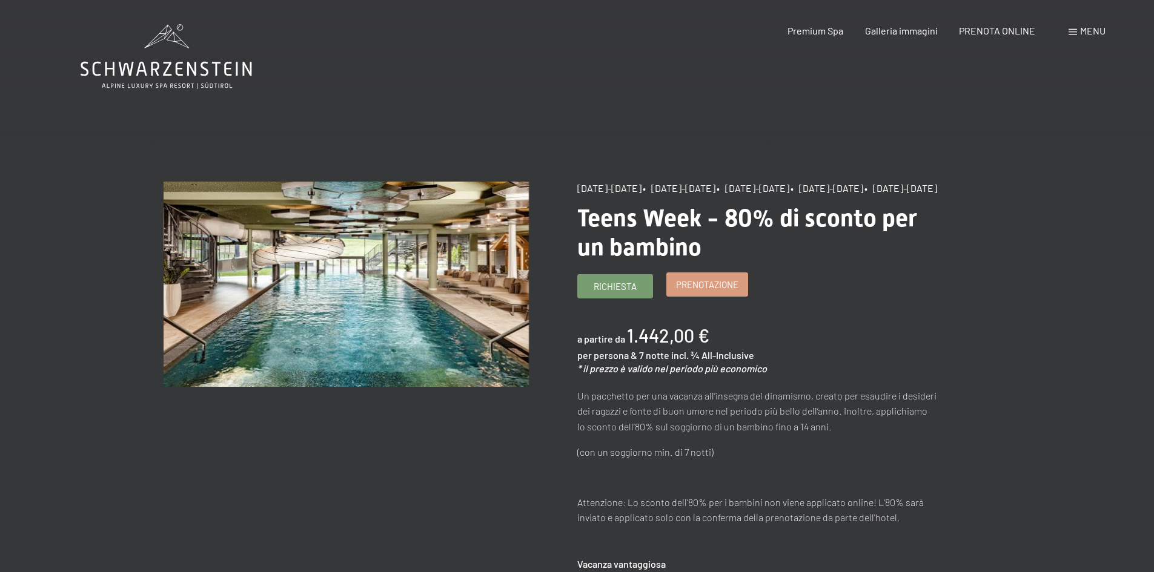
click at [726, 291] on span "Prenotazione" at bounding box center [707, 285] width 62 height 13
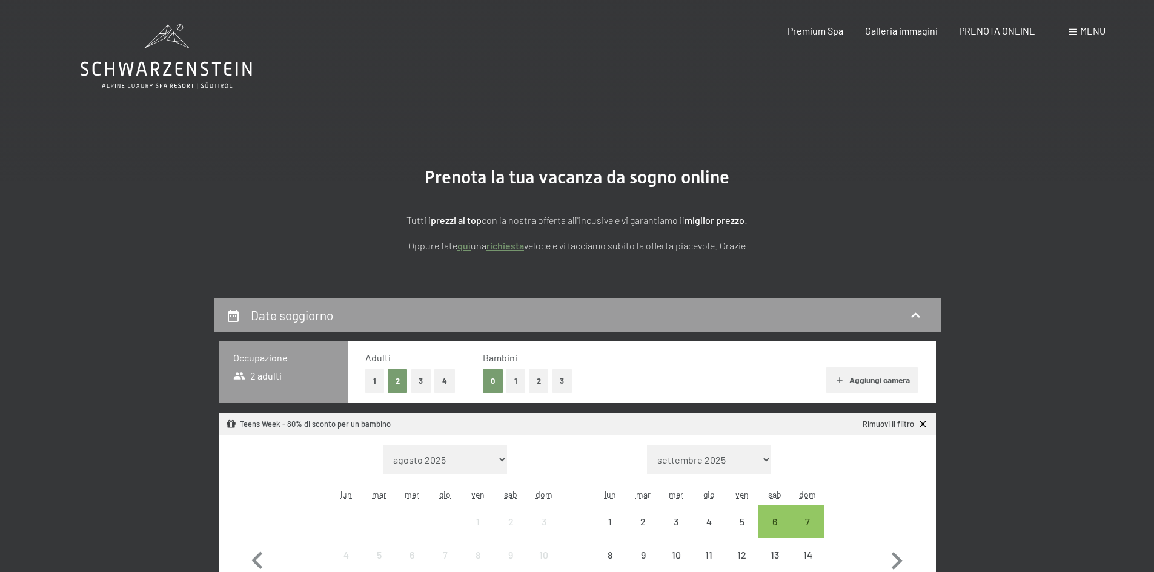
click at [514, 389] on button "1" at bounding box center [515, 381] width 19 height 25
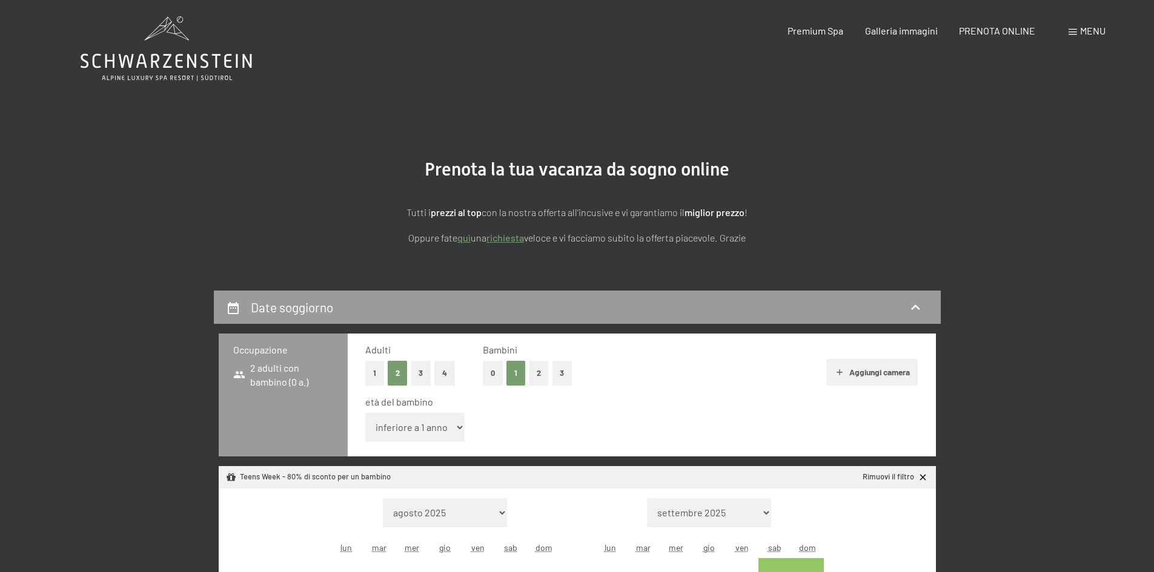
scroll to position [61, 0]
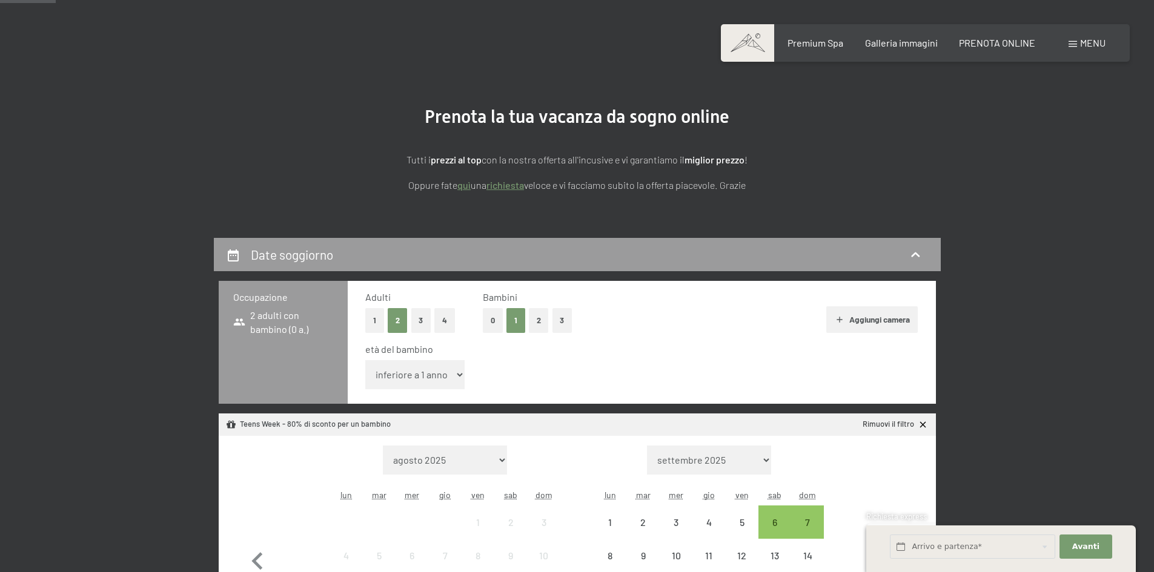
click at [434, 372] on select "inferiore a 1 anno 1 anno 2 anni 3 anni 4 anni 5 anni 6 anni 7 anni 8 anni 9 an…" at bounding box center [415, 374] width 100 height 29
select select "13"
click at [365, 360] on select "inferiore a 1 anno 1 anno 2 anni 3 anni 4 anni 5 anni 6 anni 7 anni 8 anni 9 an…" at bounding box center [415, 374] width 100 height 29
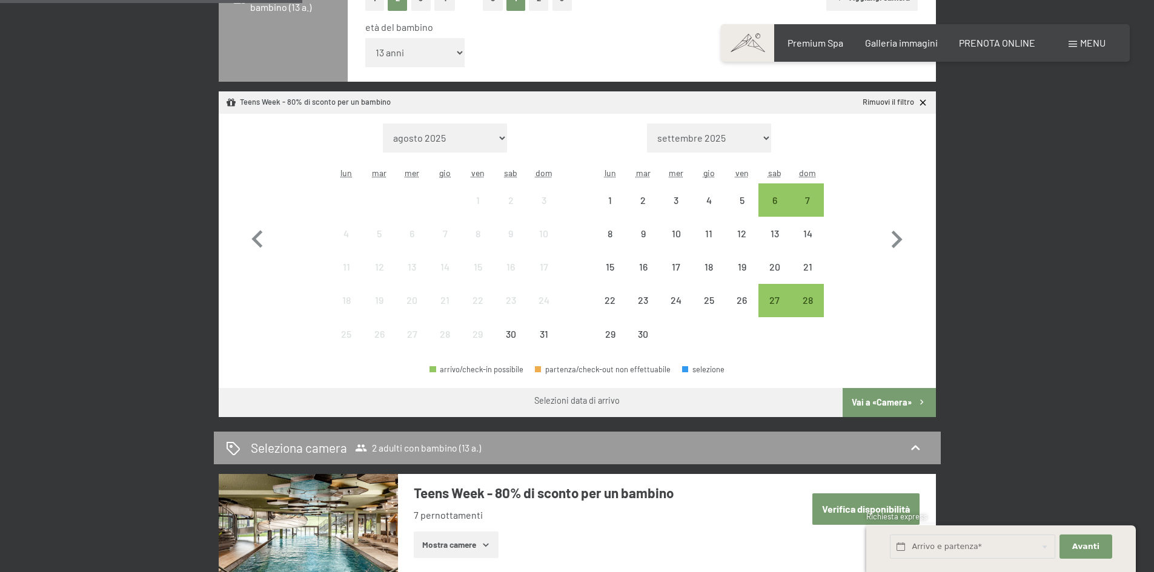
scroll to position [387, 0]
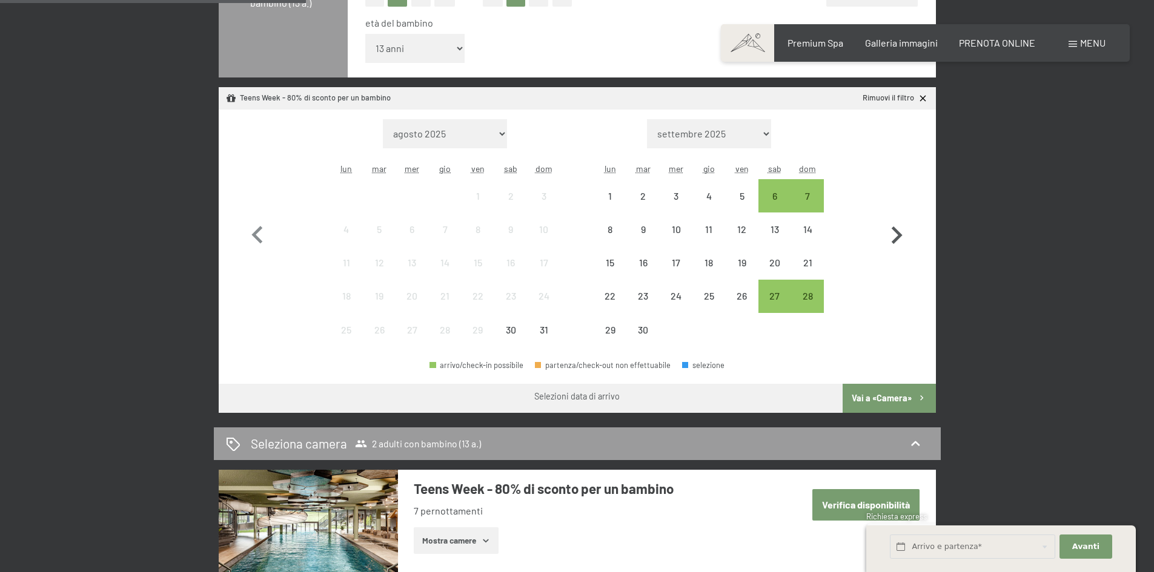
click at [890, 239] on icon "button" at bounding box center [896, 235] width 35 height 35
select select "2025-09-01"
select select "2025-10-01"
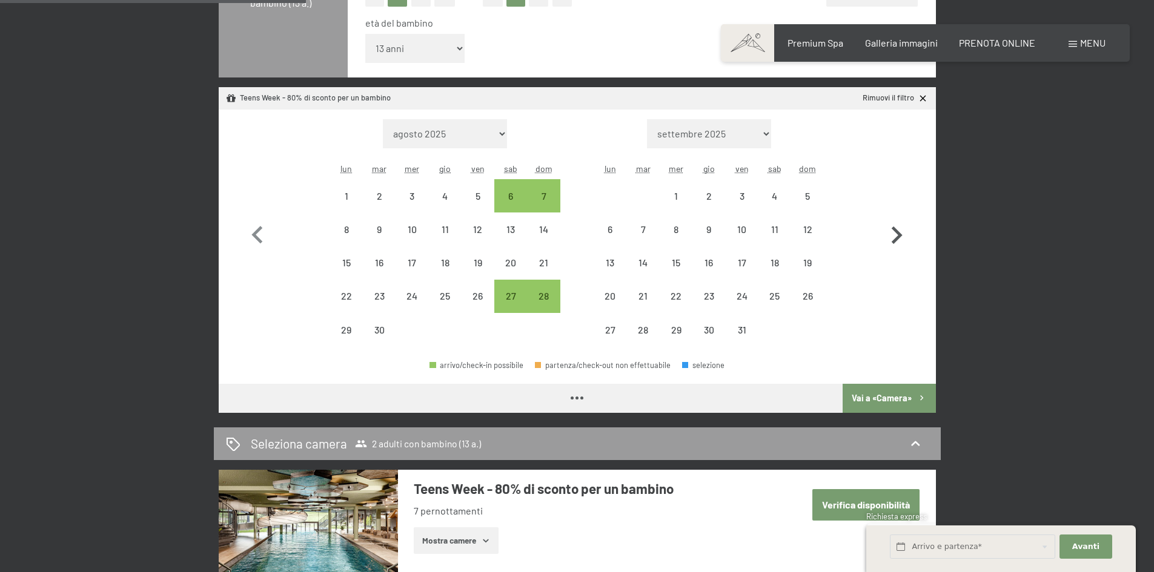
click at [890, 238] on icon "button" at bounding box center [896, 235] width 35 height 35
select select "2025-10-01"
select select "2025-11-01"
select select "2025-10-01"
select select "2025-11-01"
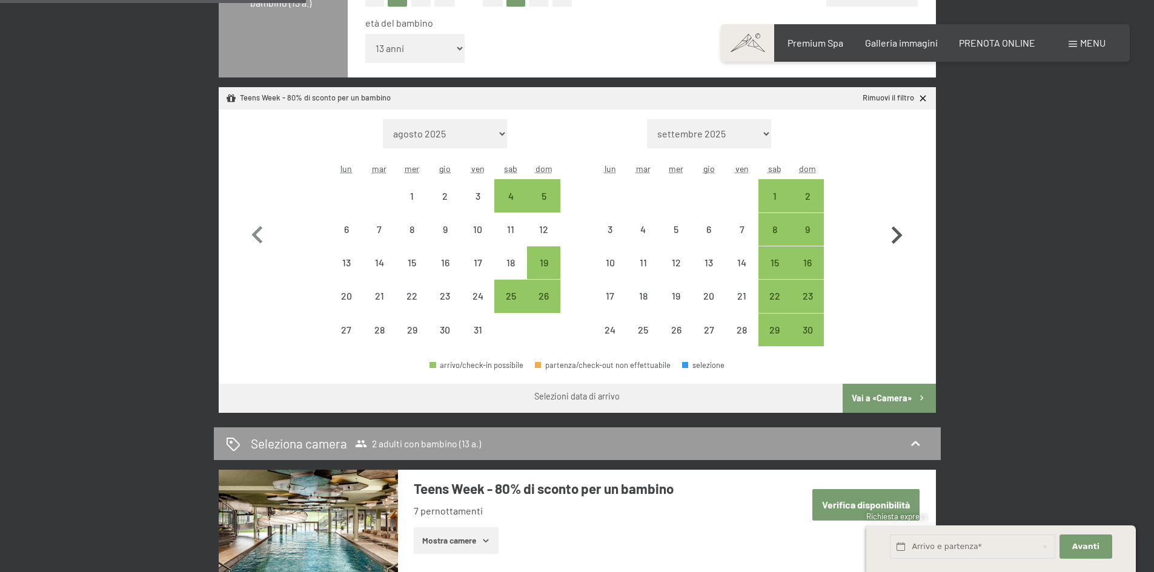
click at [890, 238] on icon "button" at bounding box center [896, 235] width 35 height 35
select select "2025-11-01"
select select "2025-12-01"
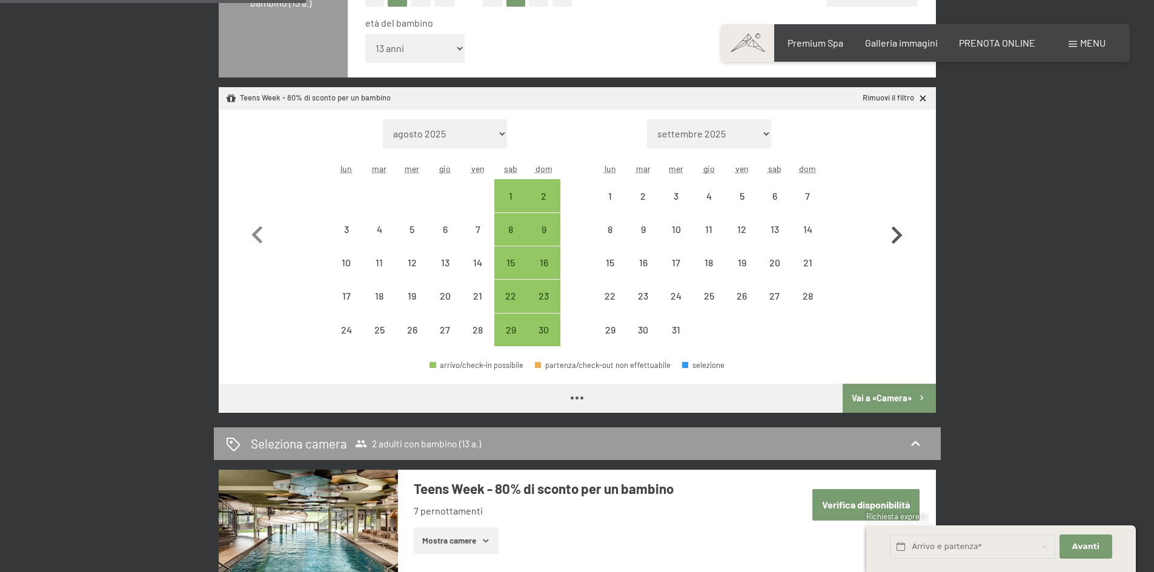
select select "2025-11-01"
select select "2025-12-01"
click at [901, 234] on icon "button" at bounding box center [896, 235] width 35 height 35
select select "2025-12-01"
select select "2026-01-01"
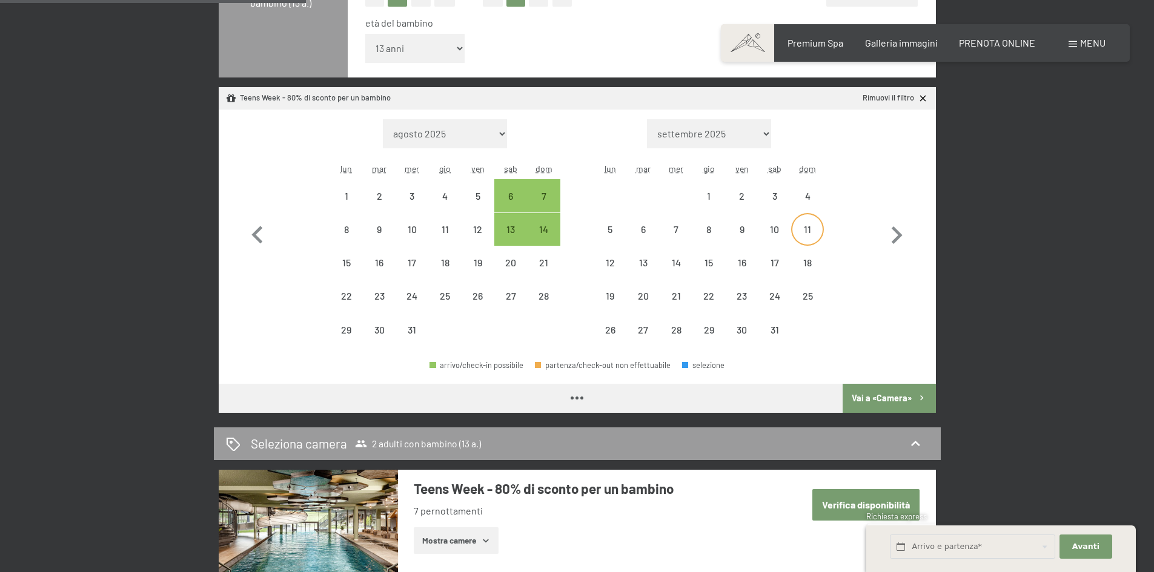
select select "2025-12-01"
select select "2026-01-01"
click at [810, 234] on div "11" at bounding box center [807, 240] width 30 height 30
select select "2025-12-01"
select select "2026-01-01"
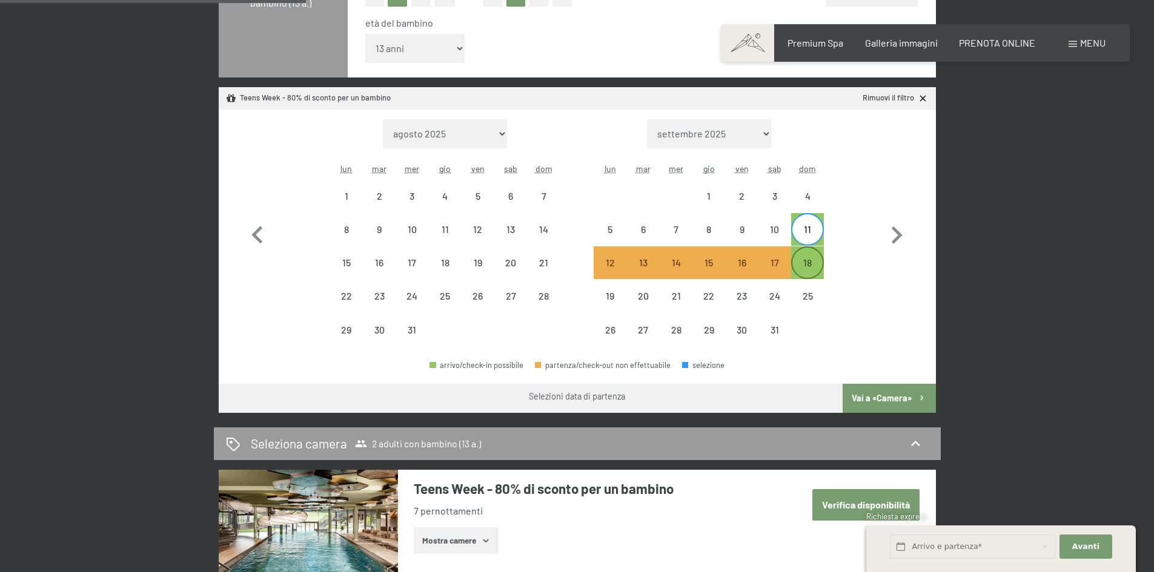
click at [802, 260] on div "18" at bounding box center [807, 273] width 30 height 30
select select "2025-12-01"
select select "2026-01-01"
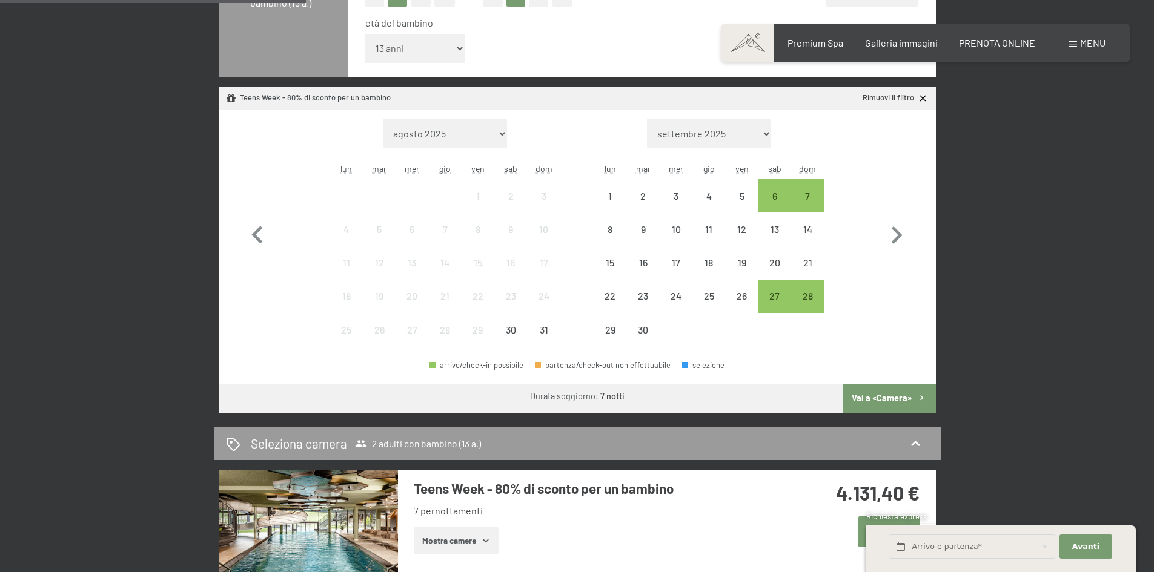
click at [869, 394] on button "Vai a «Camera»" at bounding box center [888, 398] width 93 height 29
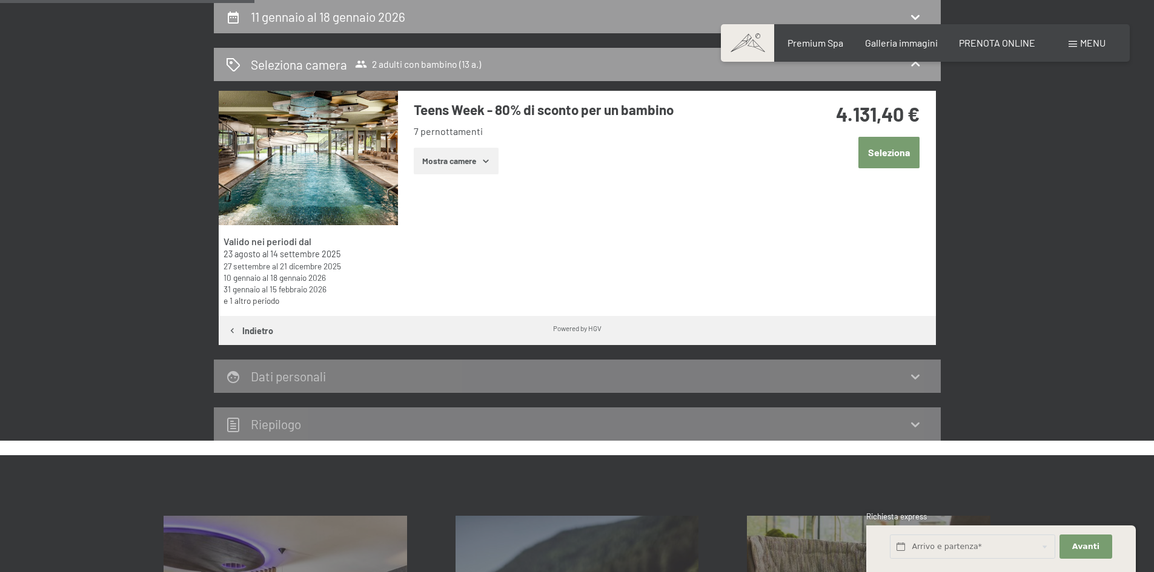
click at [445, 161] on button "Mostra camere" at bounding box center [456, 161] width 85 height 27
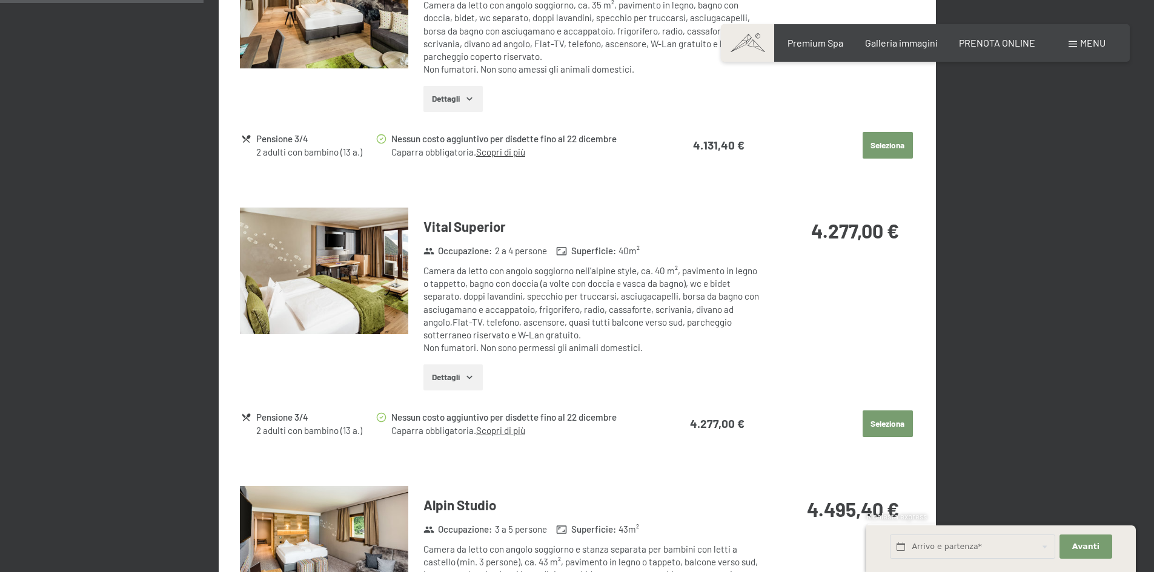
scroll to position [523, 0]
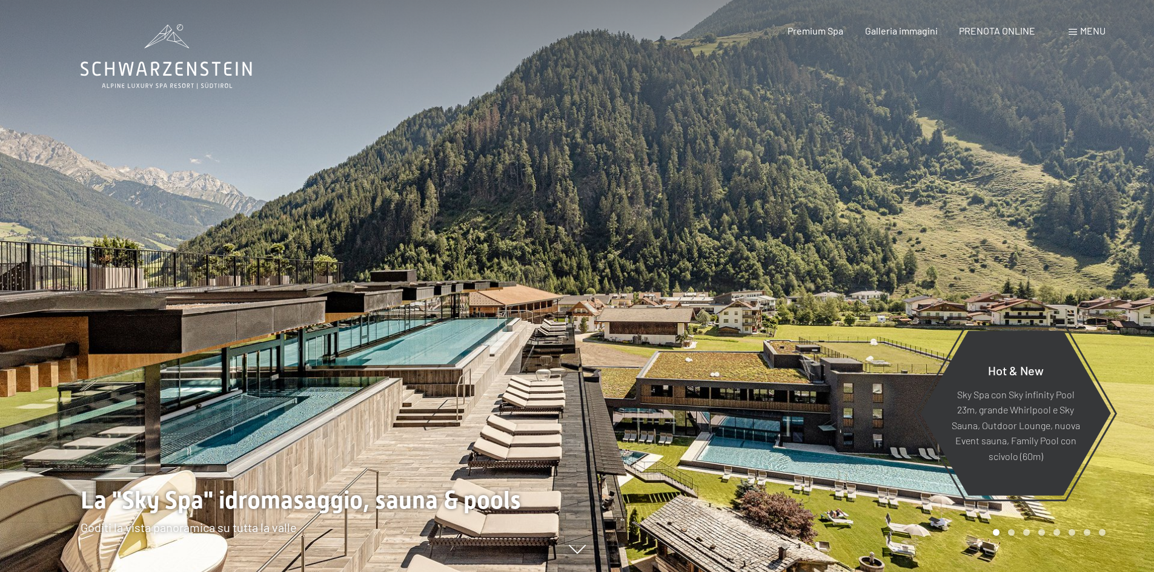
click at [1095, 30] on span "Menu" at bounding box center [1092, 31] width 25 height 12
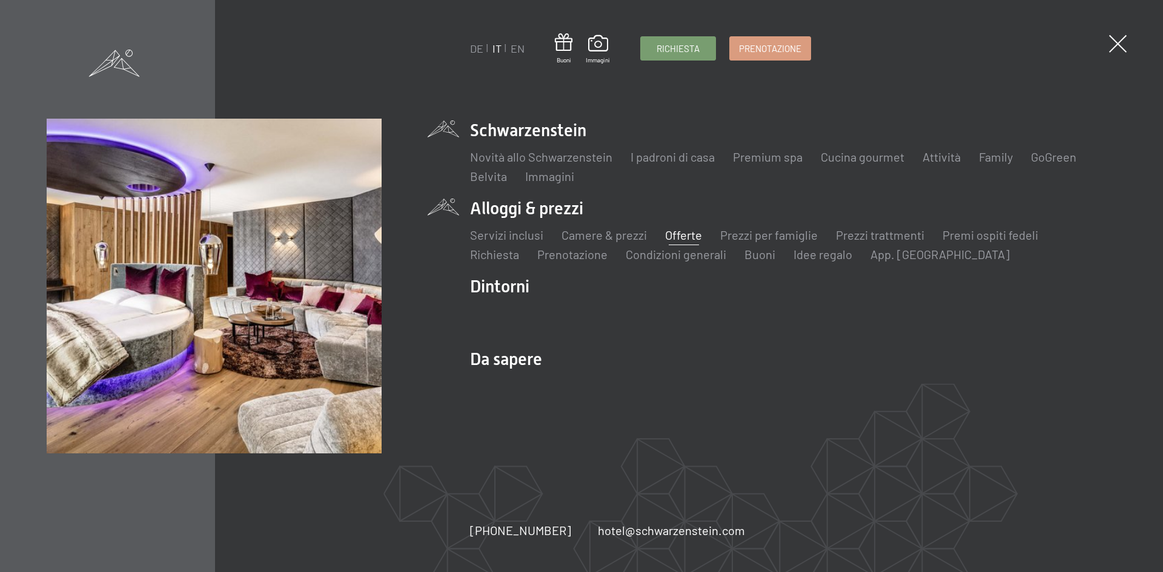
click at [681, 236] on link "Offerte" at bounding box center [683, 235] width 37 height 15
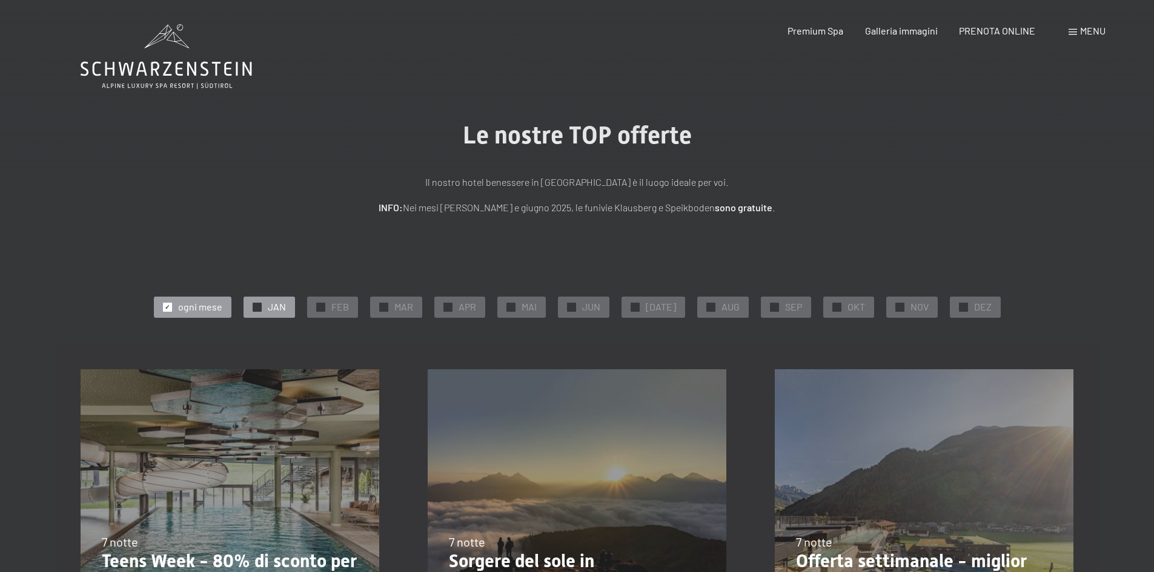
click at [260, 308] on div at bounding box center [257, 307] width 9 height 9
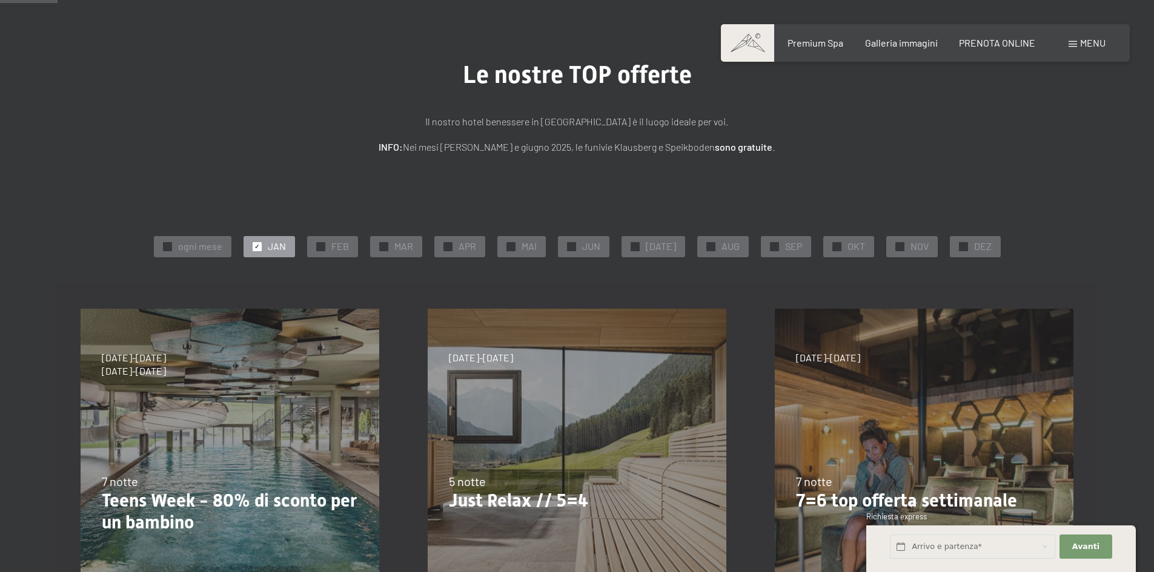
scroll to position [205, 0]
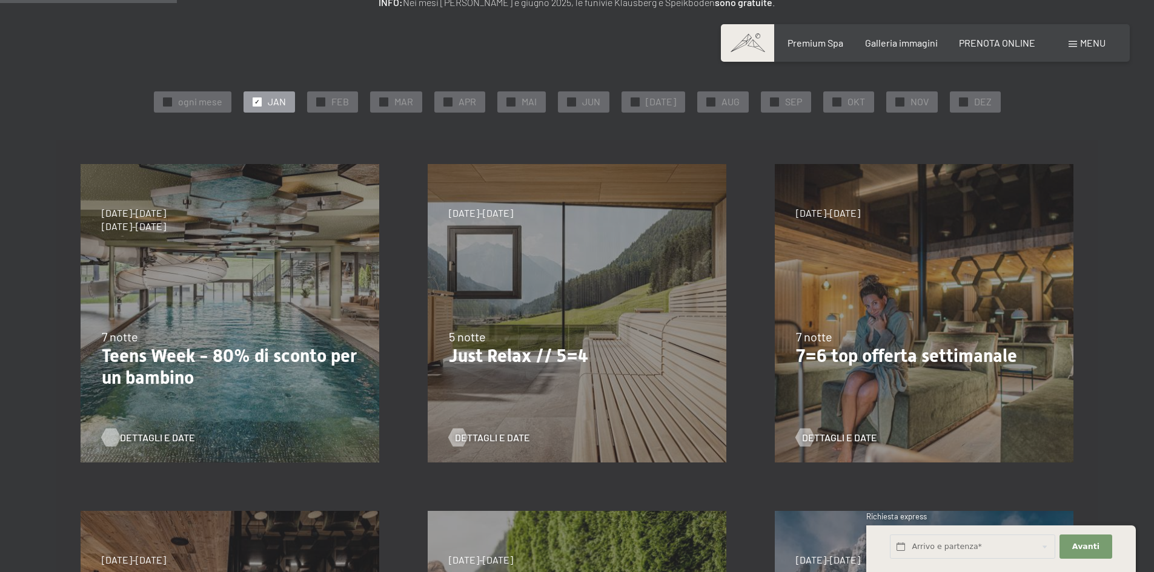
click at [148, 438] on span "Dettagli e Date" at bounding box center [157, 437] width 75 height 13
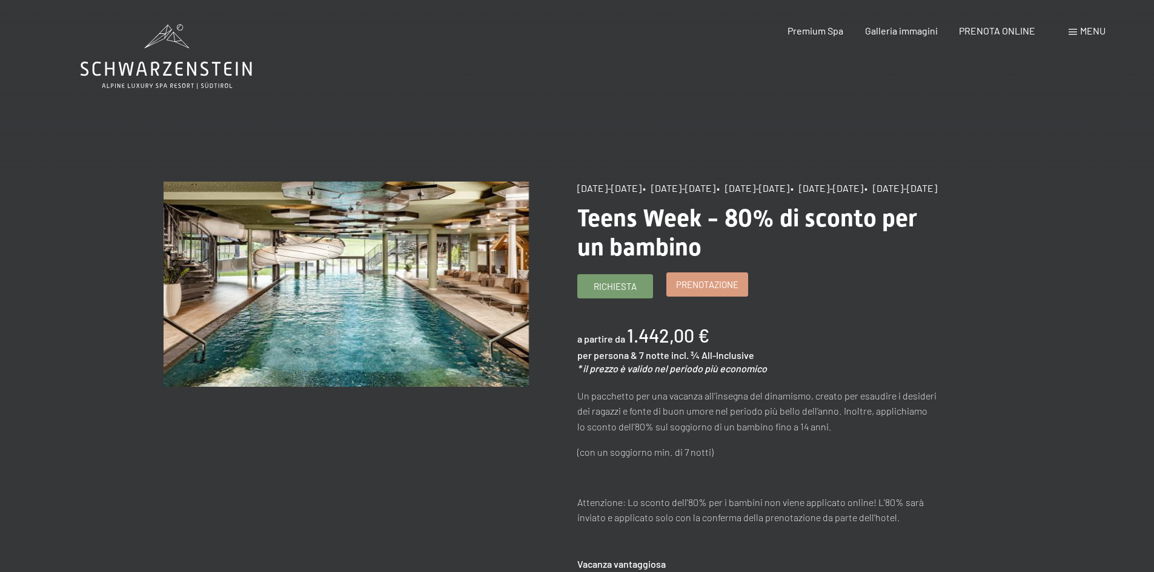
click at [710, 291] on span "Prenotazione" at bounding box center [707, 285] width 62 height 13
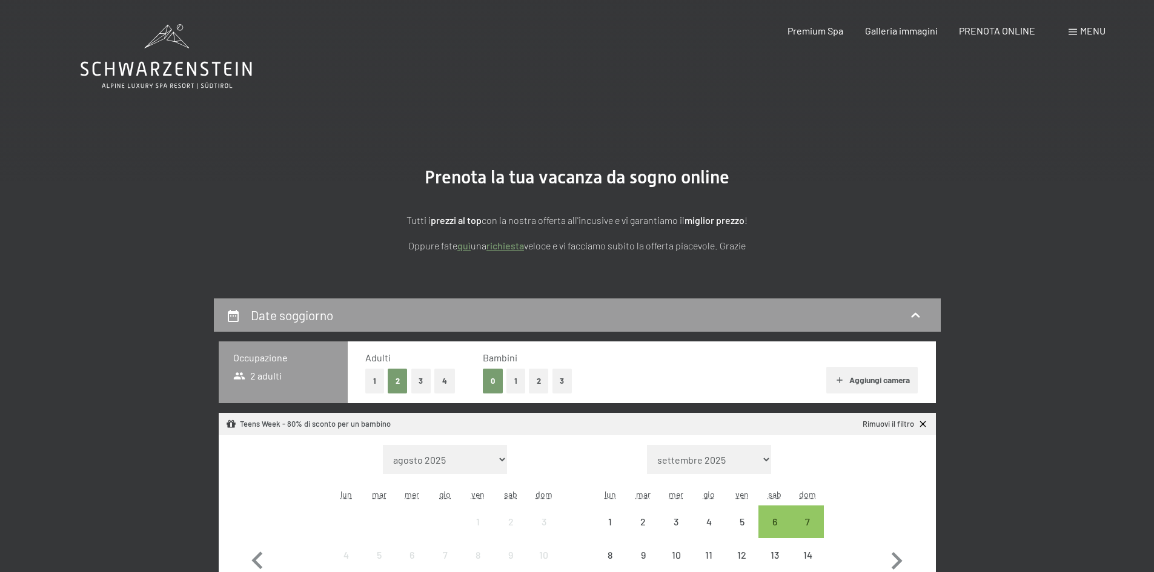
click at [513, 377] on button "1" at bounding box center [515, 381] width 19 height 25
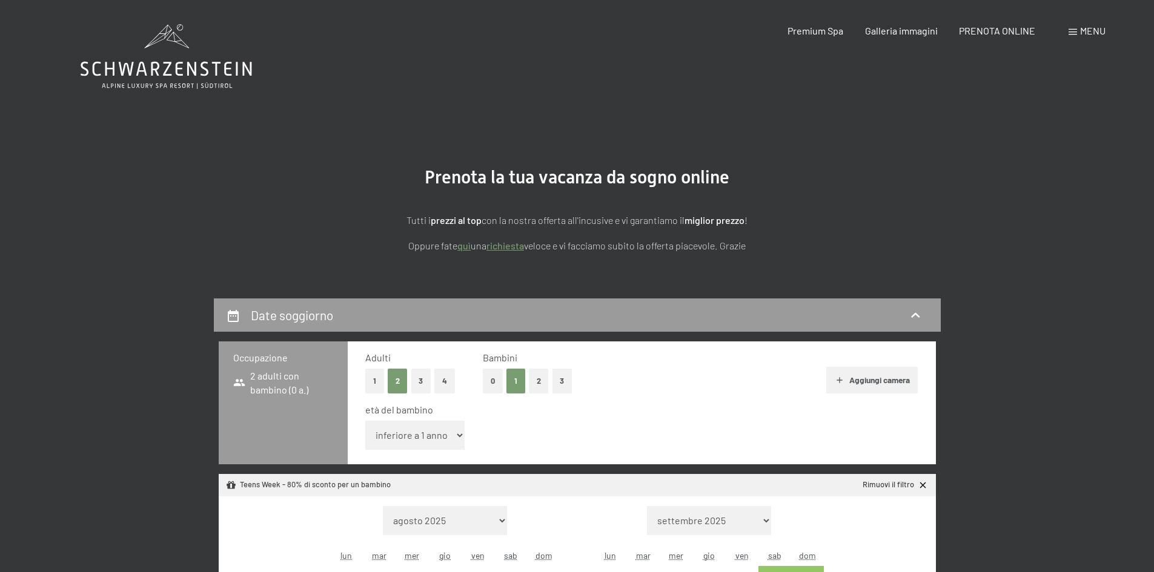
click at [411, 428] on select "inferiore a 1 anno 1 anno 2 anni 3 anni 4 anni 5 anni 6 anni 7 anni 8 anni 9 an…" at bounding box center [415, 435] width 100 height 29
select select "13"
click at [365, 421] on select "inferiore a 1 anno 1 anno 2 anni 3 anni 4 anni 5 anni 6 anni 7 anni 8 anni 9 an…" at bounding box center [415, 435] width 100 height 29
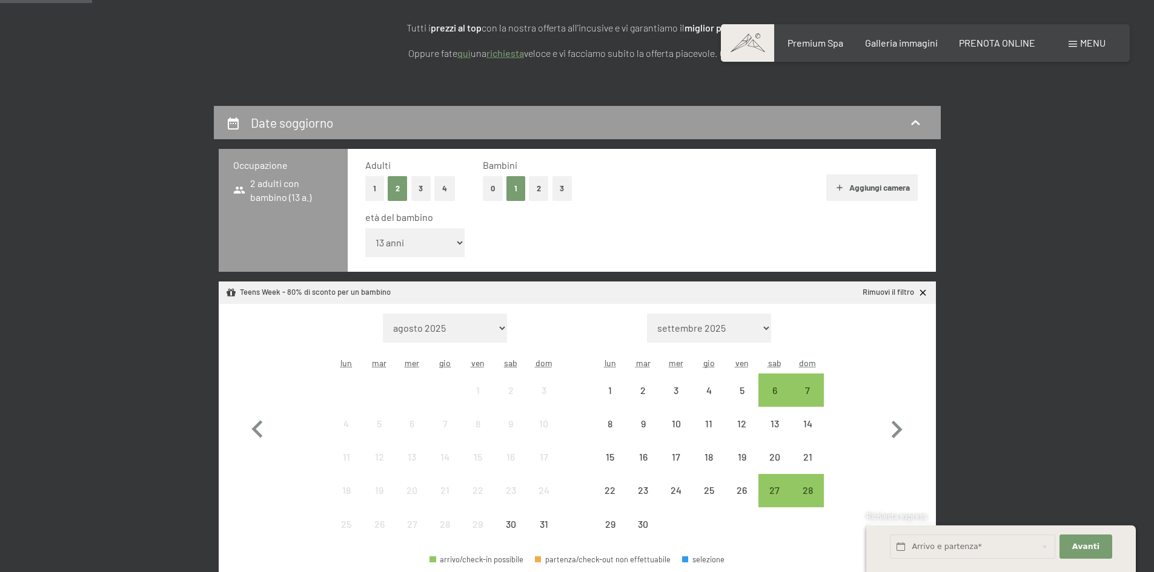
scroll to position [233, 0]
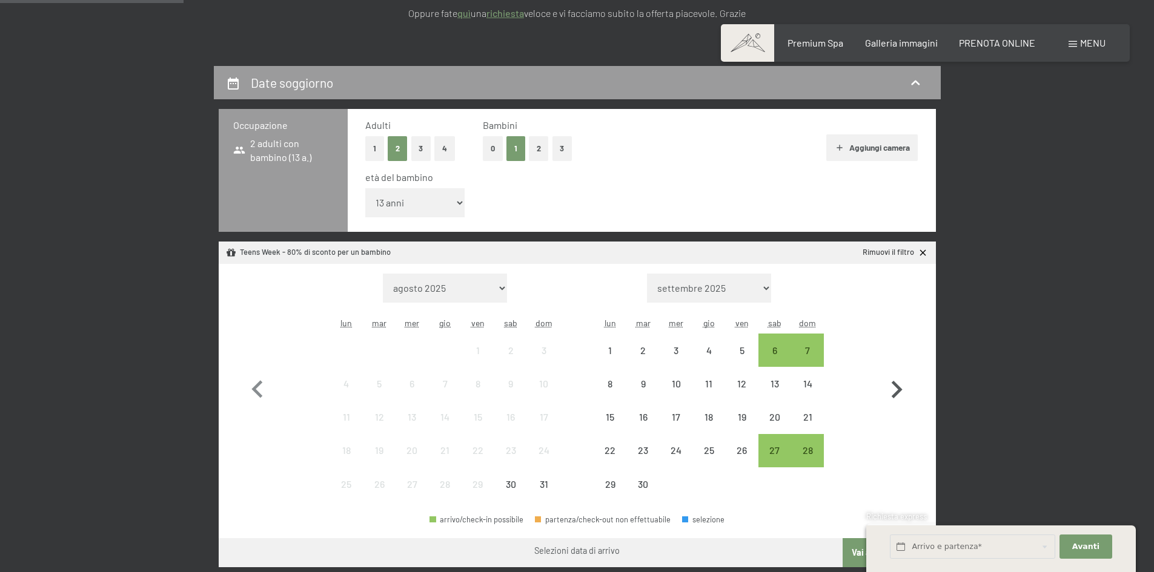
click at [901, 391] on icon "button" at bounding box center [897, 390] width 11 height 18
select select "[DATE]"
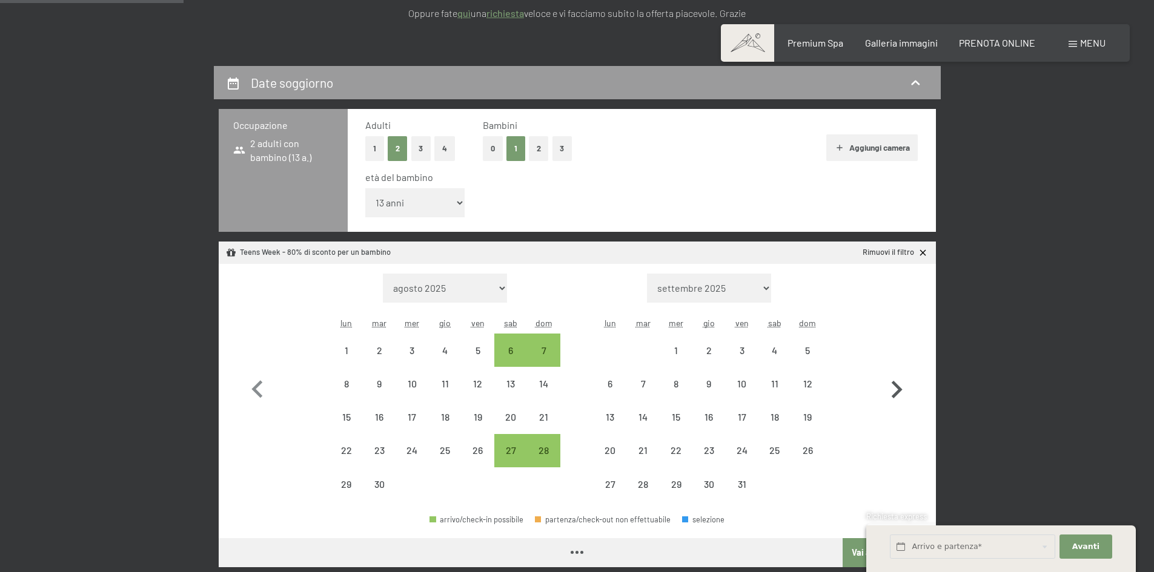
click at [901, 391] on icon "button" at bounding box center [897, 390] width 11 height 18
select select "[DATE]"
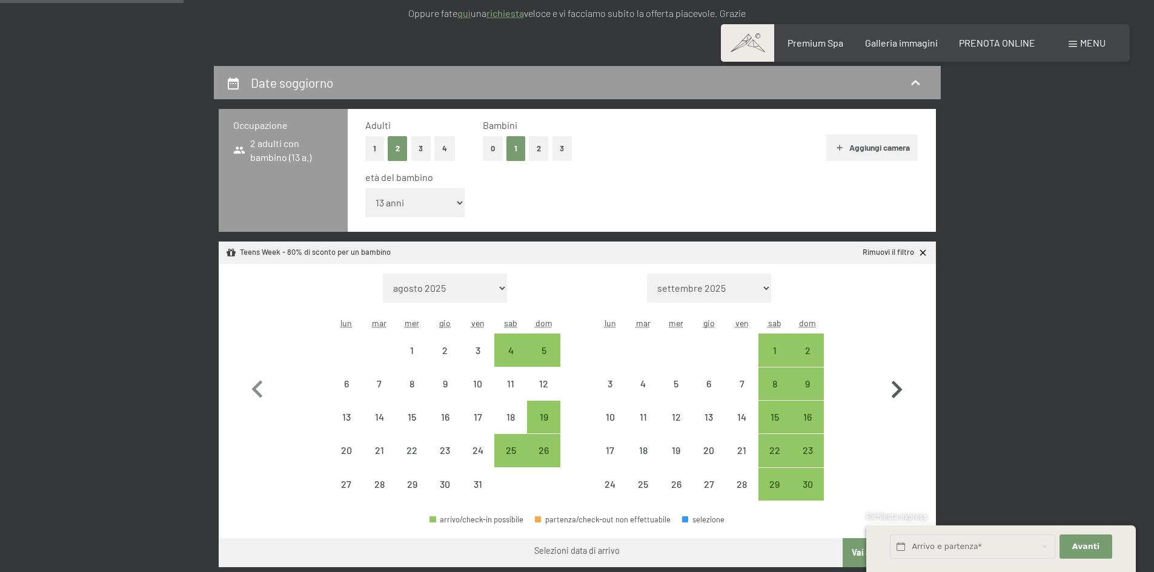
click at [899, 391] on icon "button" at bounding box center [897, 390] width 11 height 18
select select "[DATE]"
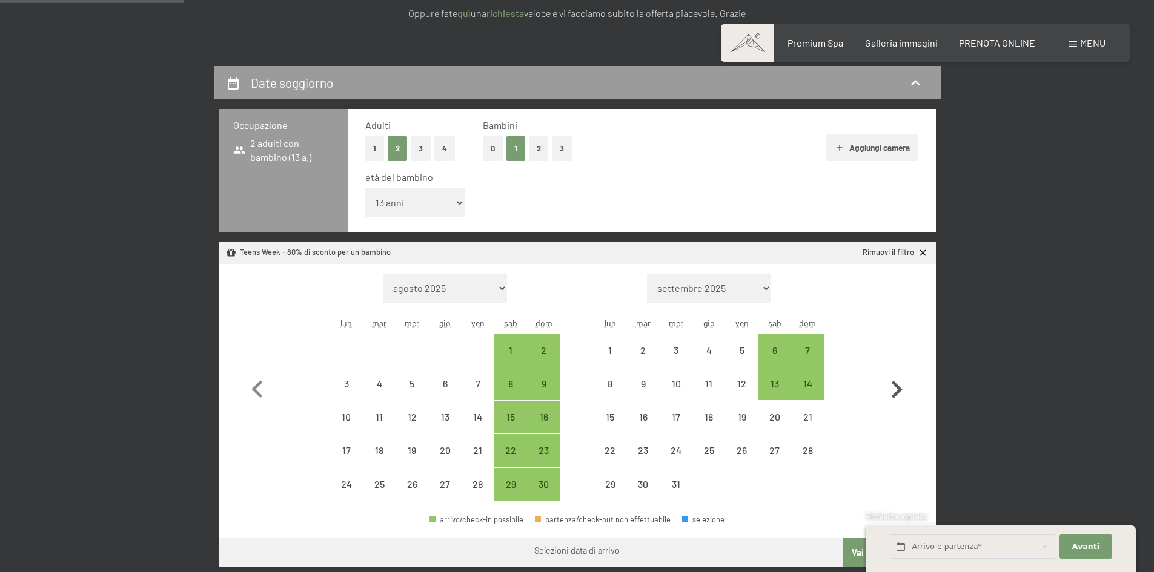
click at [899, 391] on icon "button" at bounding box center [897, 390] width 11 height 18
select select "[DATE]"
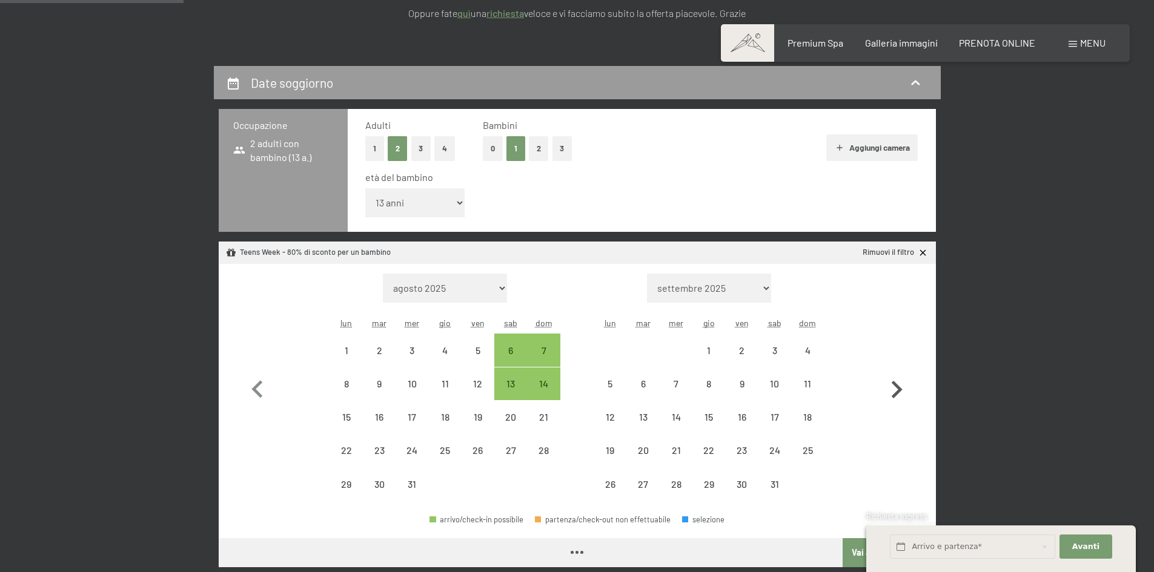
select select "[DATE]"
click at [775, 389] on div "10" at bounding box center [775, 394] width 30 height 30
select select "[DATE]"
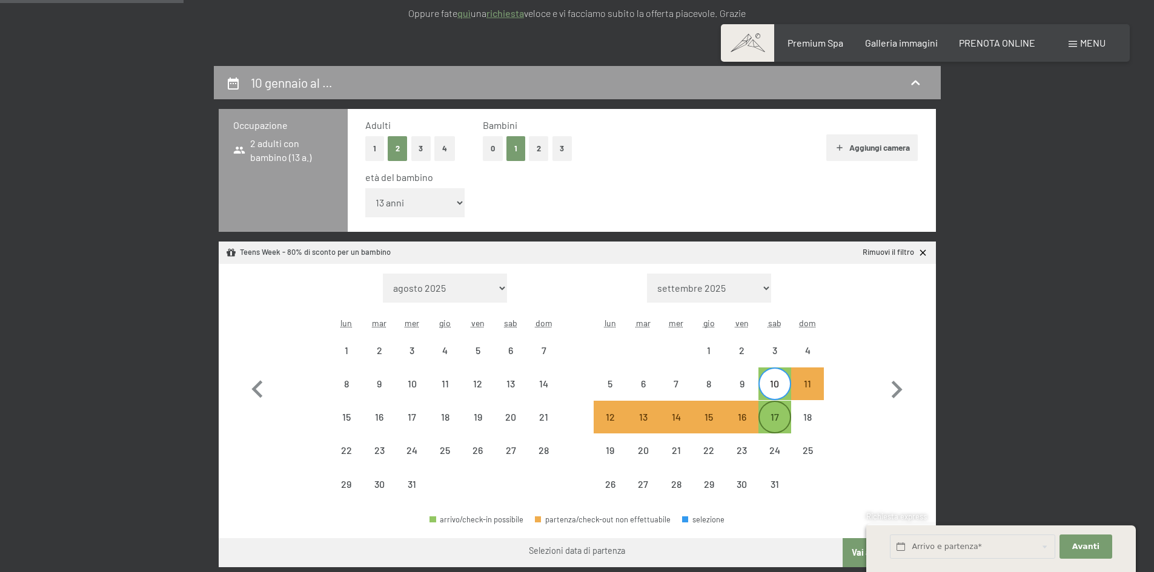
click at [777, 422] on div "17" at bounding box center [775, 427] width 30 height 30
select select "[DATE]"
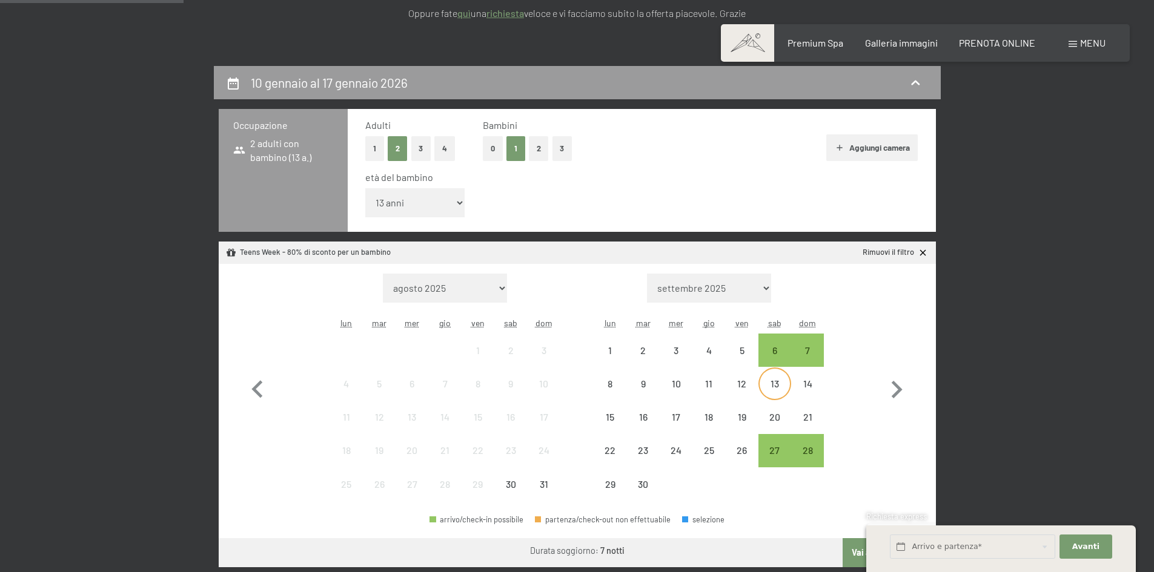
click at [781, 391] on div "13" at bounding box center [775, 394] width 30 height 30
click at [900, 393] on icon "button" at bounding box center [896, 389] width 35 height 35
select select "[DATE]"
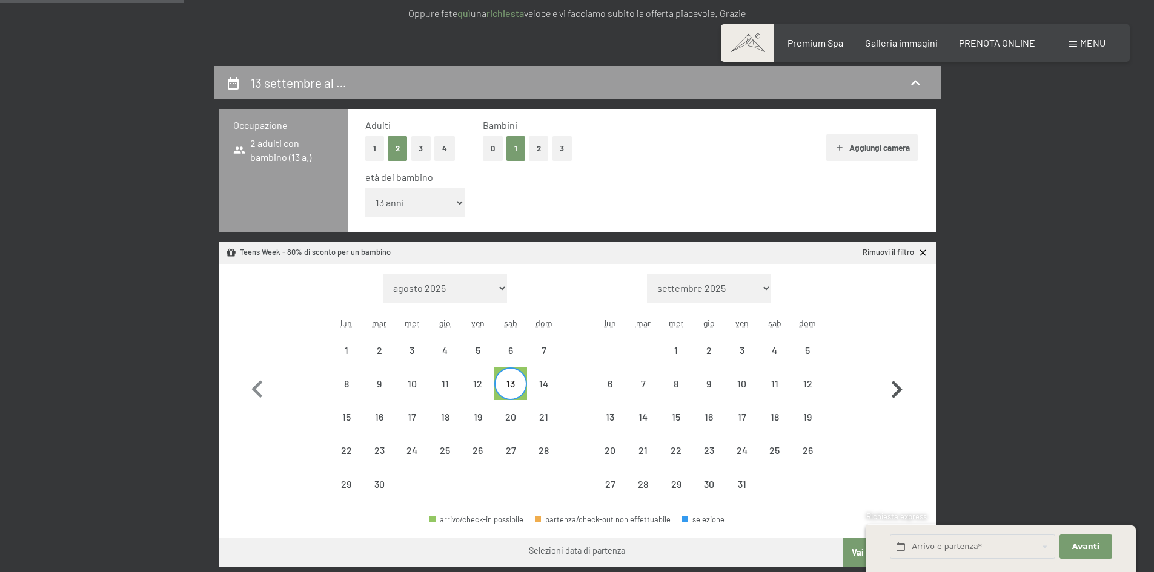
click at [900, 393] on icon "button" at bounding box center [896, 389] width 35 height 35
select select "[DATE]"
click at [900, 393] on icon "button" at bounding box center [896, 389] width 35 height 35
select select "[DATE]"
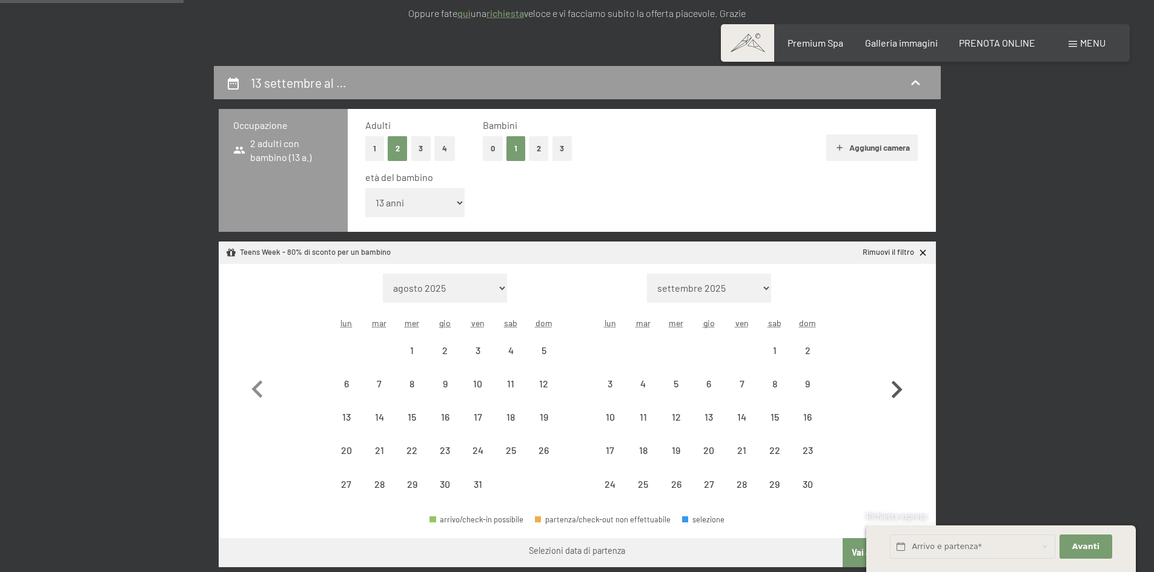
select select "[DATE]"
